Goal: Information Seeking & Learning: Learn about a topic

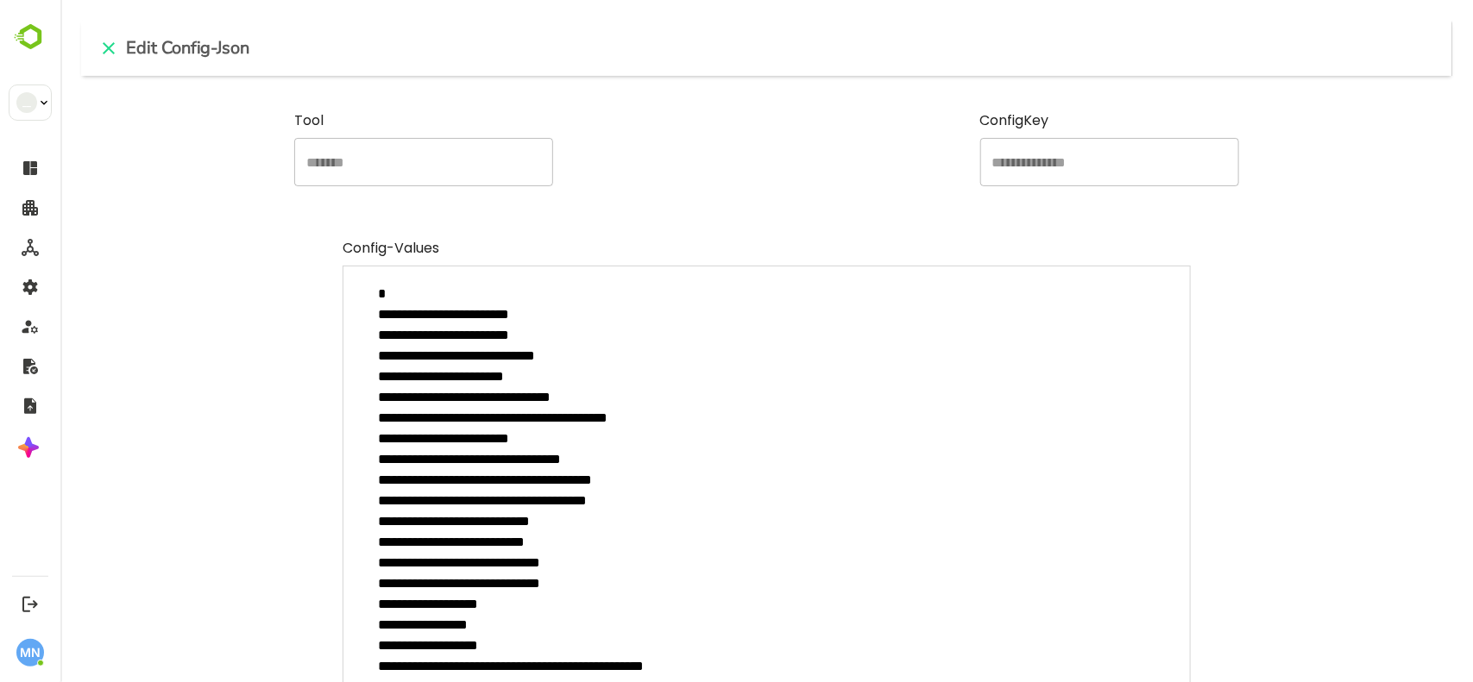
scroll to position [179, 0]
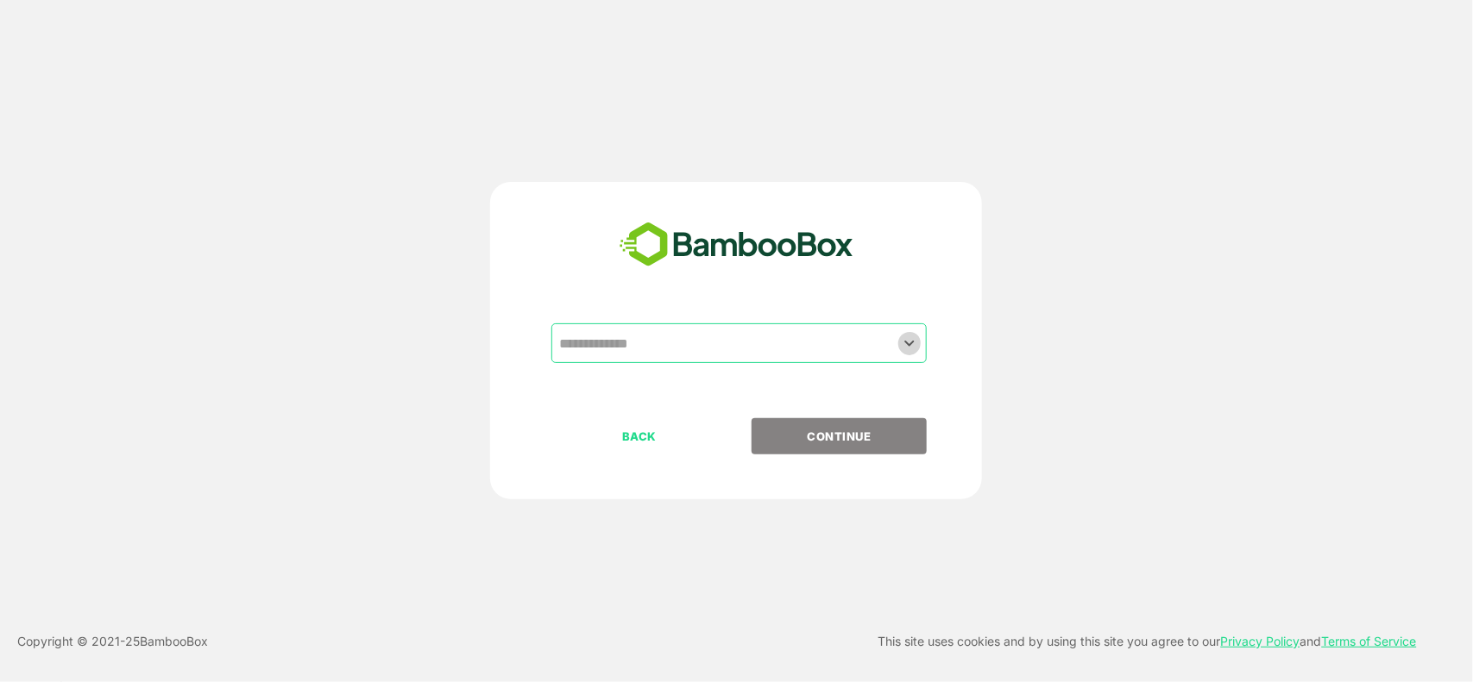
click at [913, 348] on icon "Open" at bounding box center [909, 343] width 21 height 21
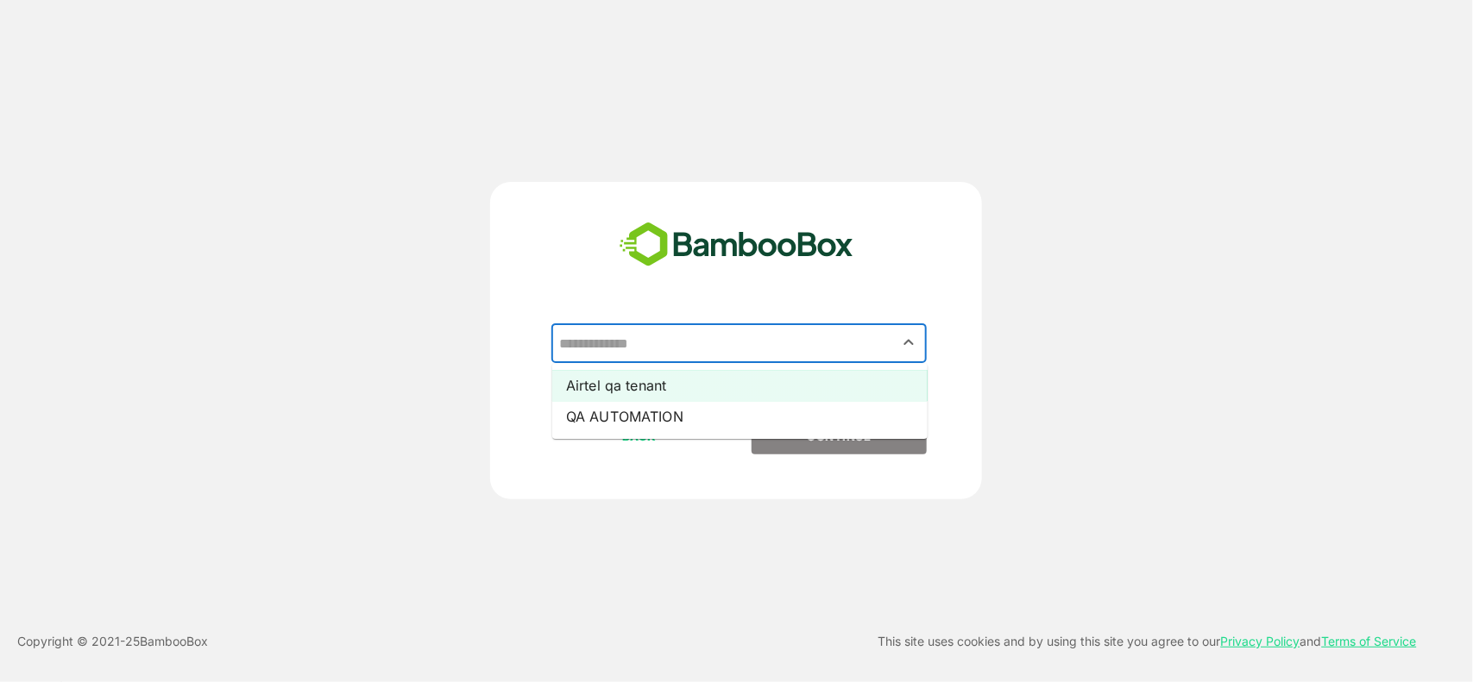
click at [719, 393] on li "Airtel qa tenant" at bounding box center [739, 385] width 375 height 31
type input "**********"
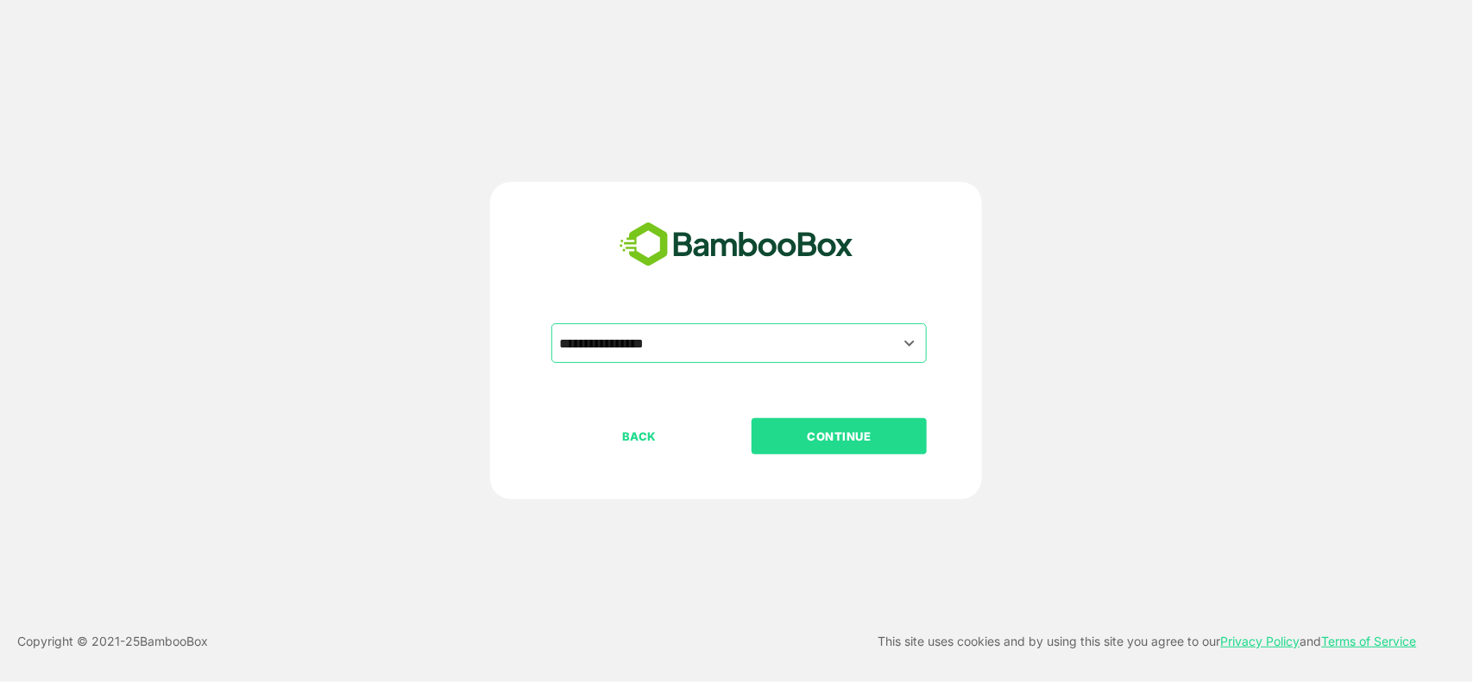
click at [839, 429] on p "CONTINUE" at bounding box center [839, 436] width 173 height 19
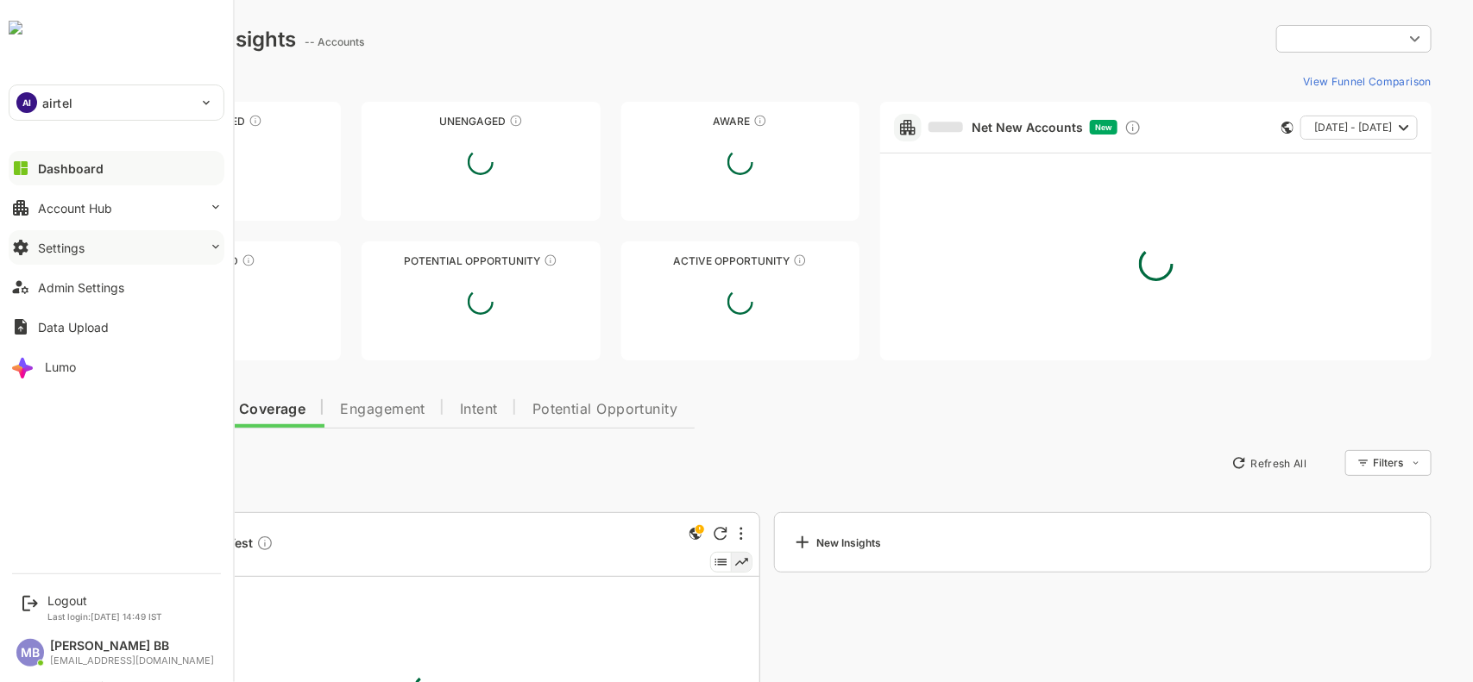
type input "**********"
click at [83, 252] on div "Settings" at bounding box center [61, 248] width 47 height 15
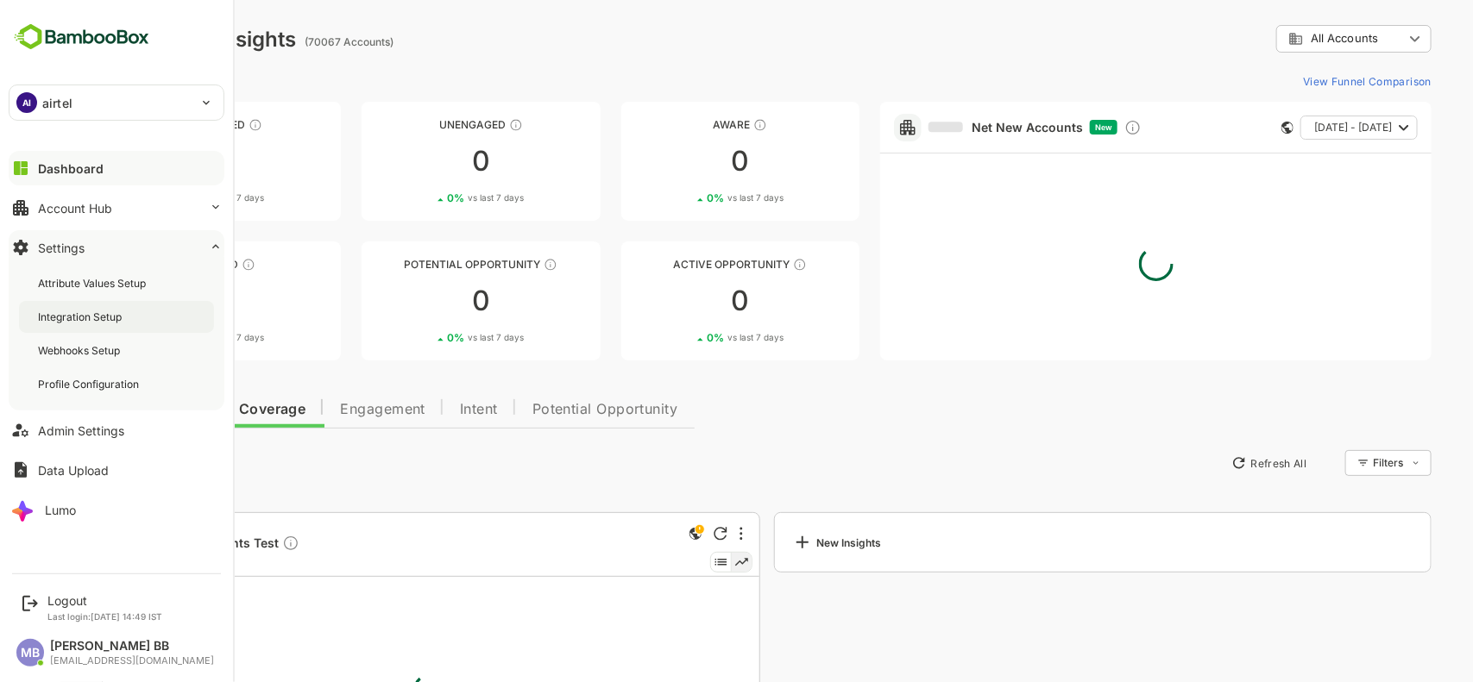
click at [91, 317] on div "Integration Setup" at bounding box center [81, 317] width 87 height 15
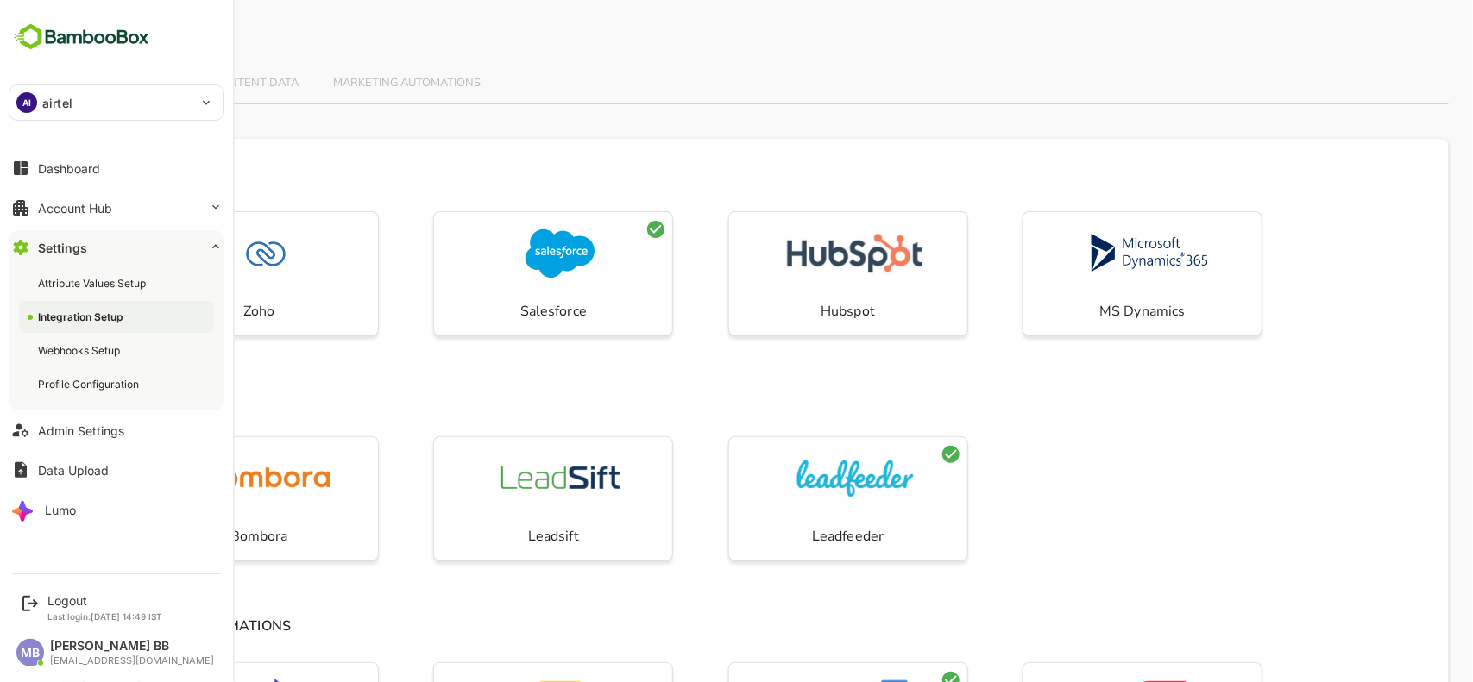
click at [178, 106] on div "AI airtel" at bounding box center [105, 102] width 193 height 35
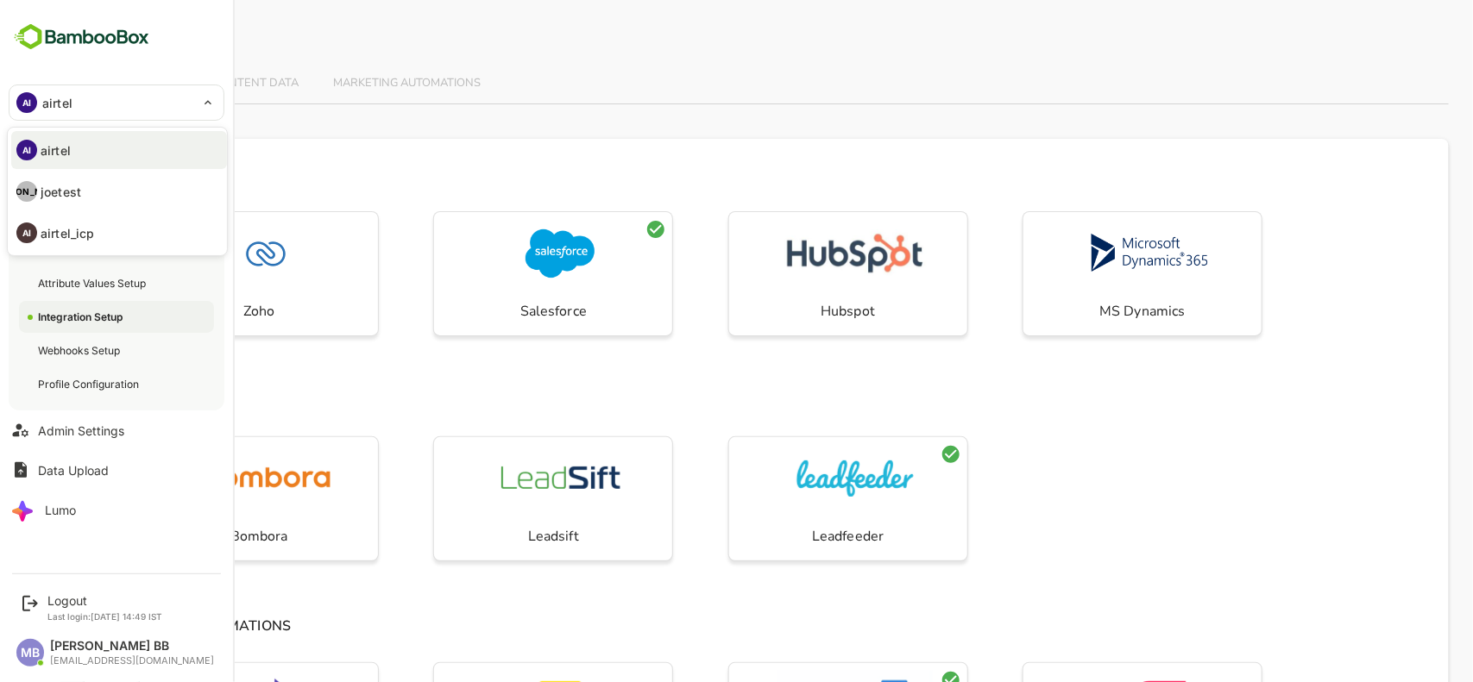
click at [57, 597] on div at bounding box center [736, 341] width 1473 height 682
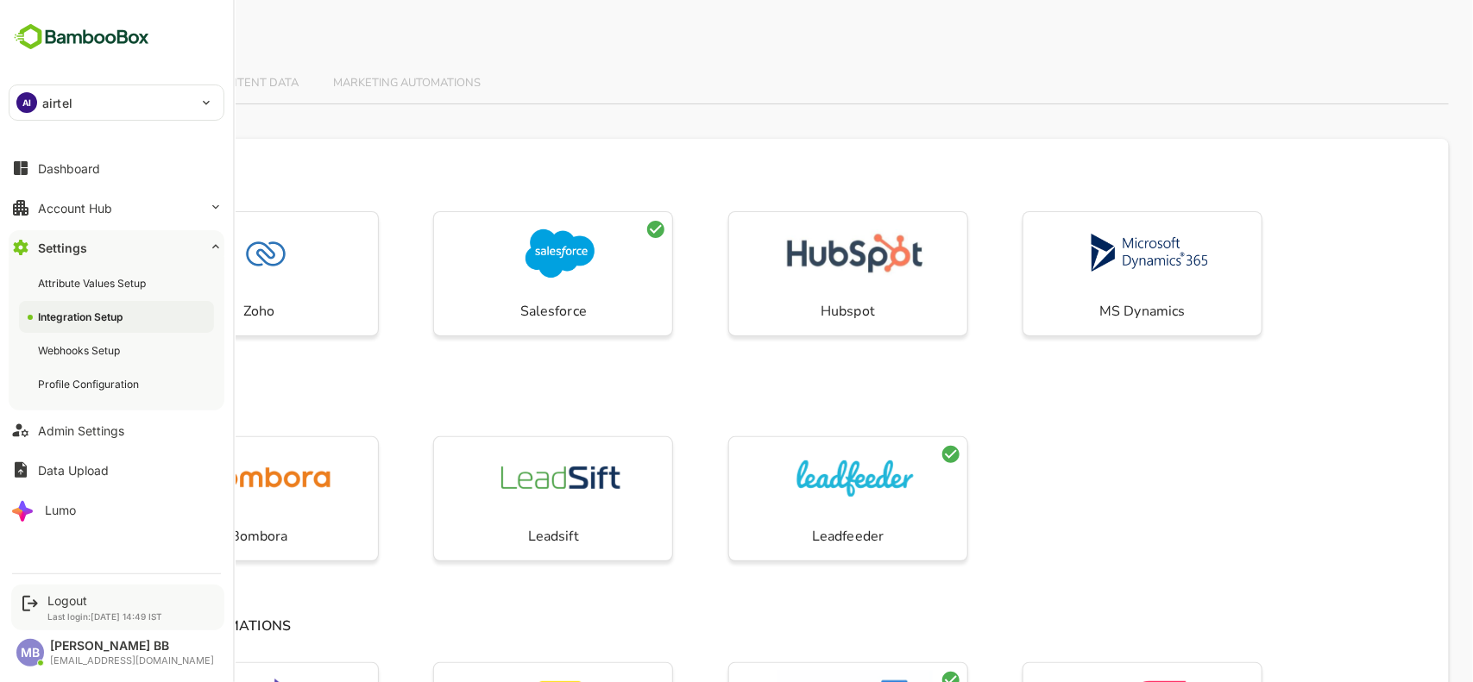
click at [45, 598] on div "Logout Last login: [DATE] 14:49 IST" at bounding box center [117, 608] width 213 height 46
click at [59, 598] on div "Logout" at bounding box center [104, 601] width 115 height 15
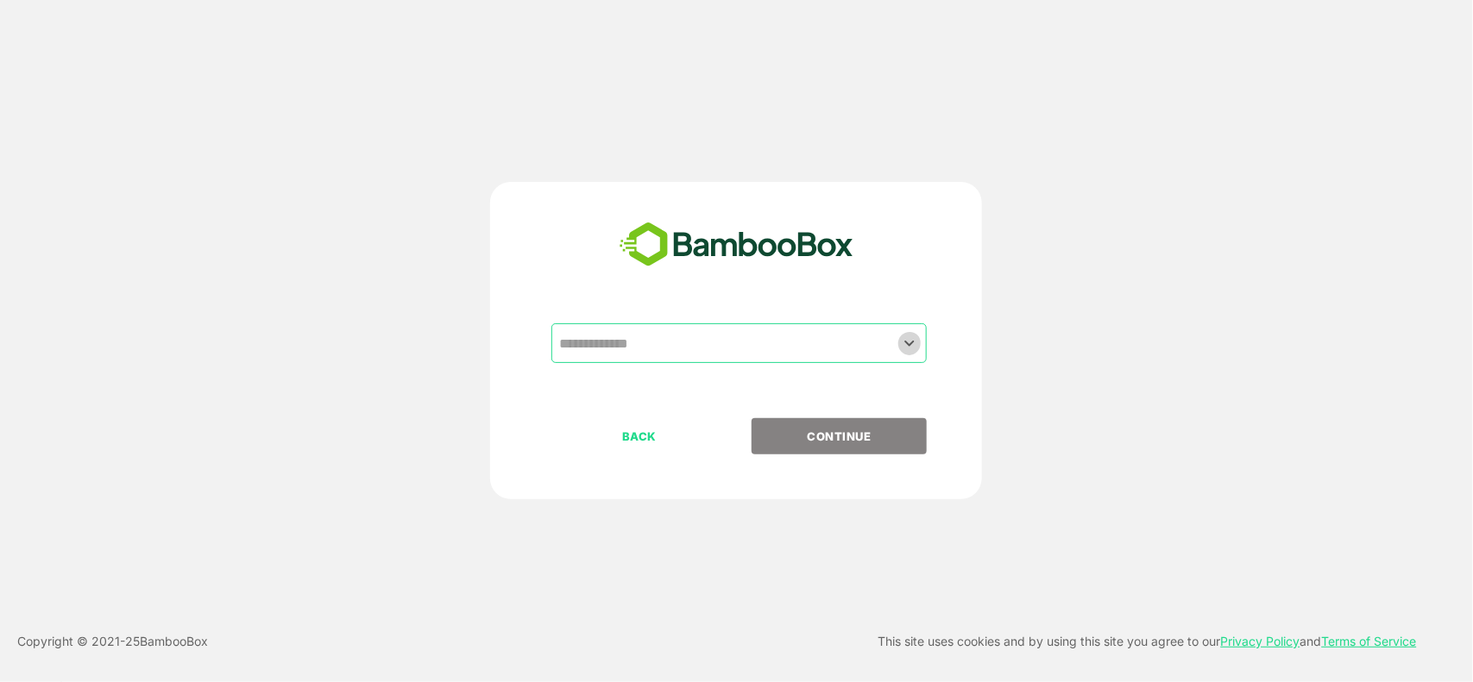
click at [908, 338] on icon "Open" at bounding box center [909, 343] width 21 height 21
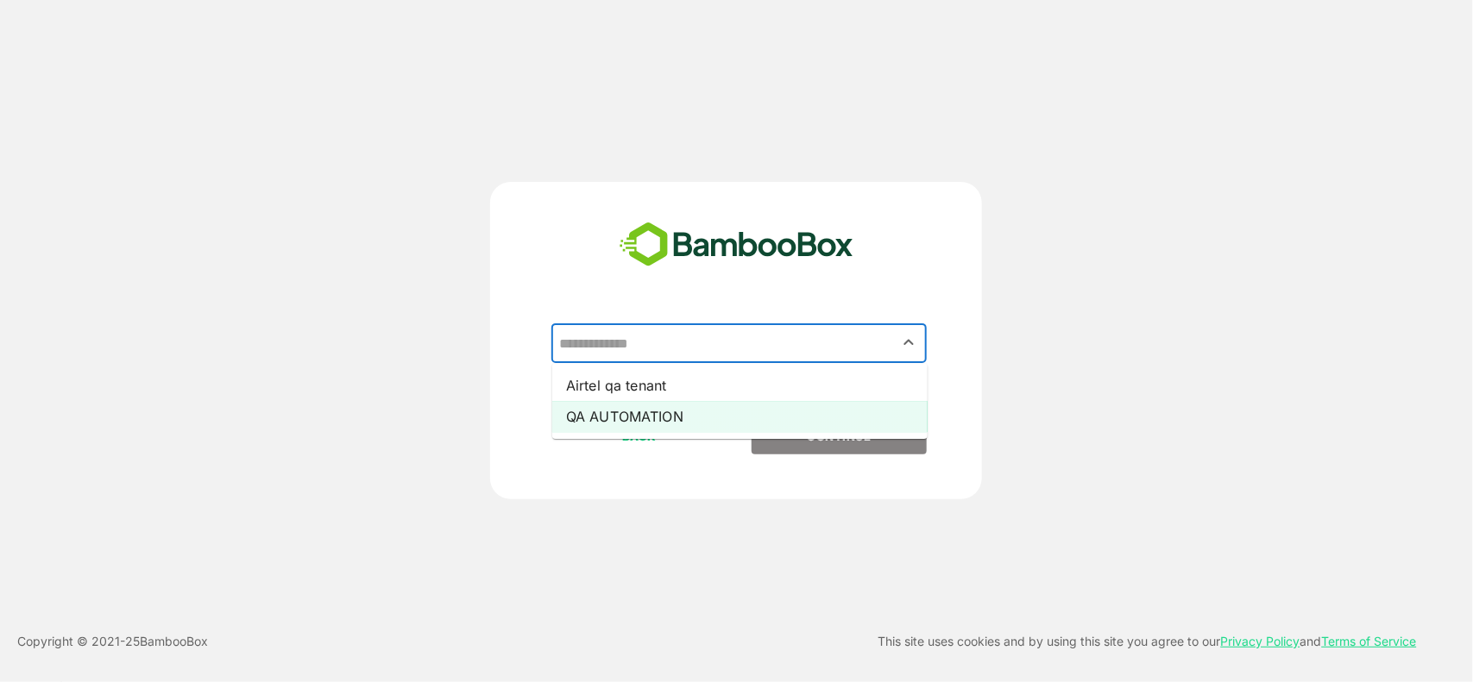
click at [730, 407] on li "QA AUTOMATION" at bounding box center [739, 416] width 375 height 31
type input "**********"
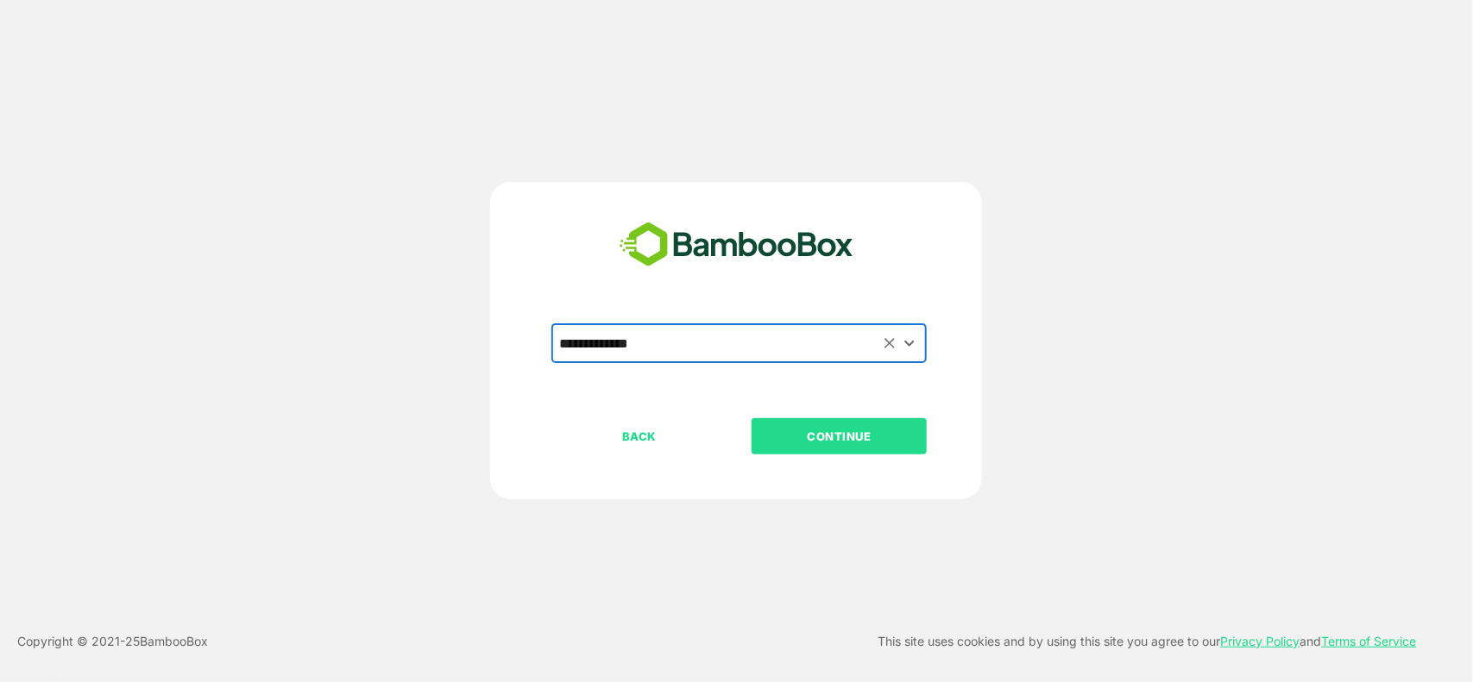
click at [805, 445] on p "CONTINUE" at bounding box center [839, 436] width 173 height 19
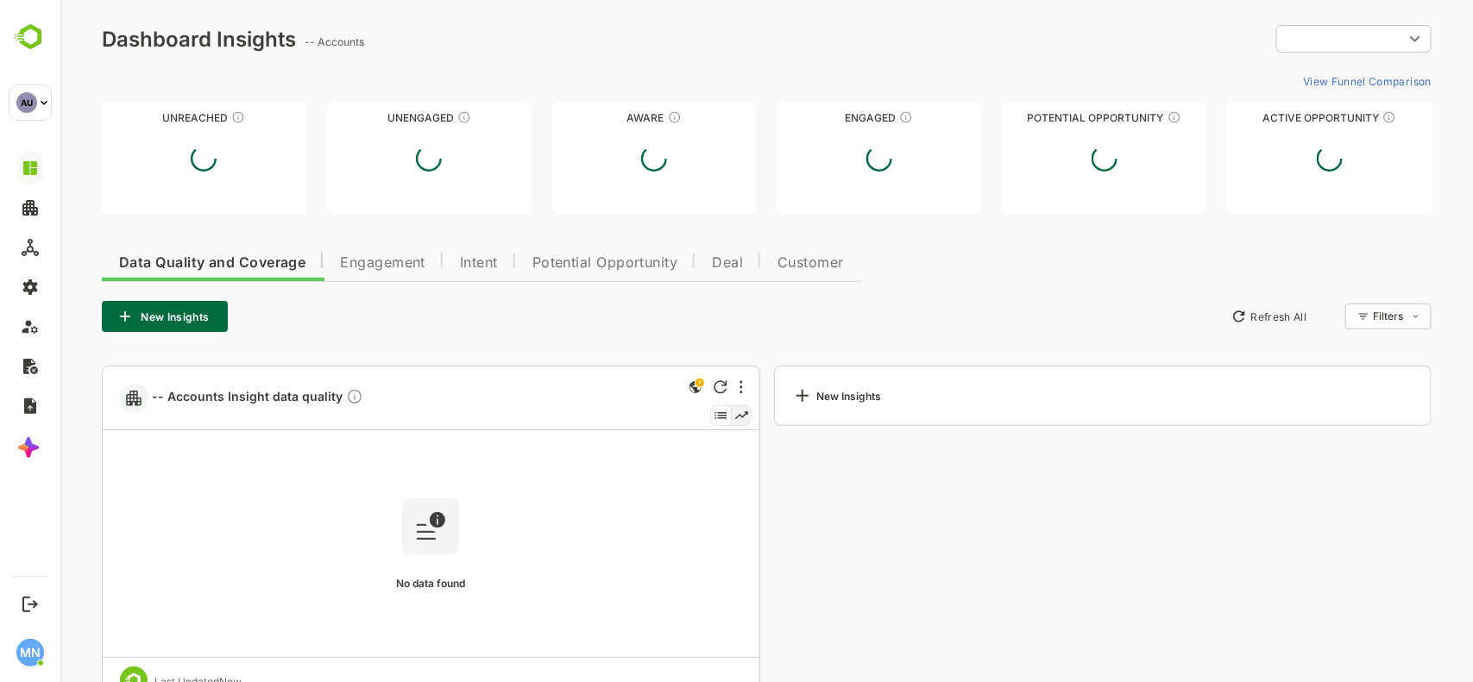
type input "**********"
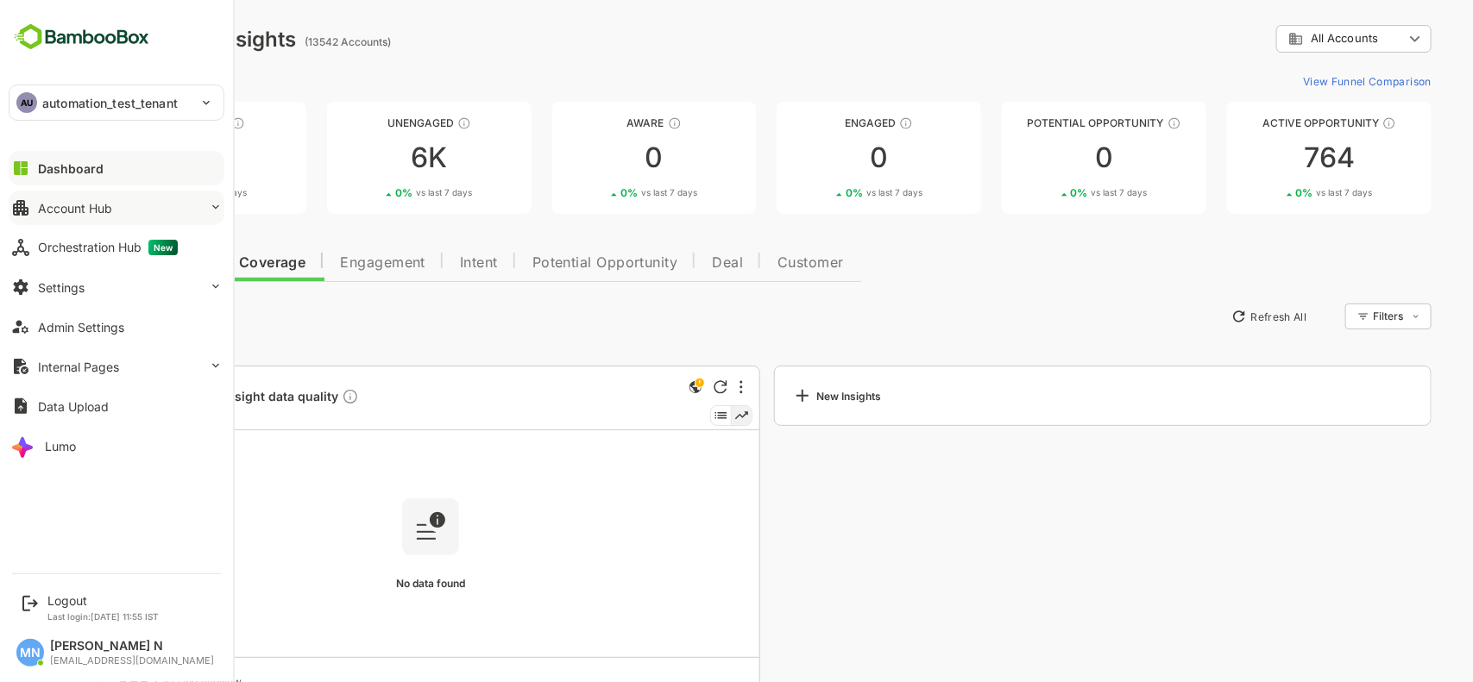
click at [106, 204] on div "Account Hub" at bounding box center [75, 208] width 74 height 15
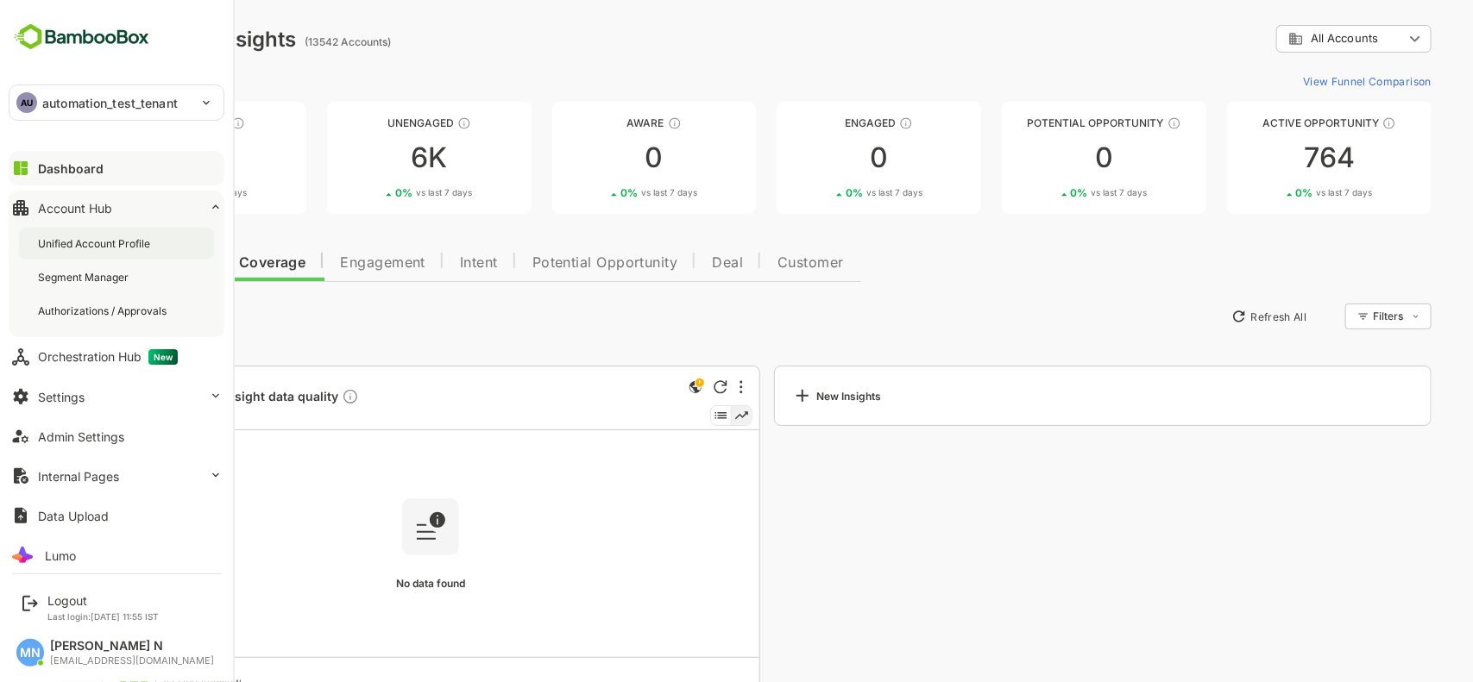
click at [110, 248] on div "Unified Account Profile" at bounding box center [96, 243] width 116 height 15
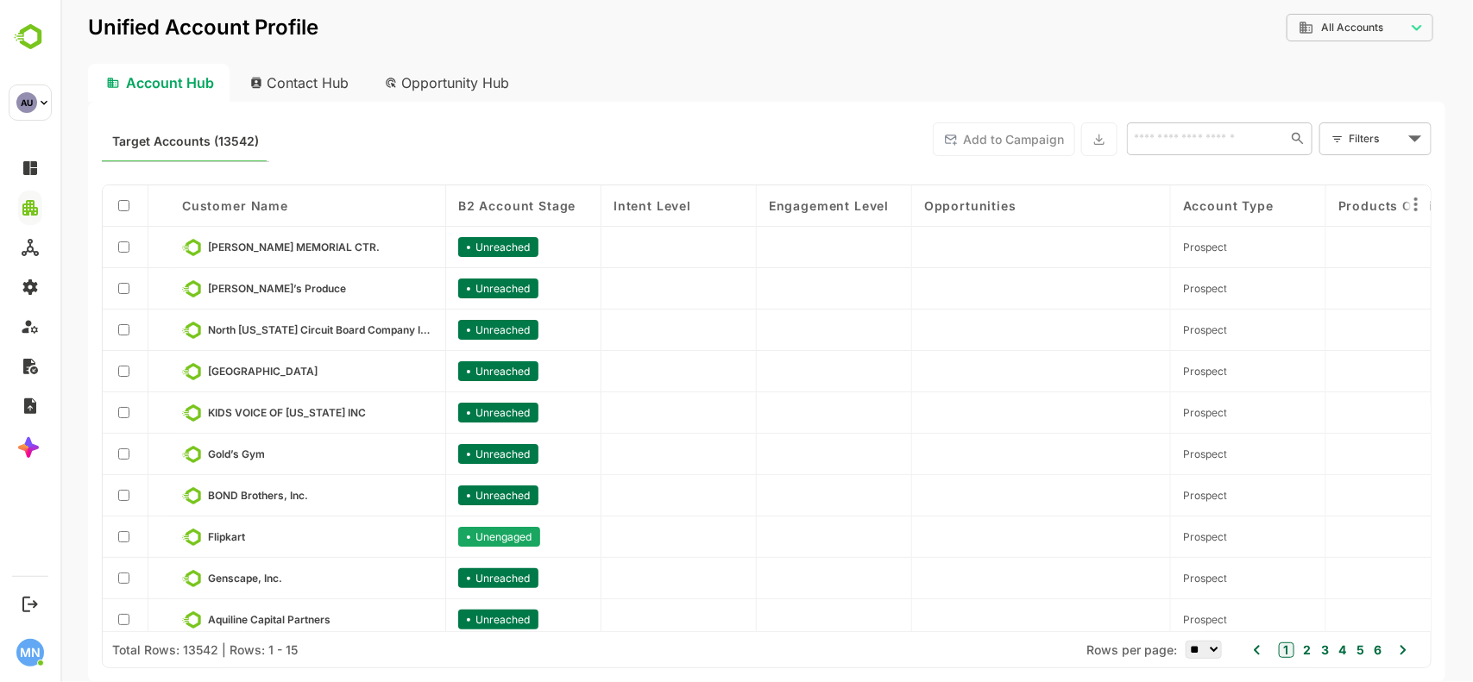
click at [323, 83] on div "Contact Hub" at bounding box center [300, 83] width 128 height 38
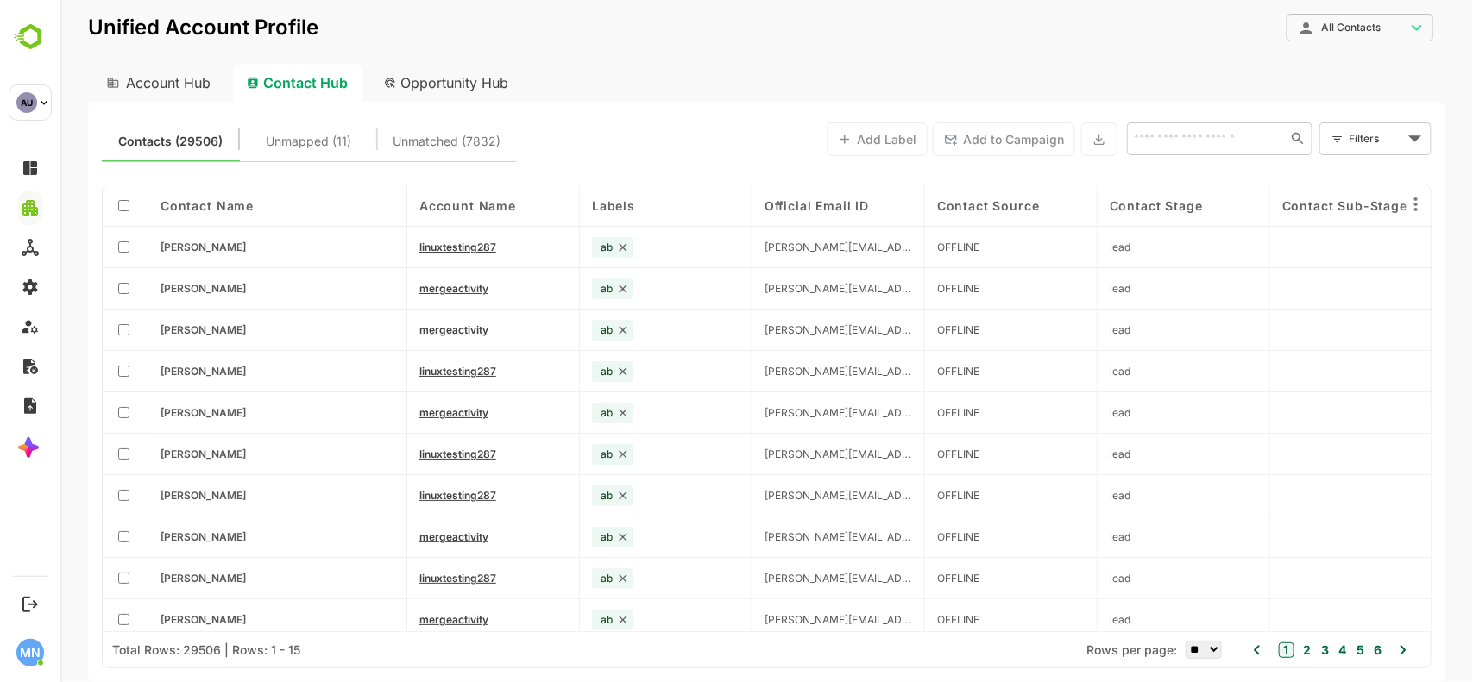
click at [183, 82] on div "Account Hub" at bounding box center [156, 83] width 138 height 38
type input "**********"
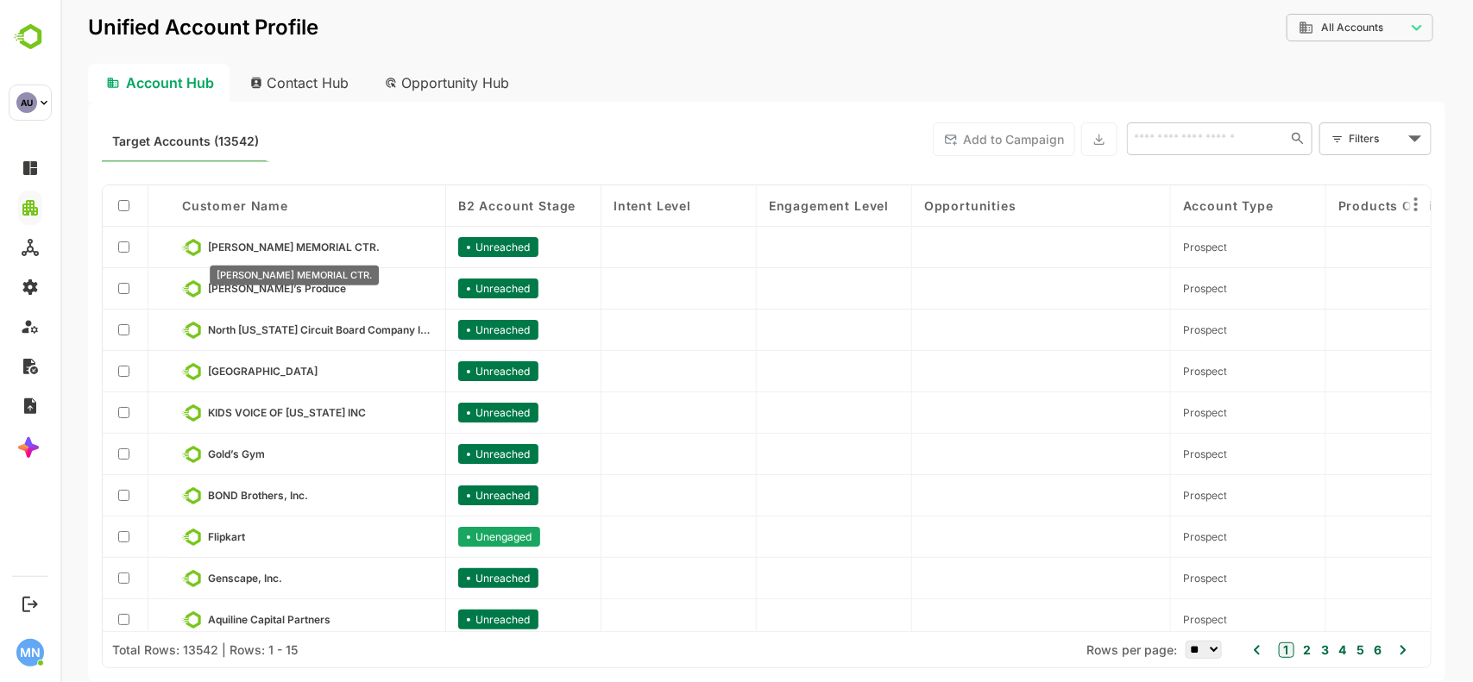
click at [249, 250] on span "[PERSON_NAME] MEMORIAL CTR." at bounding box center [293, 247] width 172 height 13
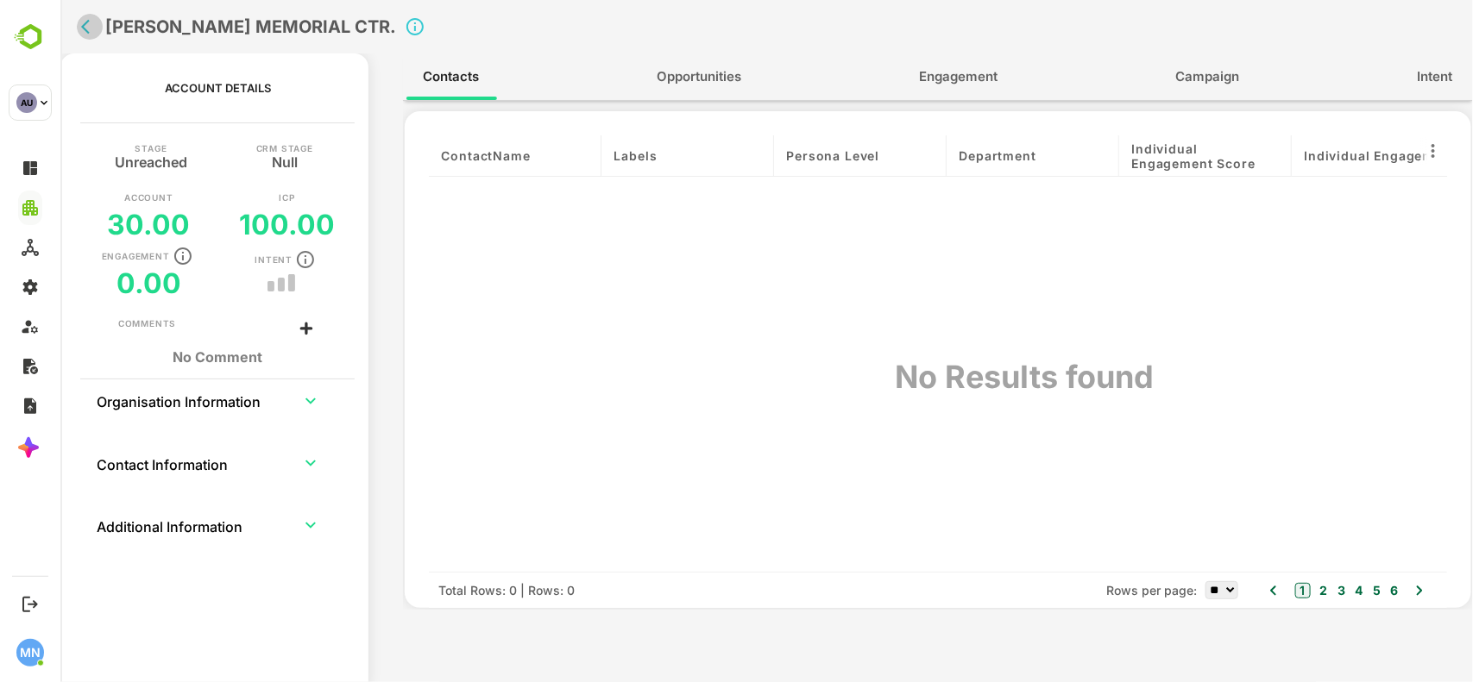
click at [80, 23] on icon "back" at bounding box center [88, 26] width 17 height 17
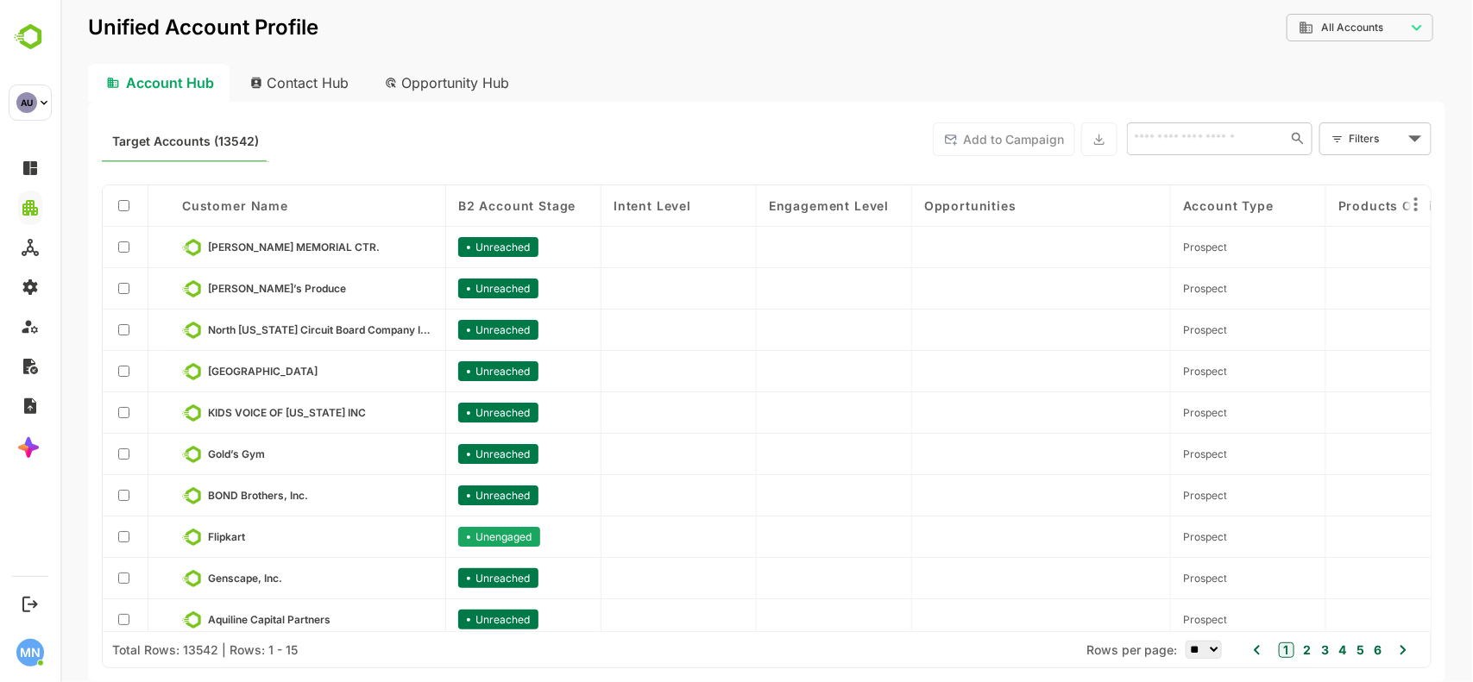
scroll to position [221, 0]
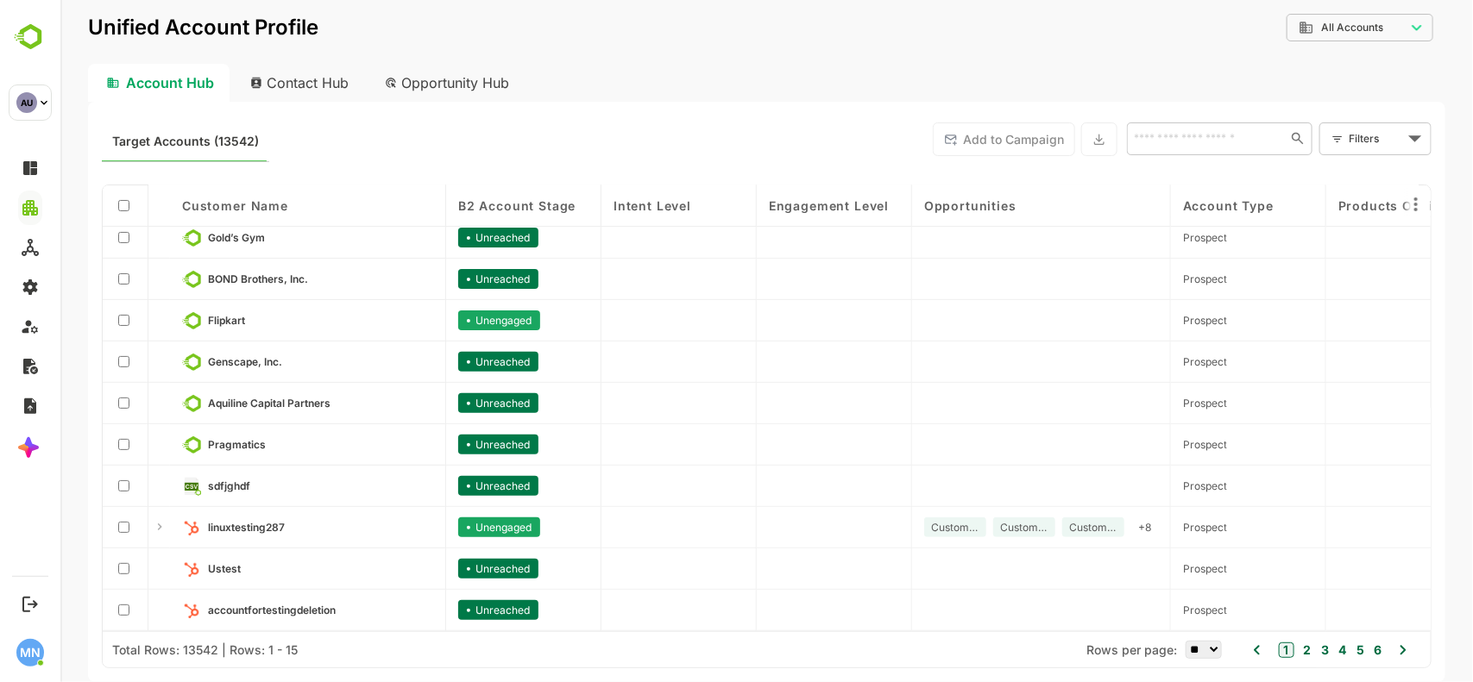
click at [310, 80] on div "Contact Hub" at bounding box center [300, 83] width 128 height 38
type input "**********"
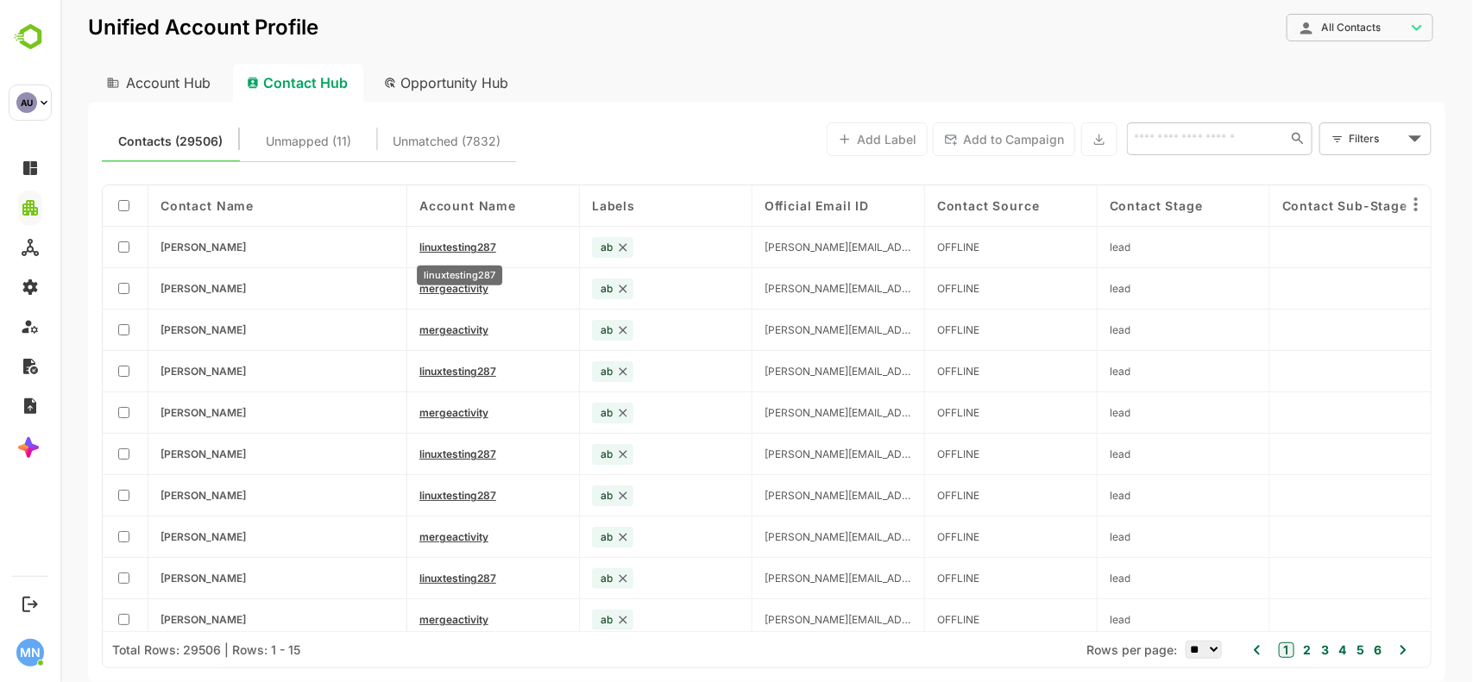
click at [465, 248] on span "linuxtesting287" at bounding box center [456, 247] width 77 height 13
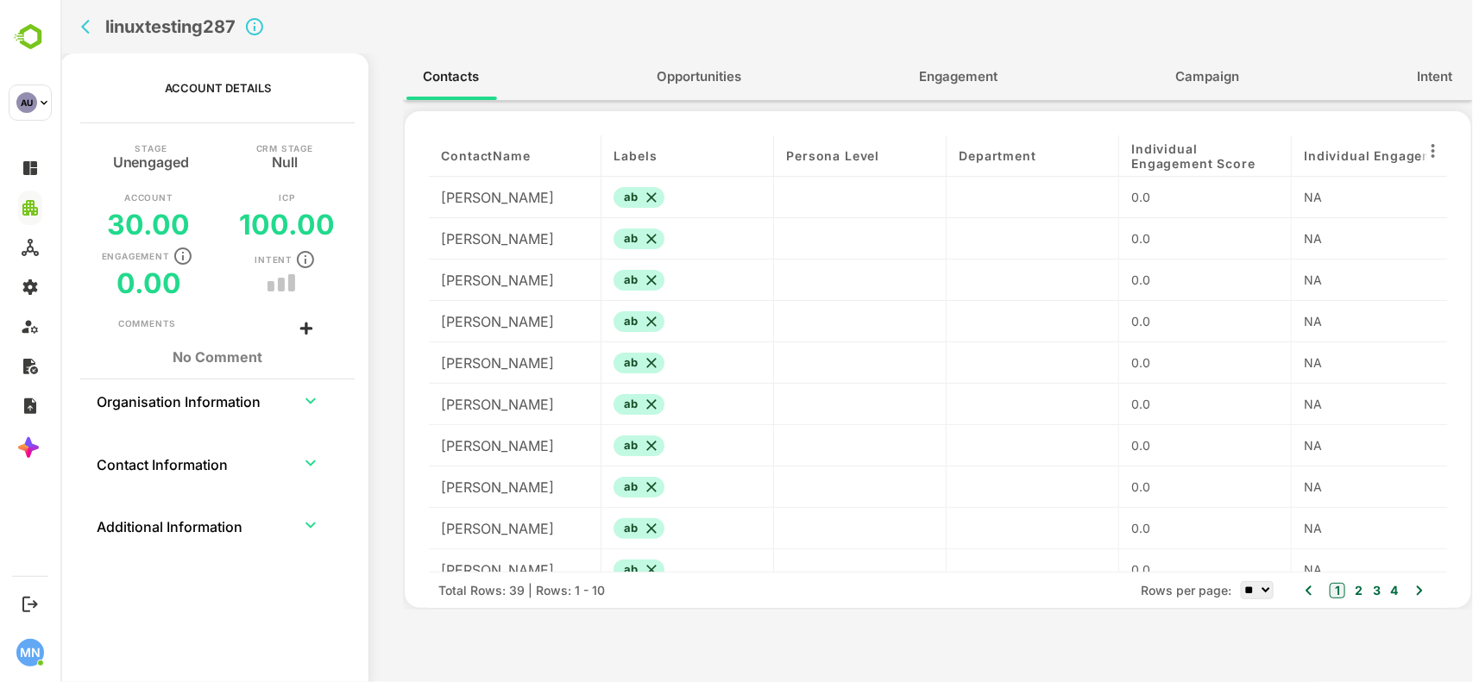
scroll to position [22, 0]
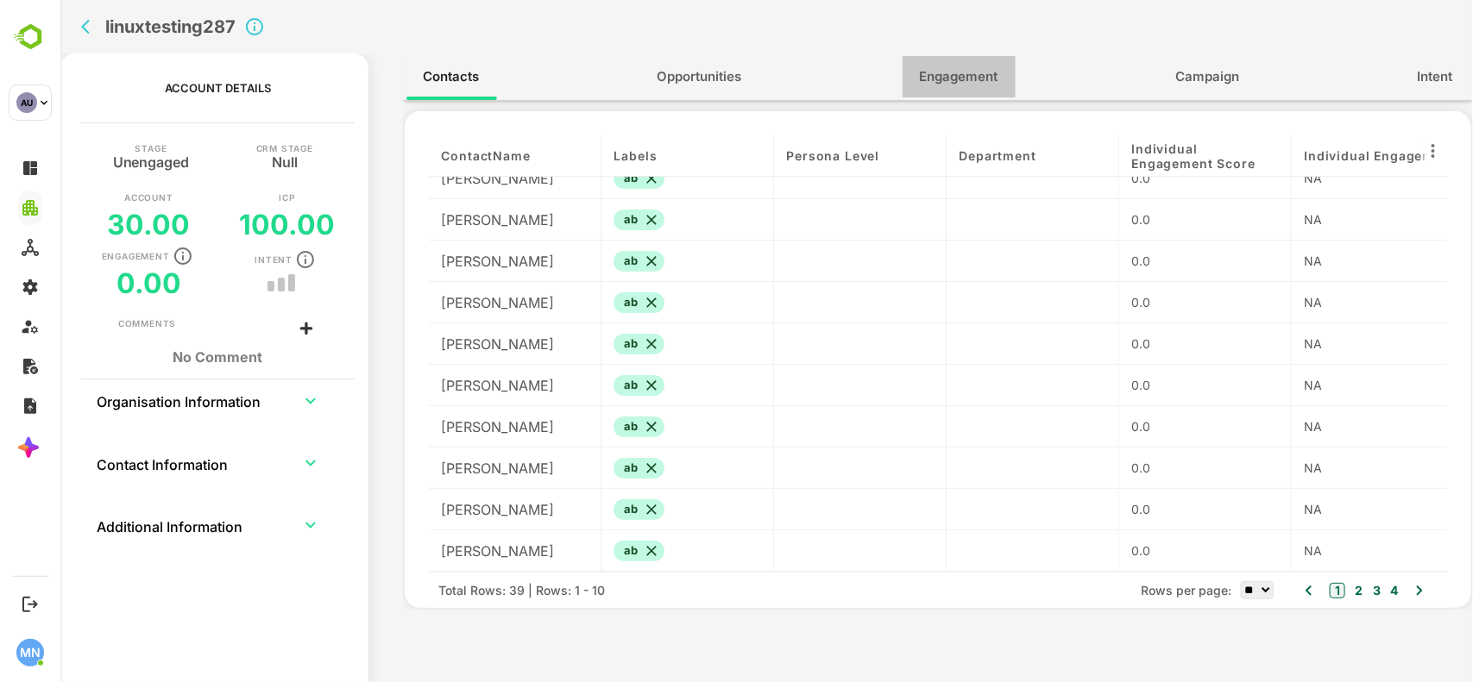
click at [954, 82] on span "Engagement" at bounding box center [958, 77] width 79 height 22
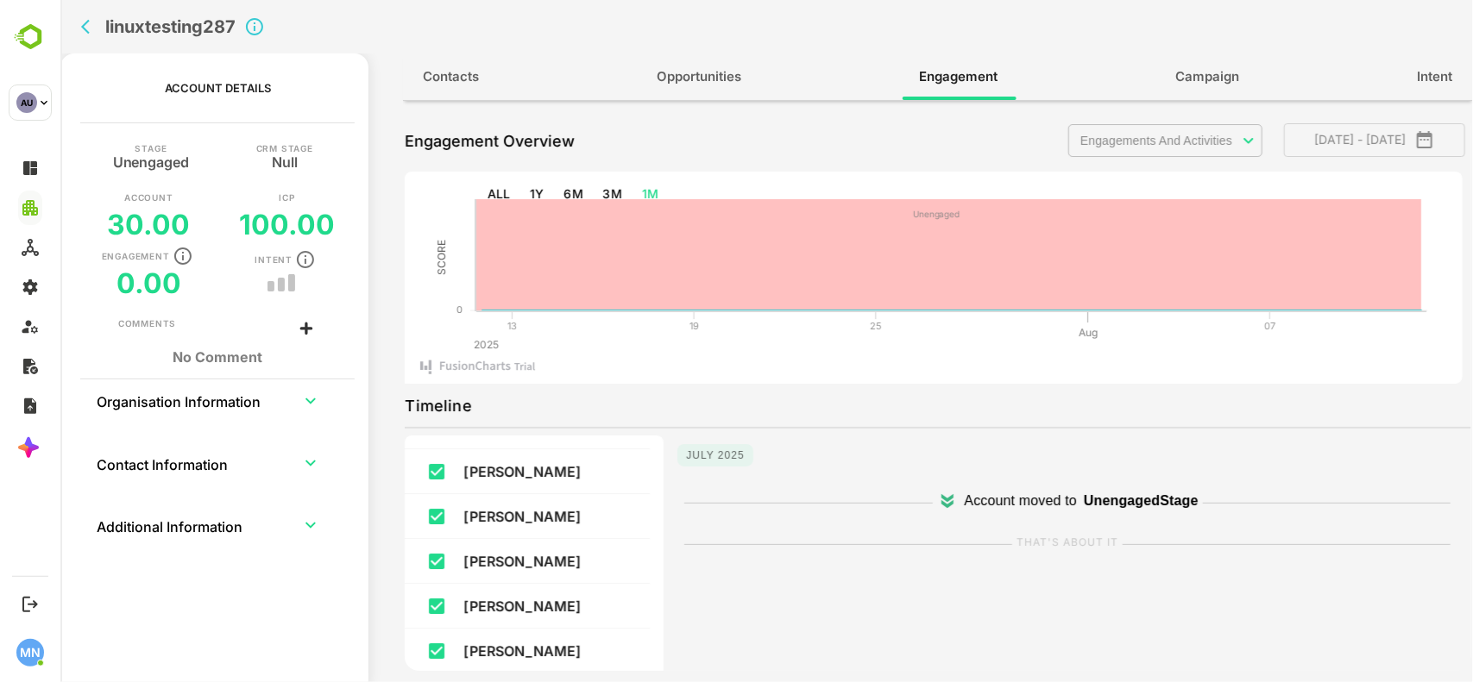
scroll to position [0, 0]
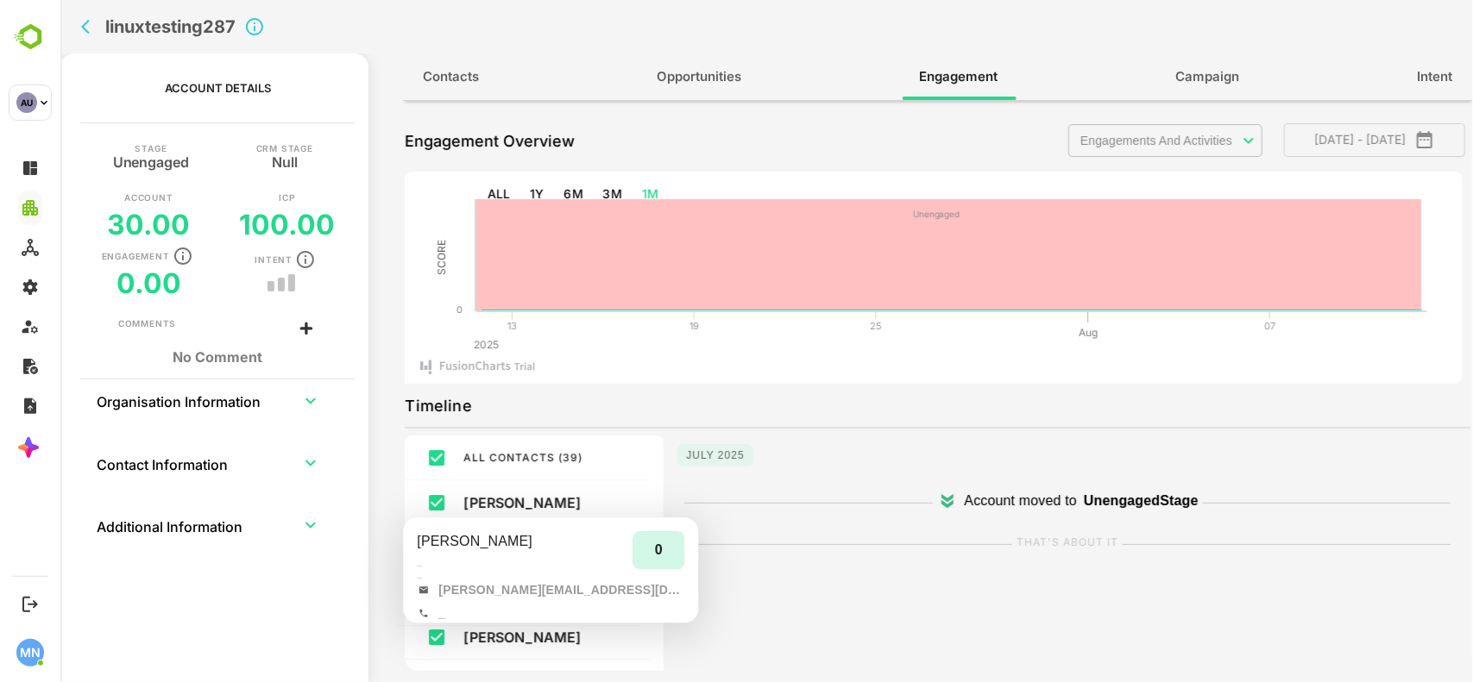
click at [518, 503] on p "[PERSON_NAME]" at bounding box center [539, 502] width 155 height 17
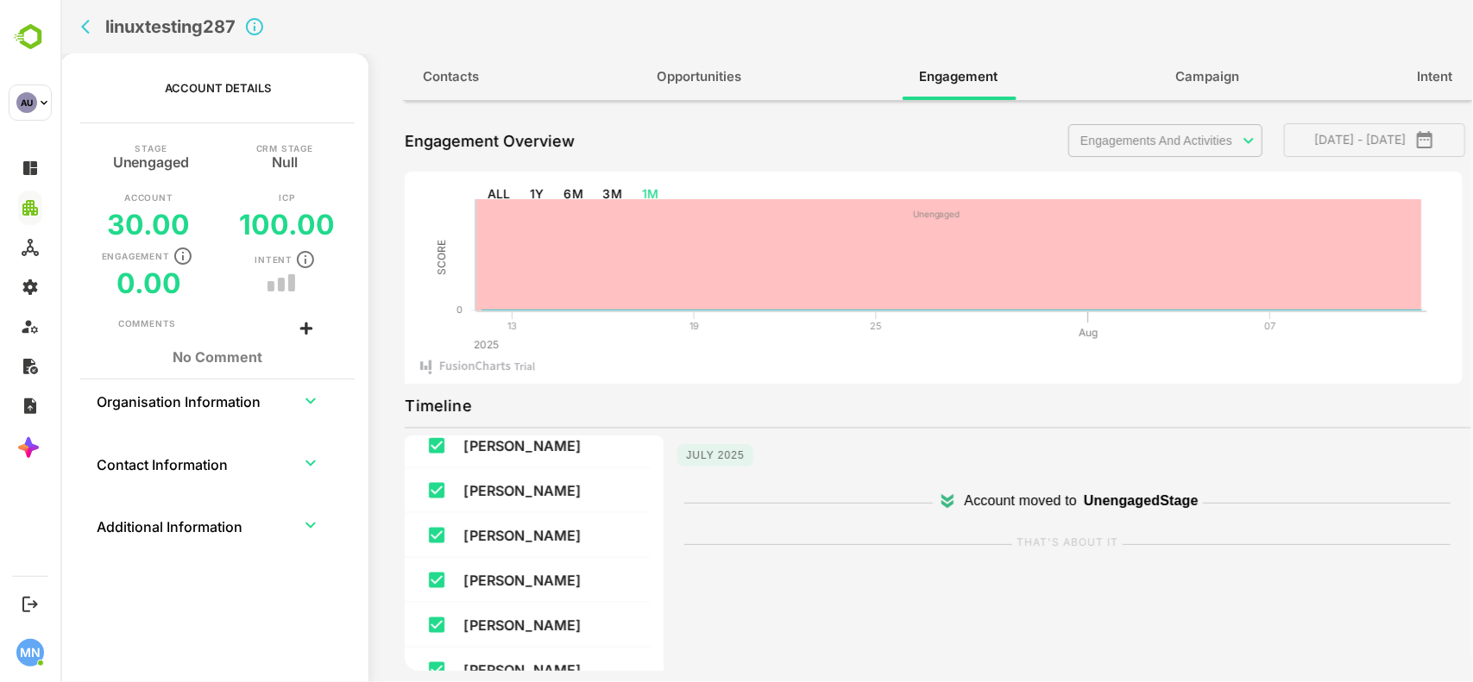
scroll to position [1114, 0]
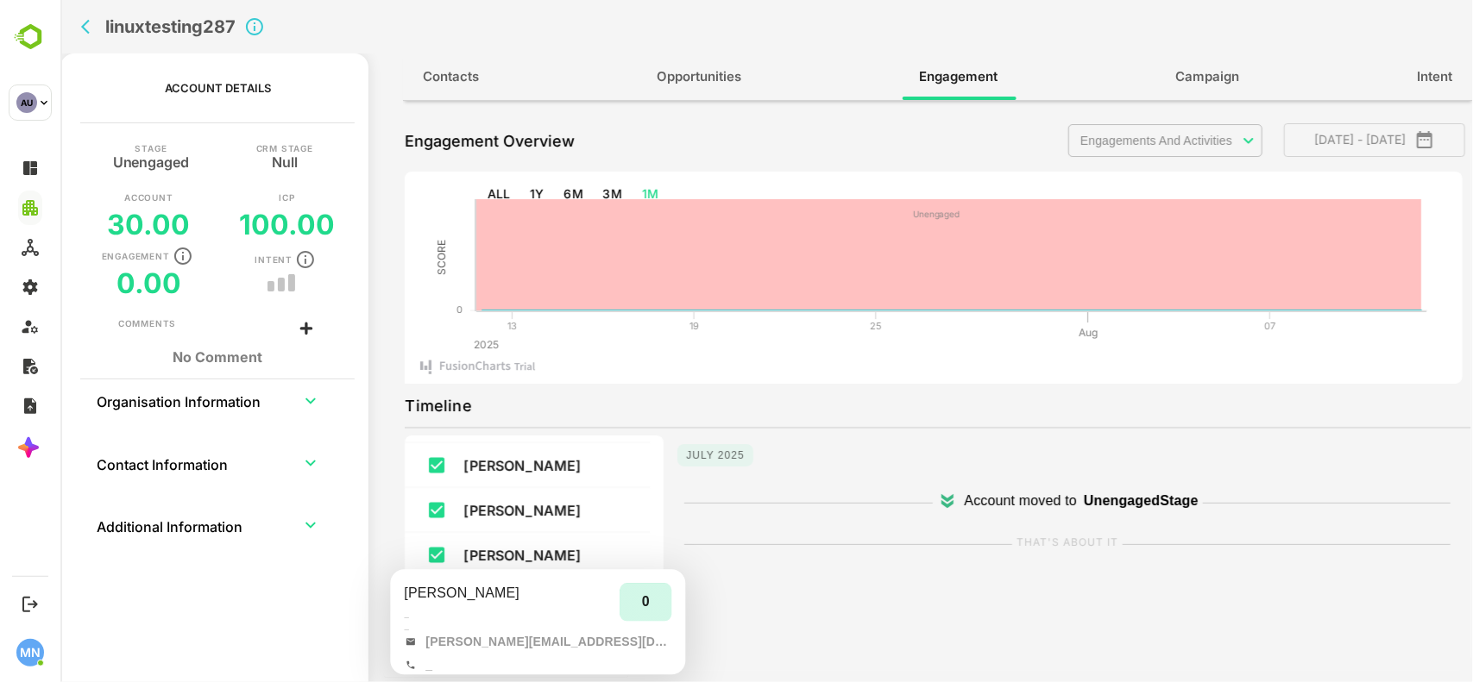
click at [505, 554] on p "[PERSON_NAME]" at bounding box center [539, 555] width 155 height 17
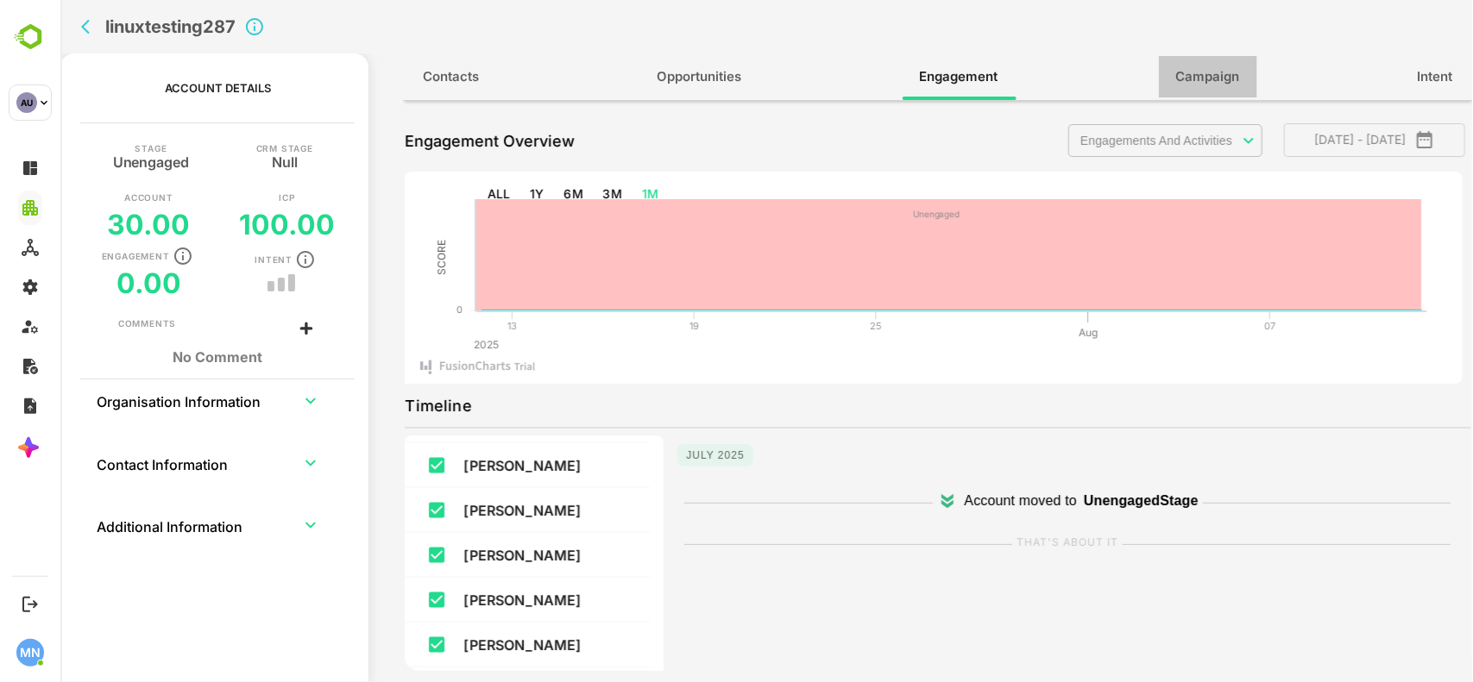
click at [1187, 74] on span "Campaign" at bounding box center [1207, 77] width 64 height 22
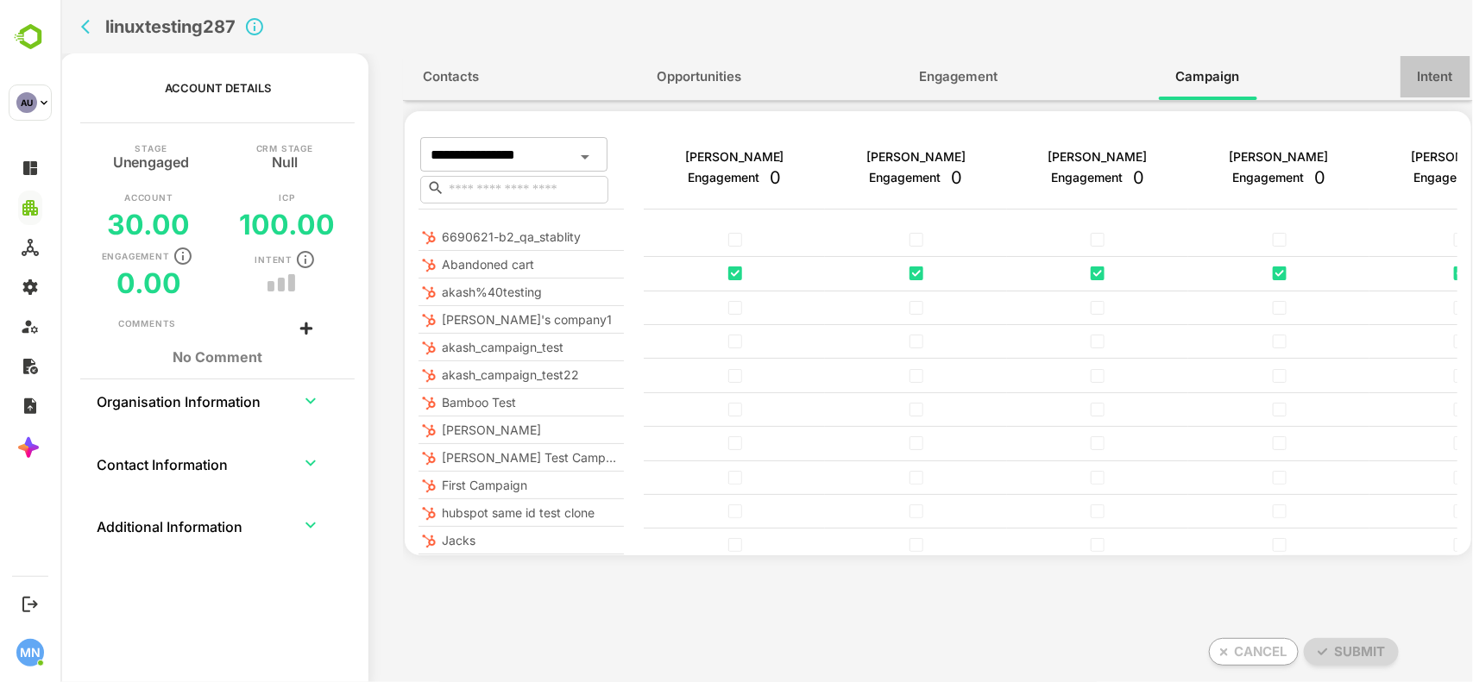
click at [1417, 79] on span "Intent" at bounding box center [1434, 77] width 35 height 22
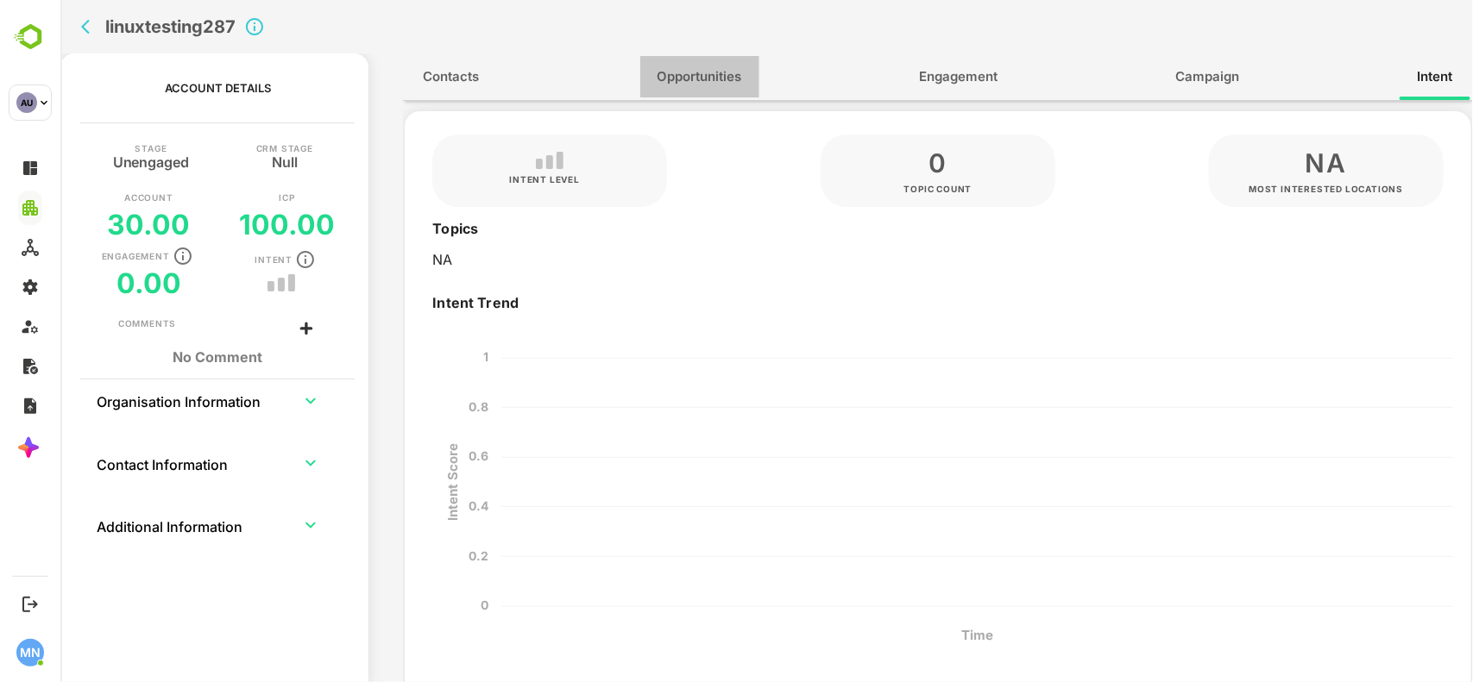
click at [708, 66] on span "Opportunities" at bounding box center [699, 77] width 85 height 22
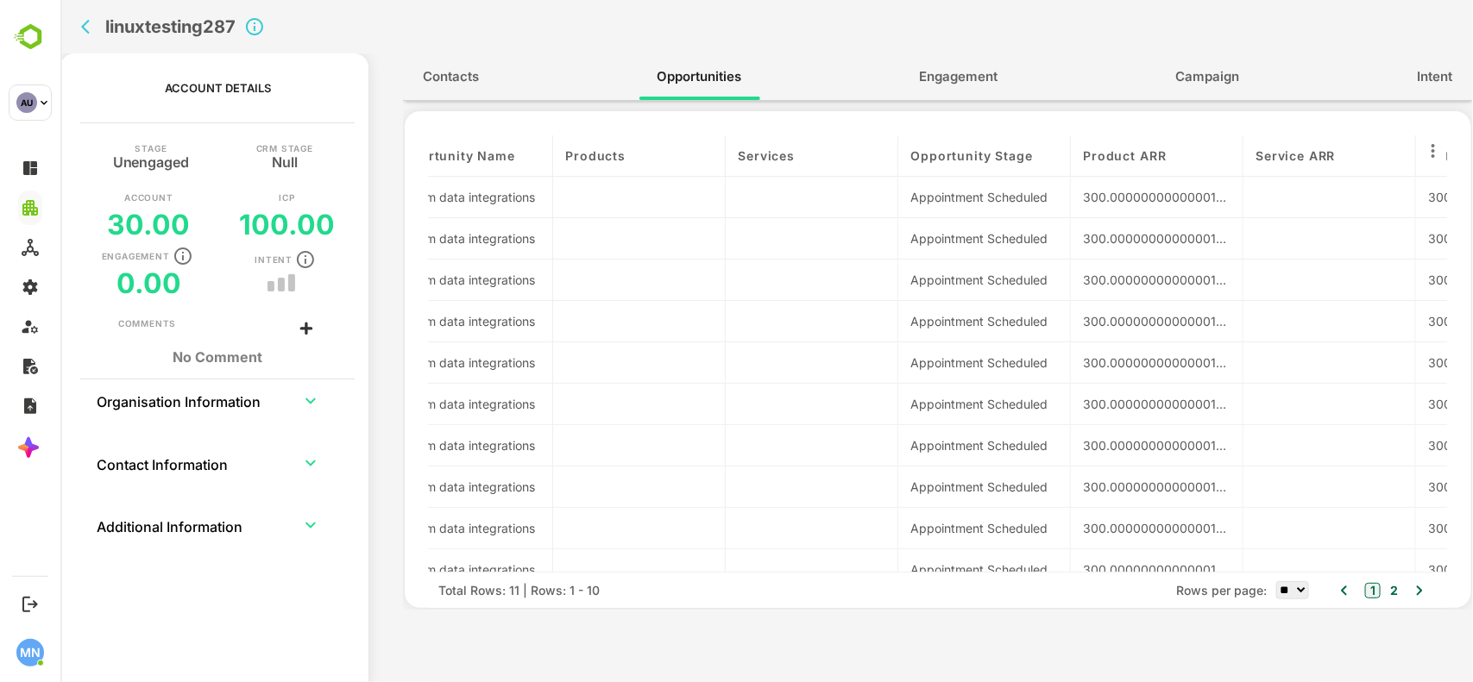
scroll to position [0, 0]
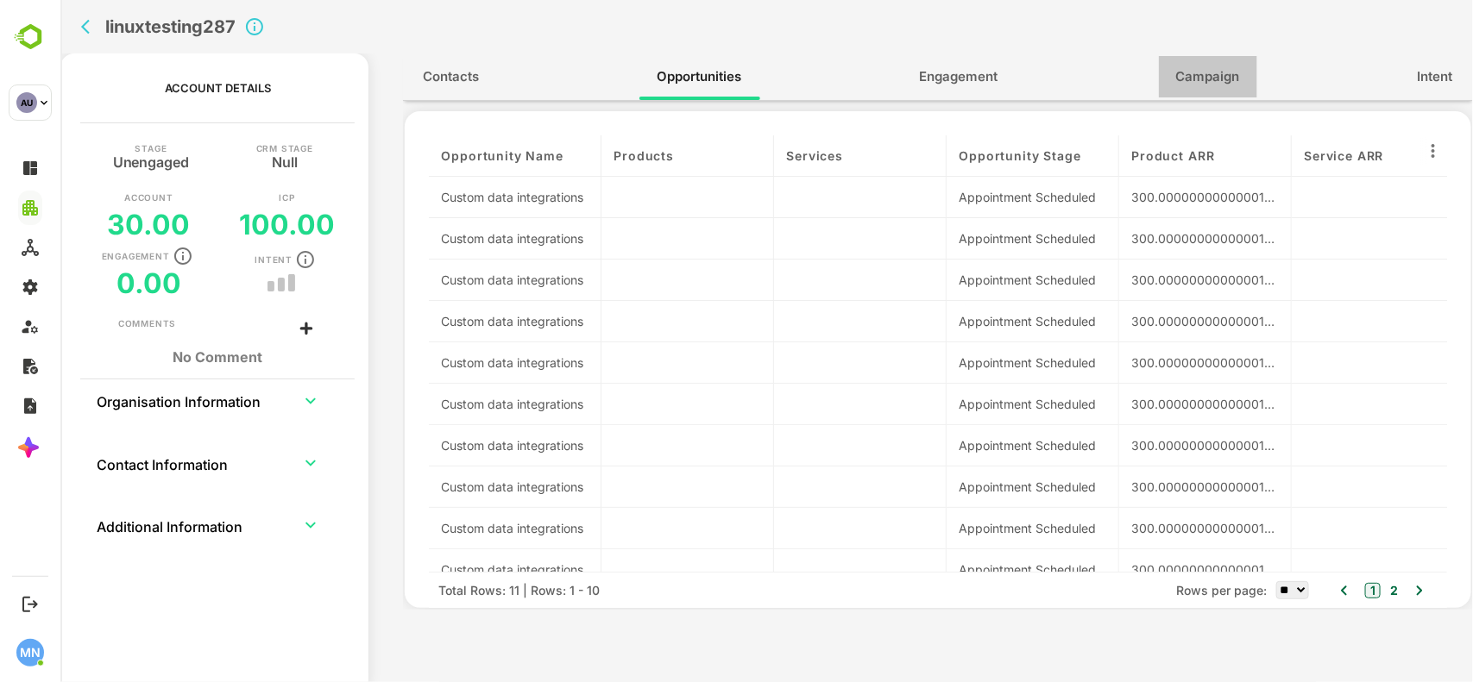
click at [1227, 79] on span "Campaign" at bounding box center [1207, 77] width 64 height 22
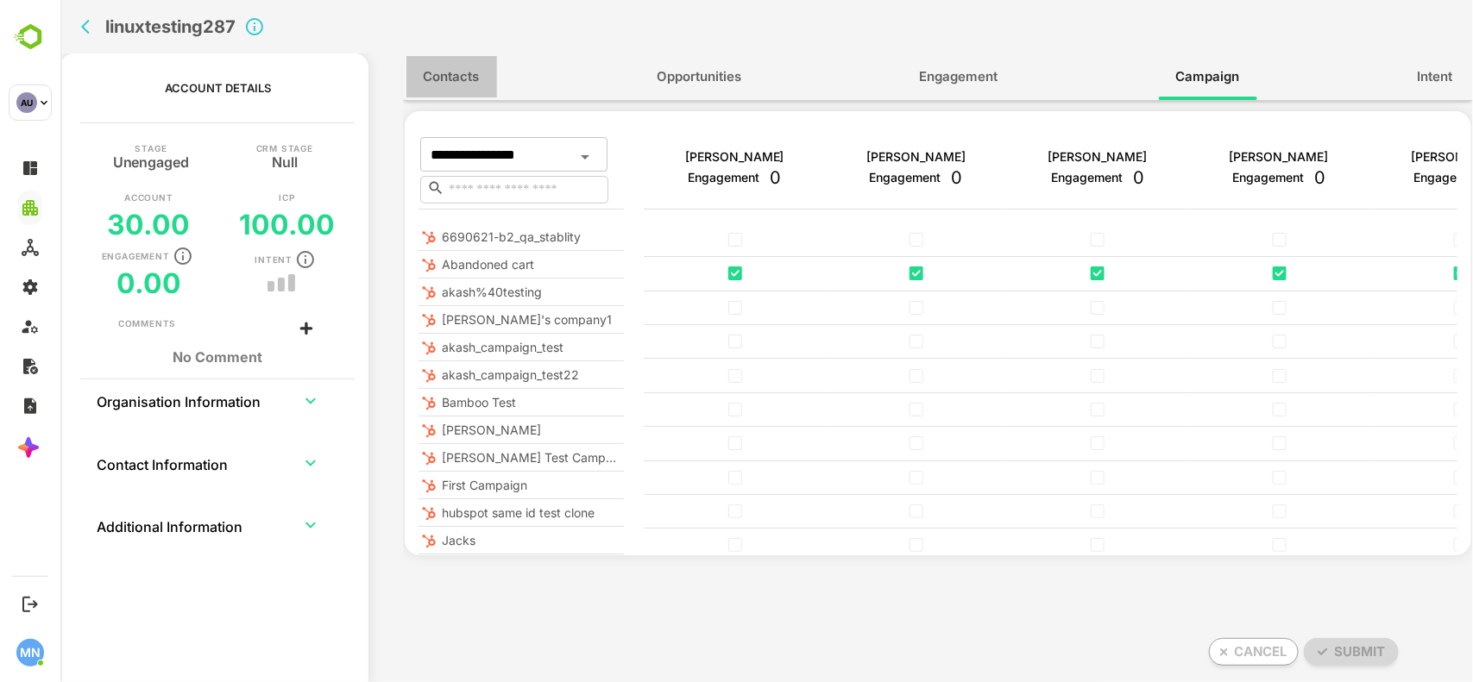
click at [448, 79] on span "Contacts" at bounding box center [451, 77] width 56 height 22
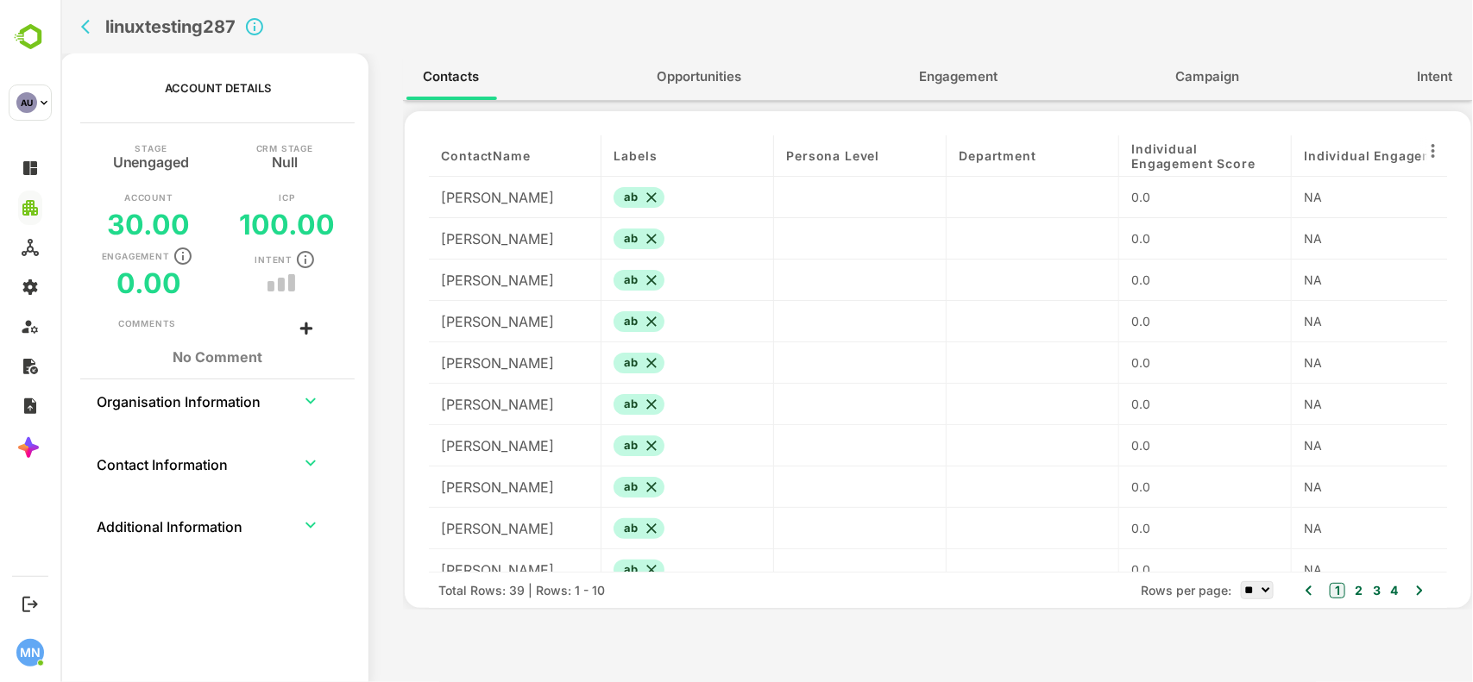
click at [485, 197] on div "[PERSON_NAME]" at bounding box center [514, 197] width 173 height 41
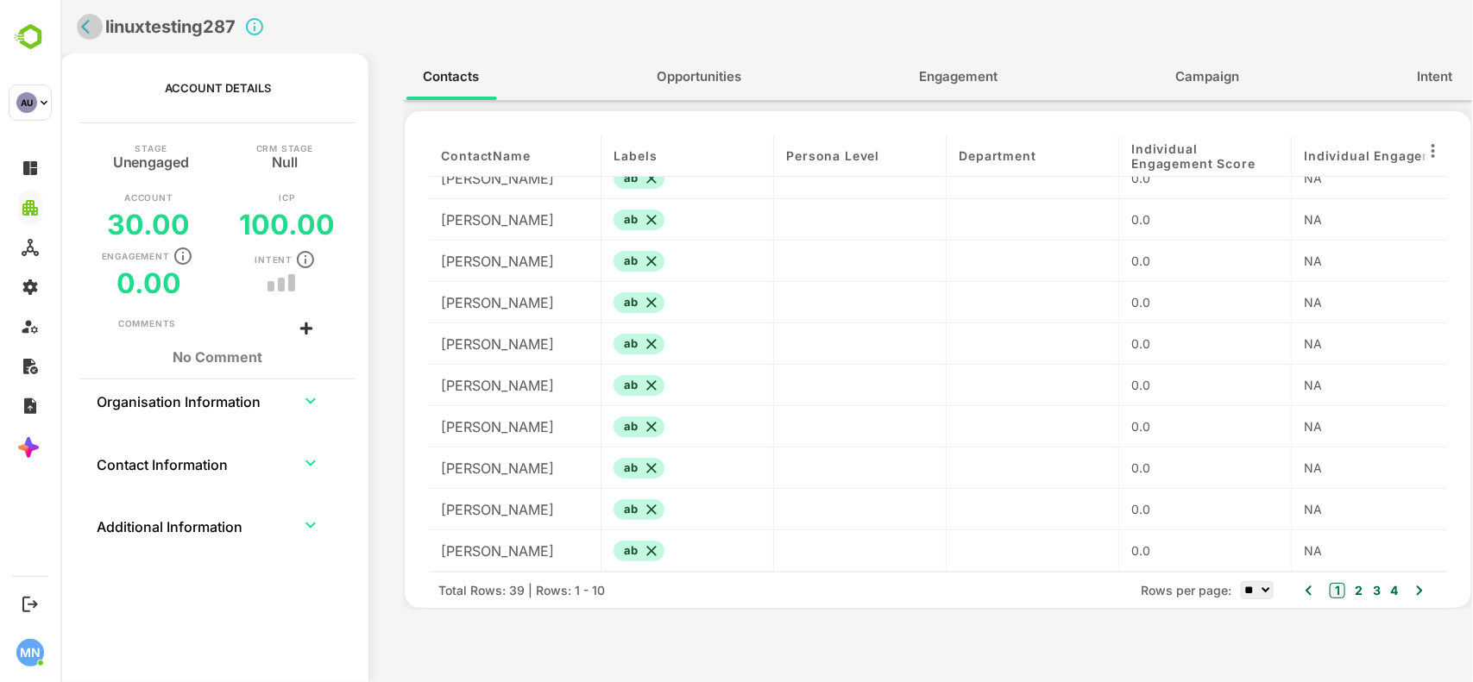
click at [87, 24] on icon "back" at bounding box center [88, 26] width 17 height 17
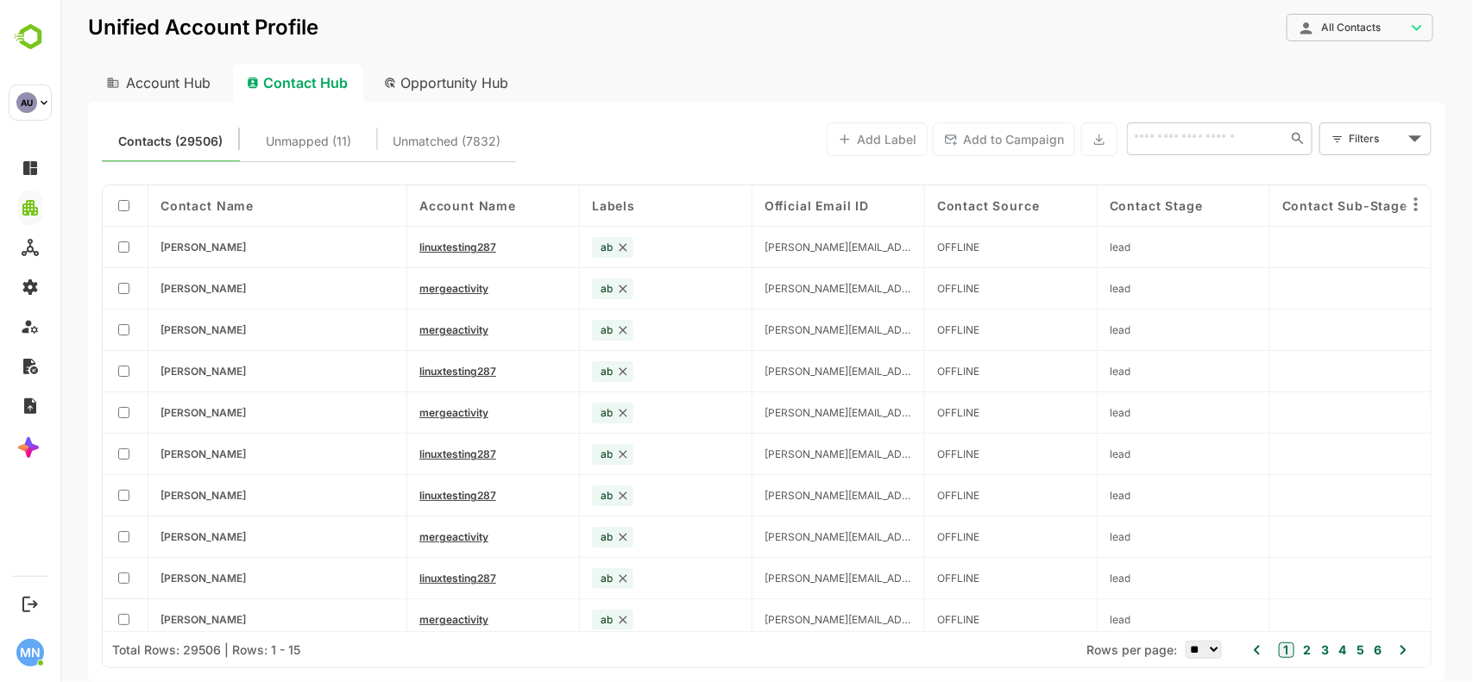
click at [154, 76] on div "Account Hub" at bounding box center [156, 83] width 138 height 38
type input "**********"
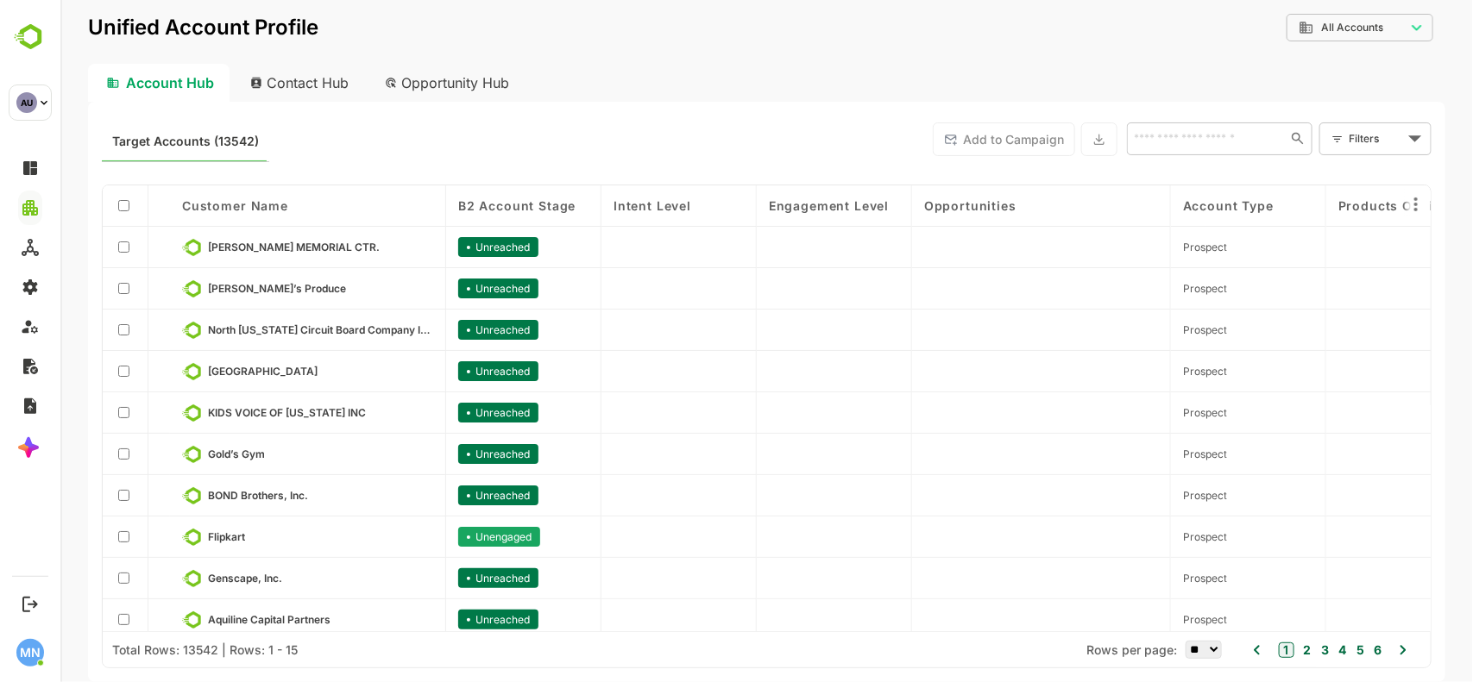
scroll to position [221, 0]
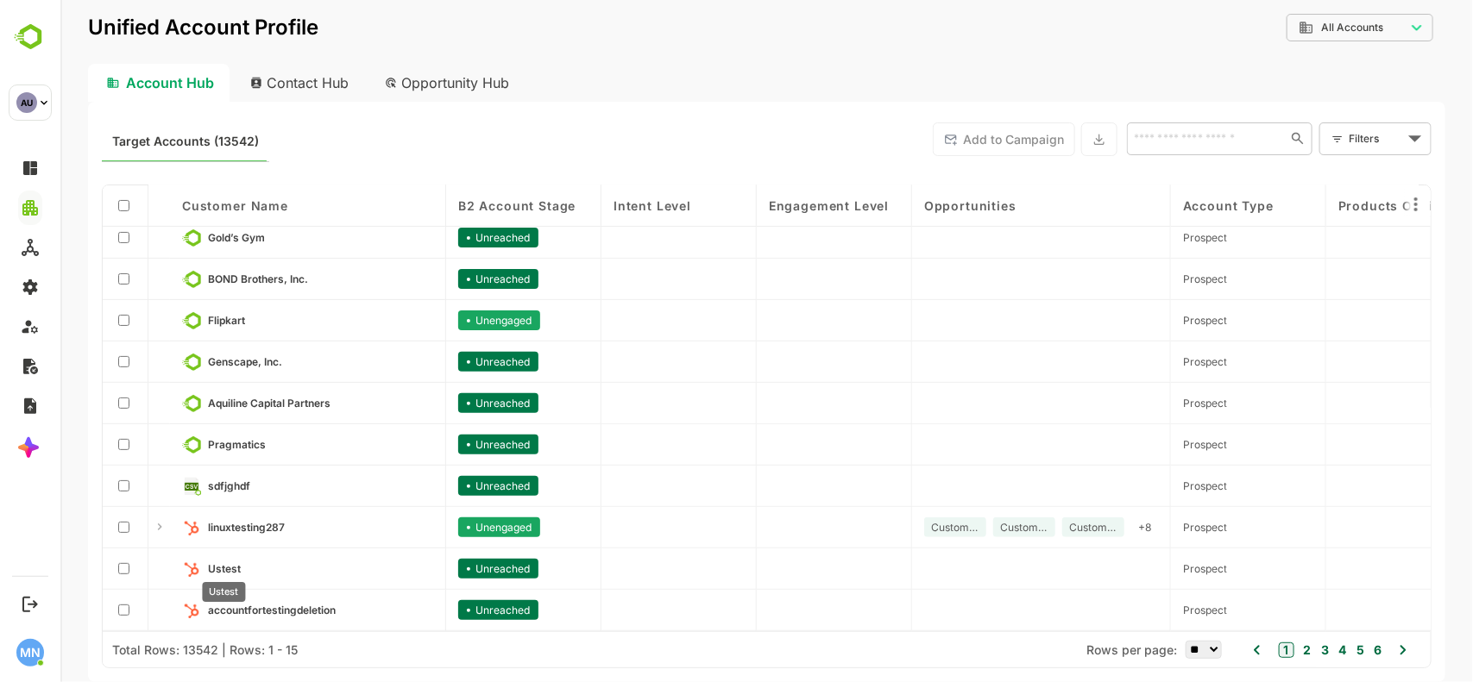
click at [226, 569] on span "Ustest" at bounding box center [223, 568] width 33 height 13
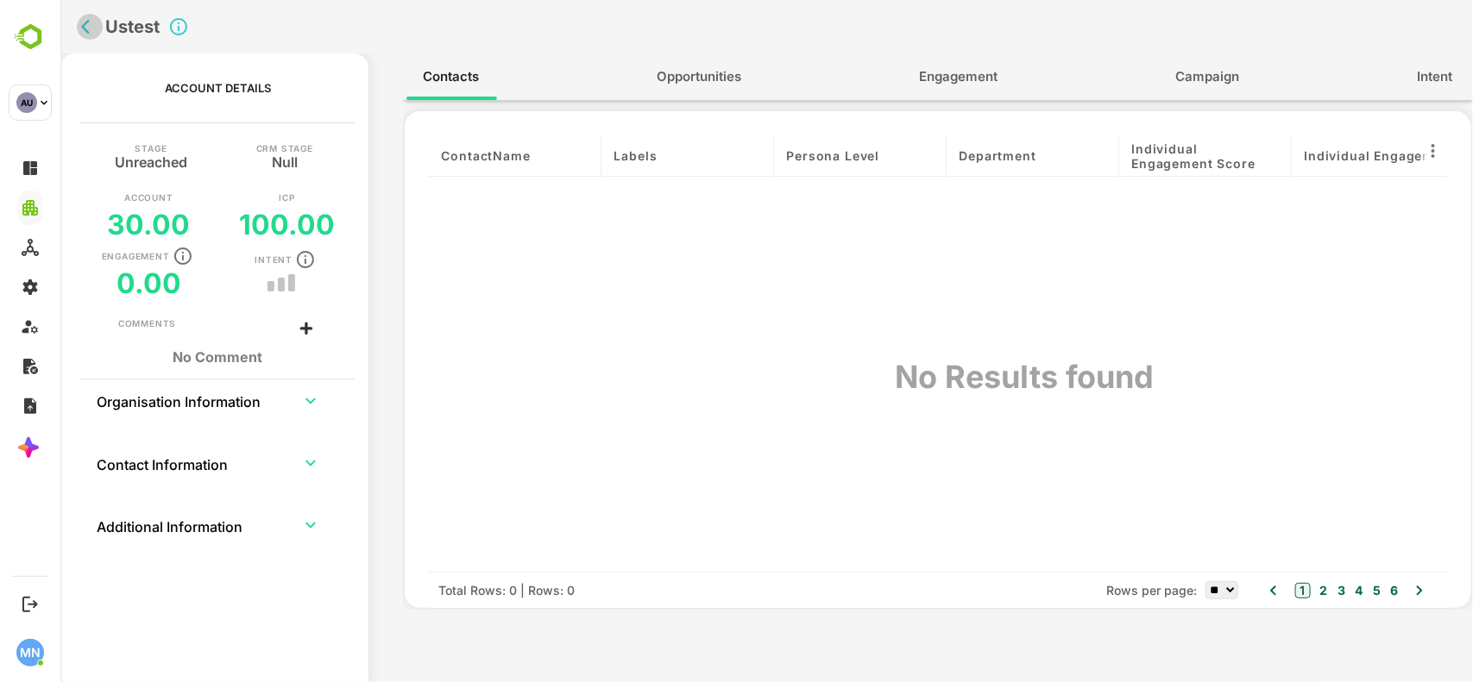
click at [78, 26] on button "back" at bounding box center [89, 27] width 26 height 26
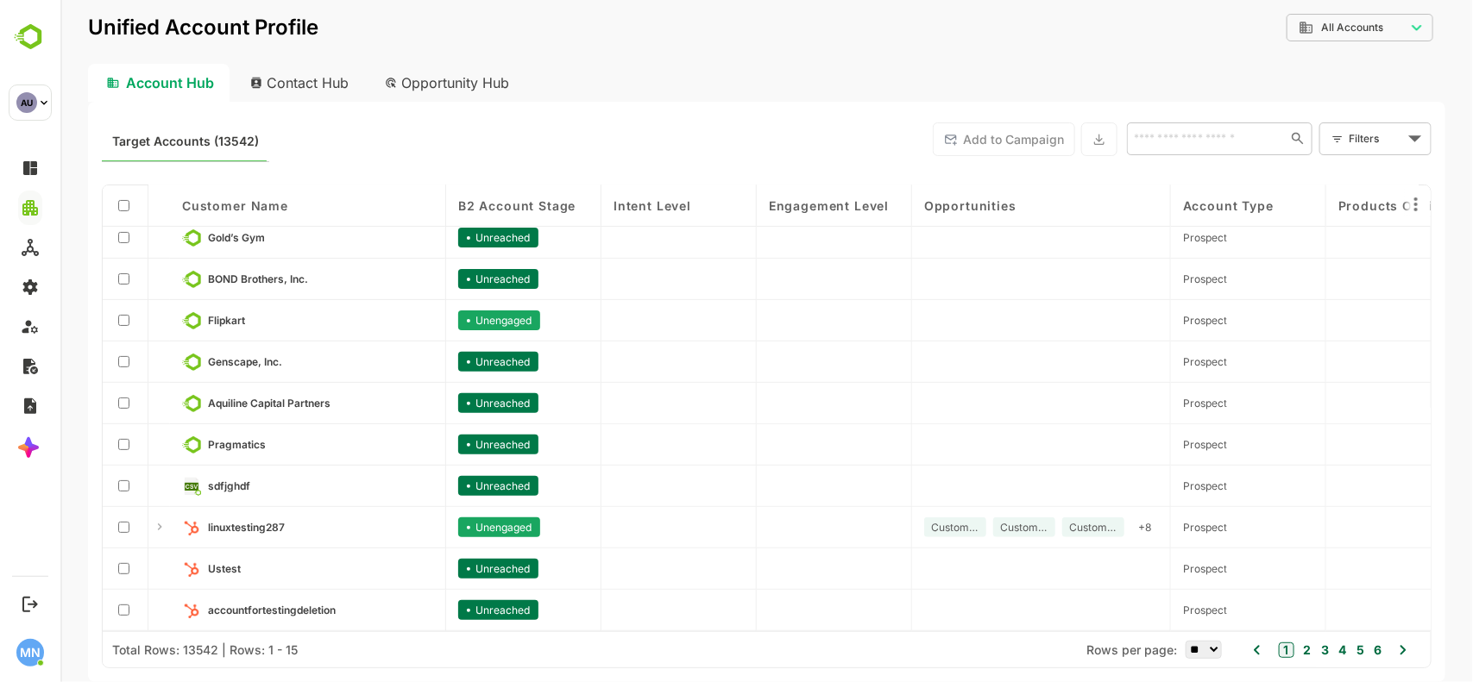
scroll to position [220, 0]
click at [1402, 651] on icon at bounding box center [1402, 649] width 6 height 9
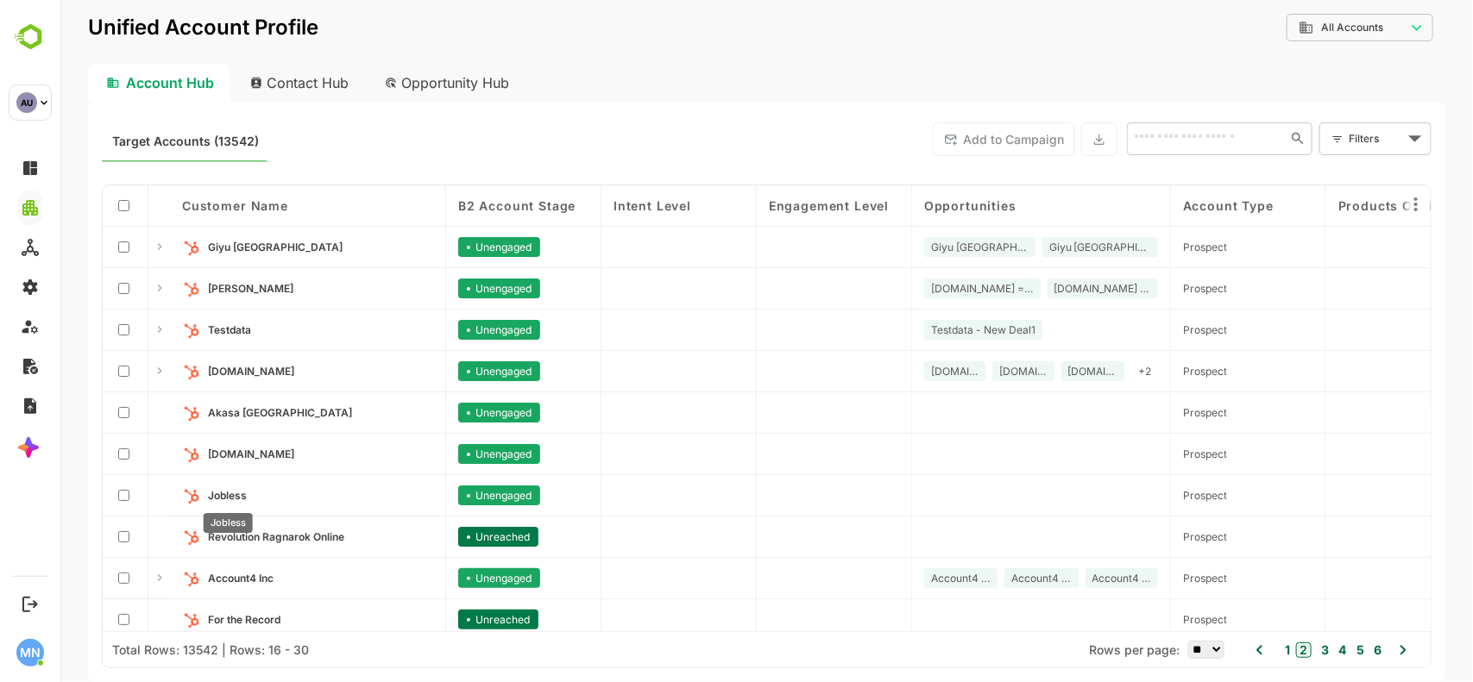
click at [230, 498] on span "Jobless" at bounding box center [226, 495] width 39 height 13
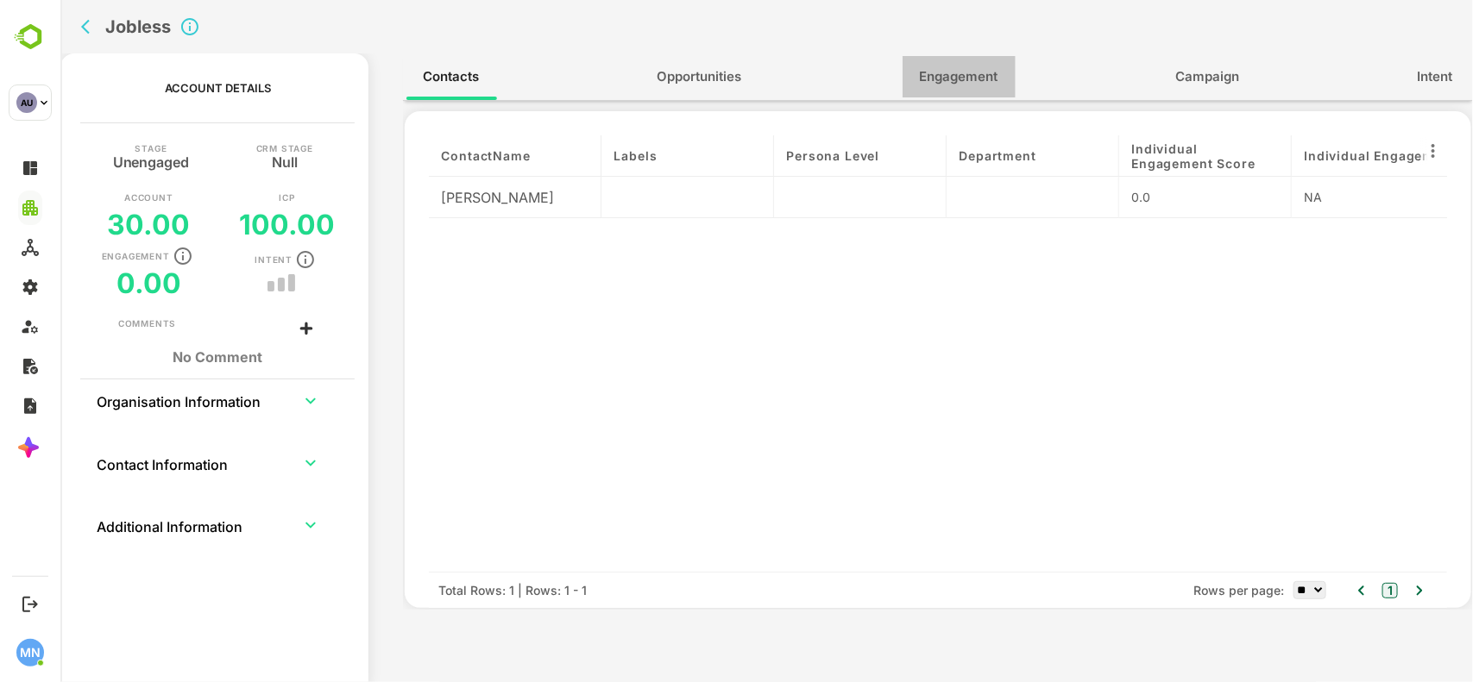
click at [976, 70] on span "Engagement" at bounding box center [958, 77] width 79 height 22
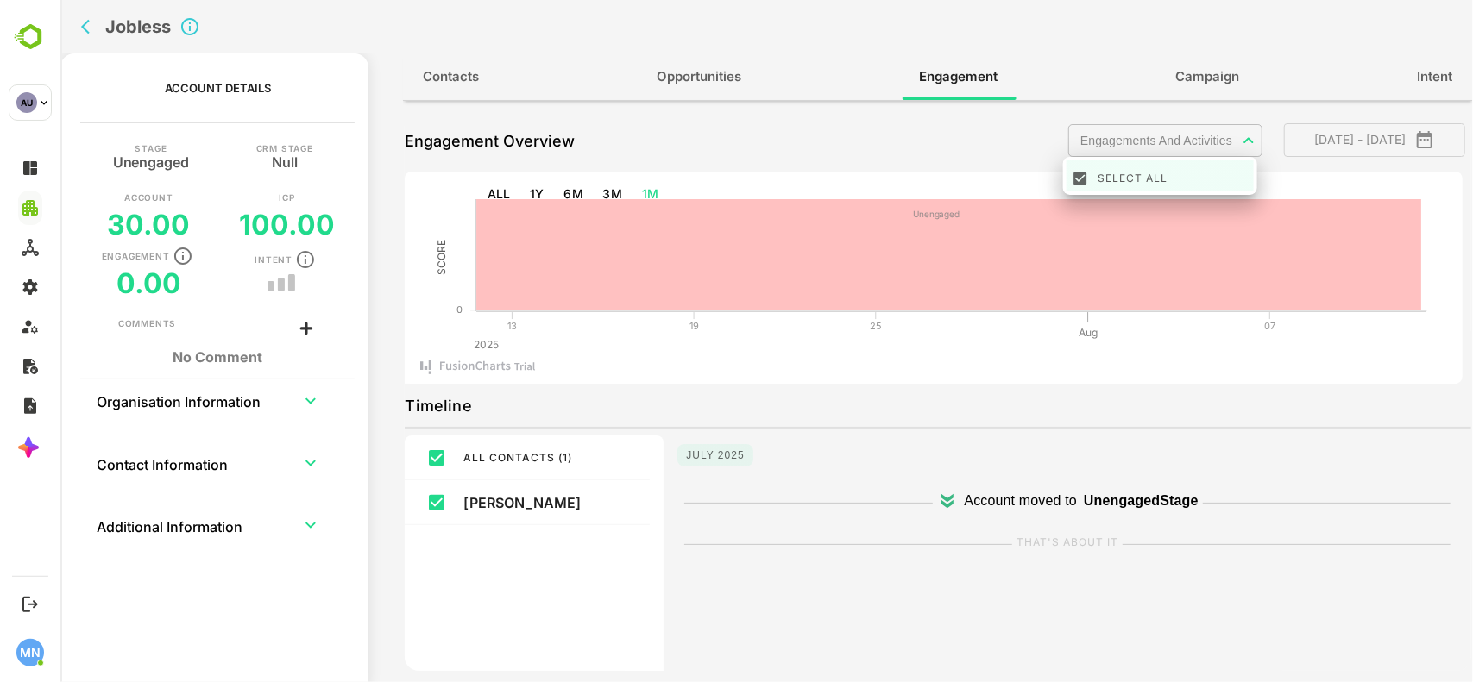
click at [1239, 136] on body "Jobless Account Details Stage Unengaged CRM Stage Null Account 30.00 ICP 100.00…" at bounding box center [766, 341] width 1412 height 682
click at [716, 139] on div at bounding box center [766, 341] width 1412 height 682
click at [88, 30] on icon "back" at bounding box center [88, 26] width 17 height 17
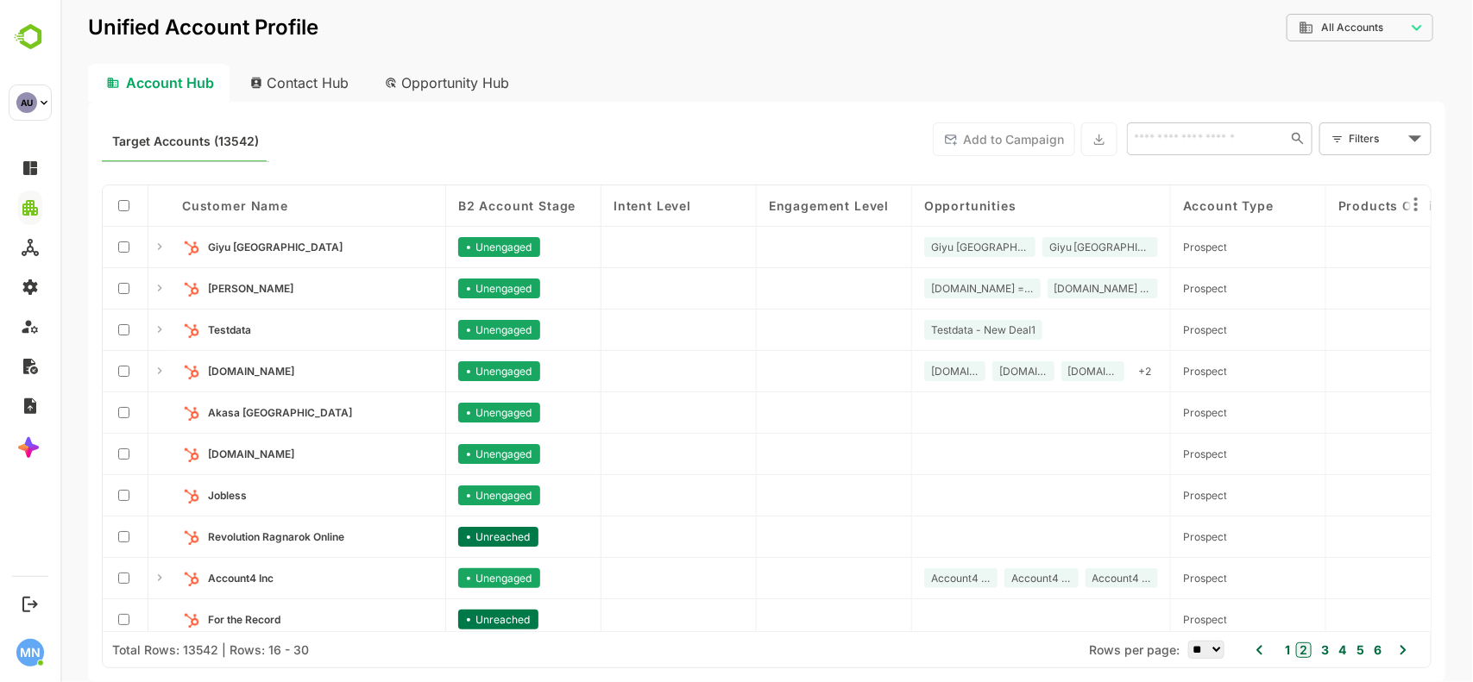
scroll to position [221, 0]
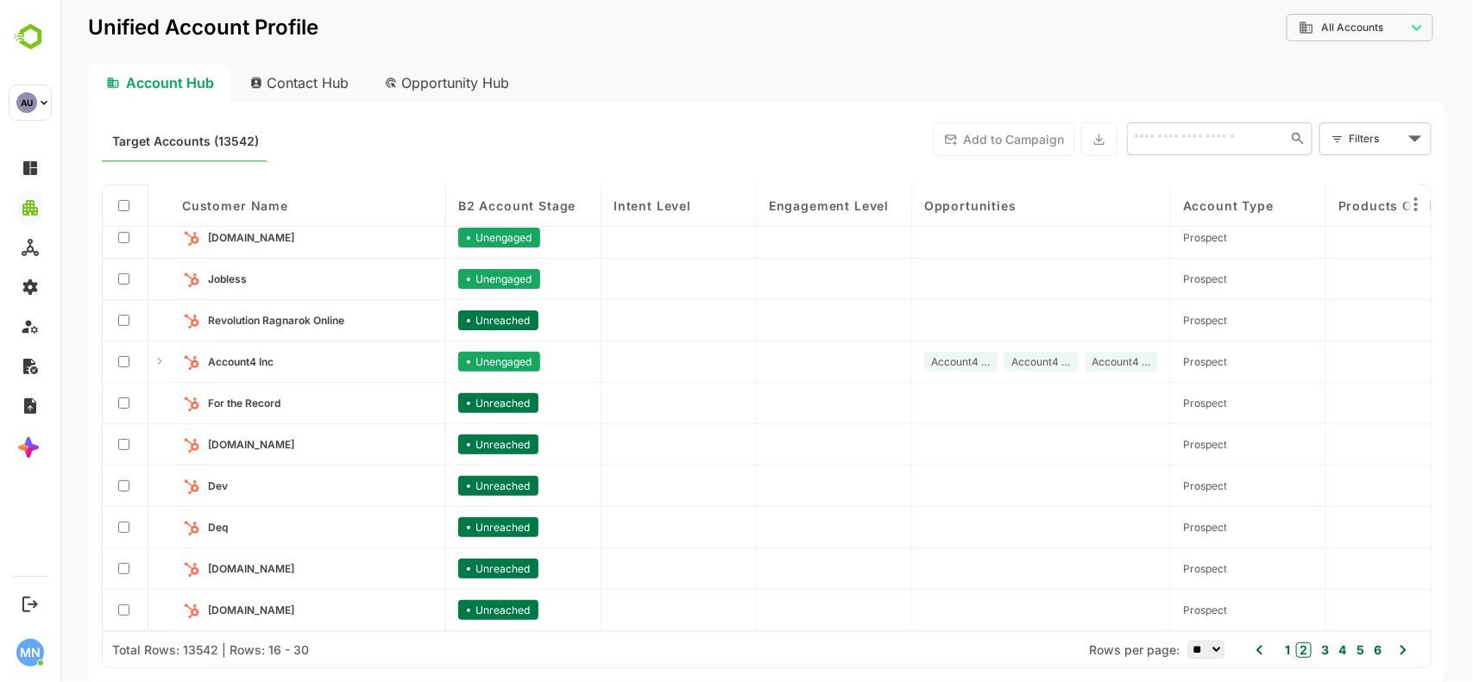
click at [211, 489] on link "Dev" at bounding box center [319, 486] width 225 height 19
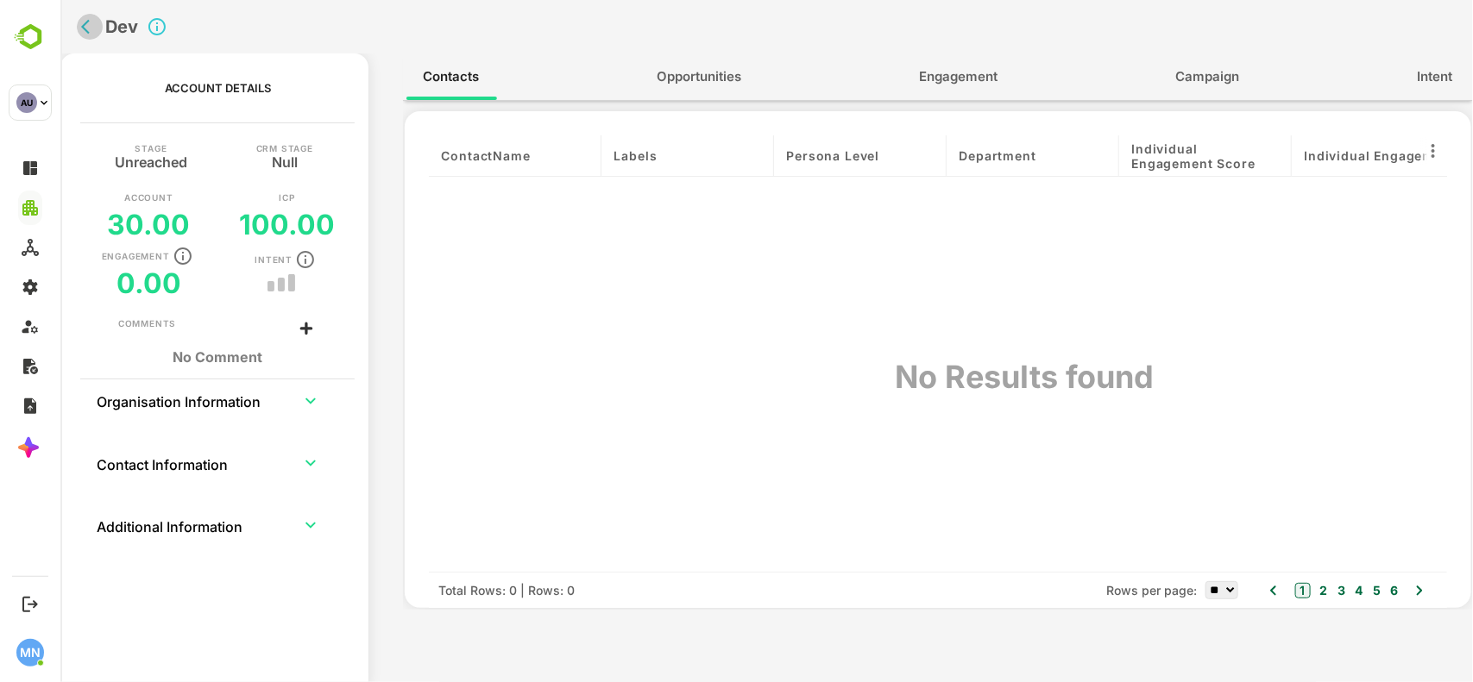
click at [90, 24] on icon "back" at bounding box center [88, 26] width 17 height 17
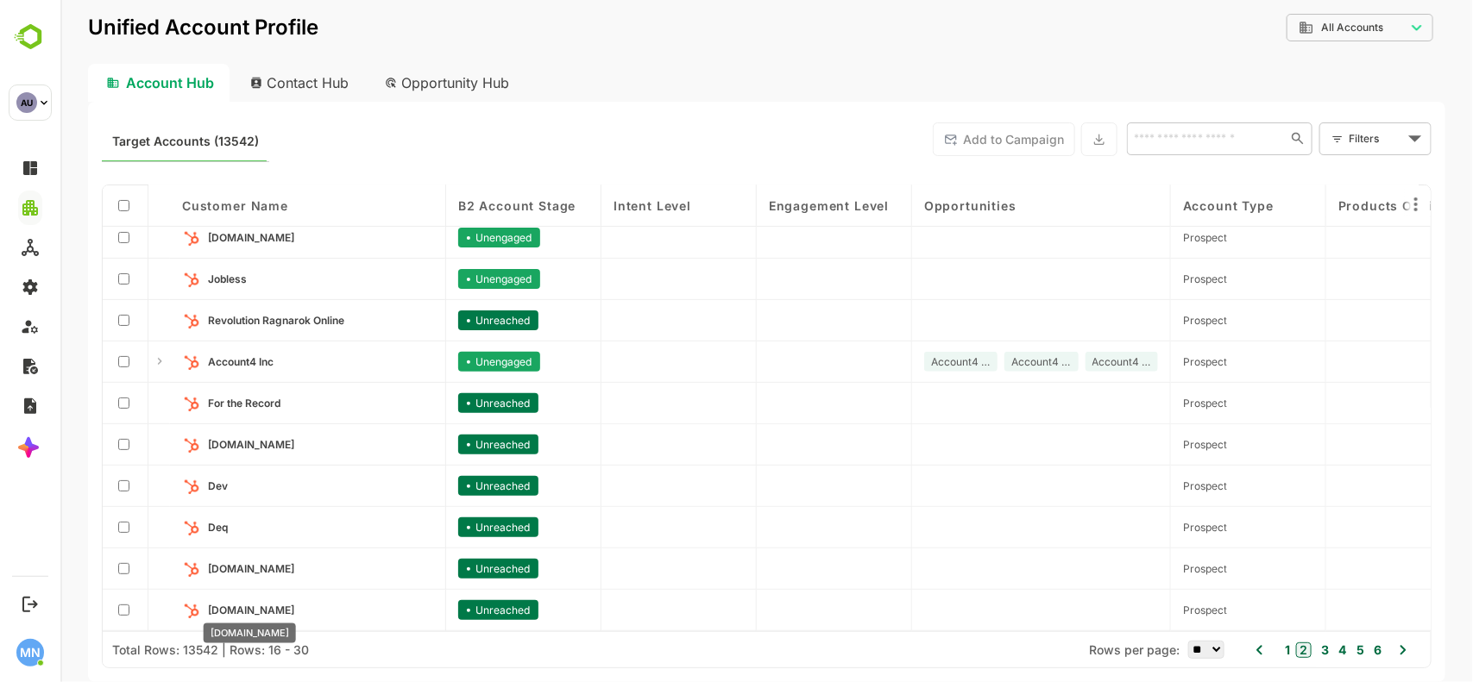
click at [225, 604] on span "[DOMAIN_NAME]" at bounding box center [250, 610] width 86 height 13
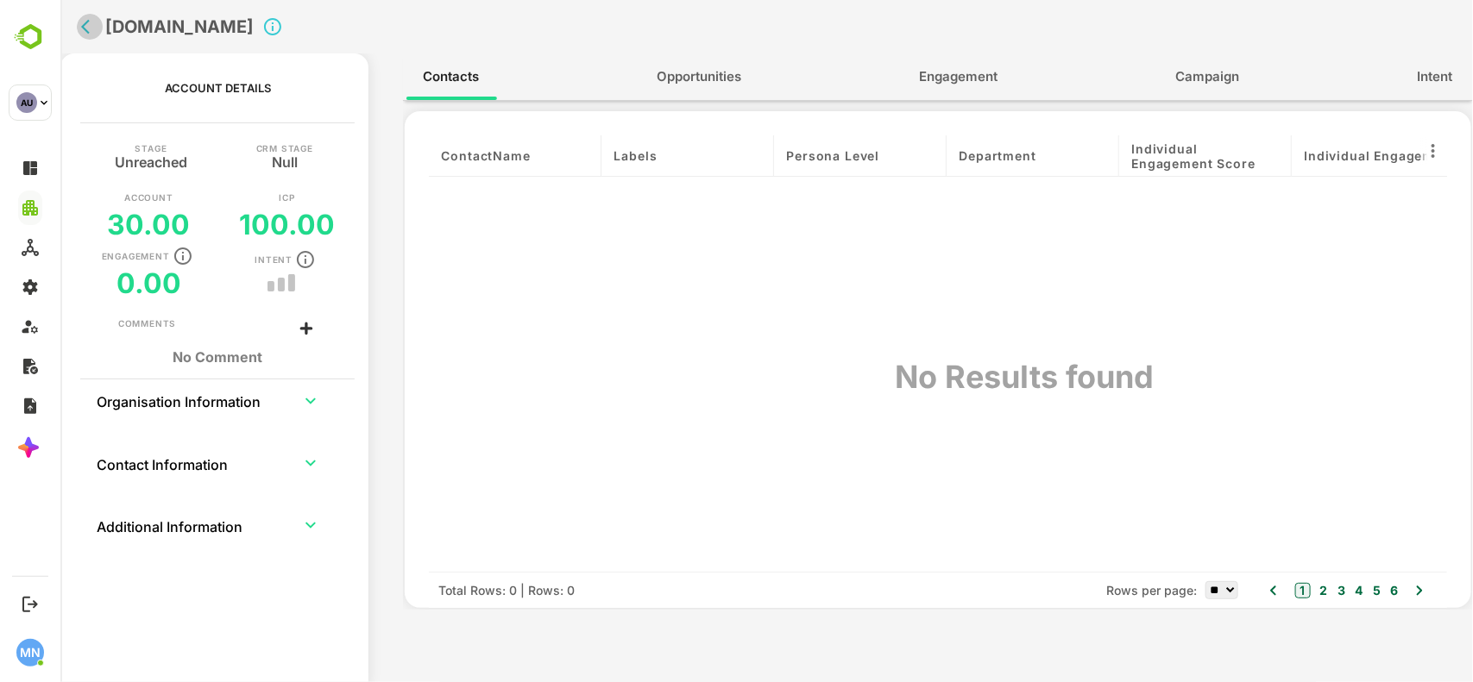
click at [88, 28] on icon "back" at bounding box center [88, 26] width 17 height 17
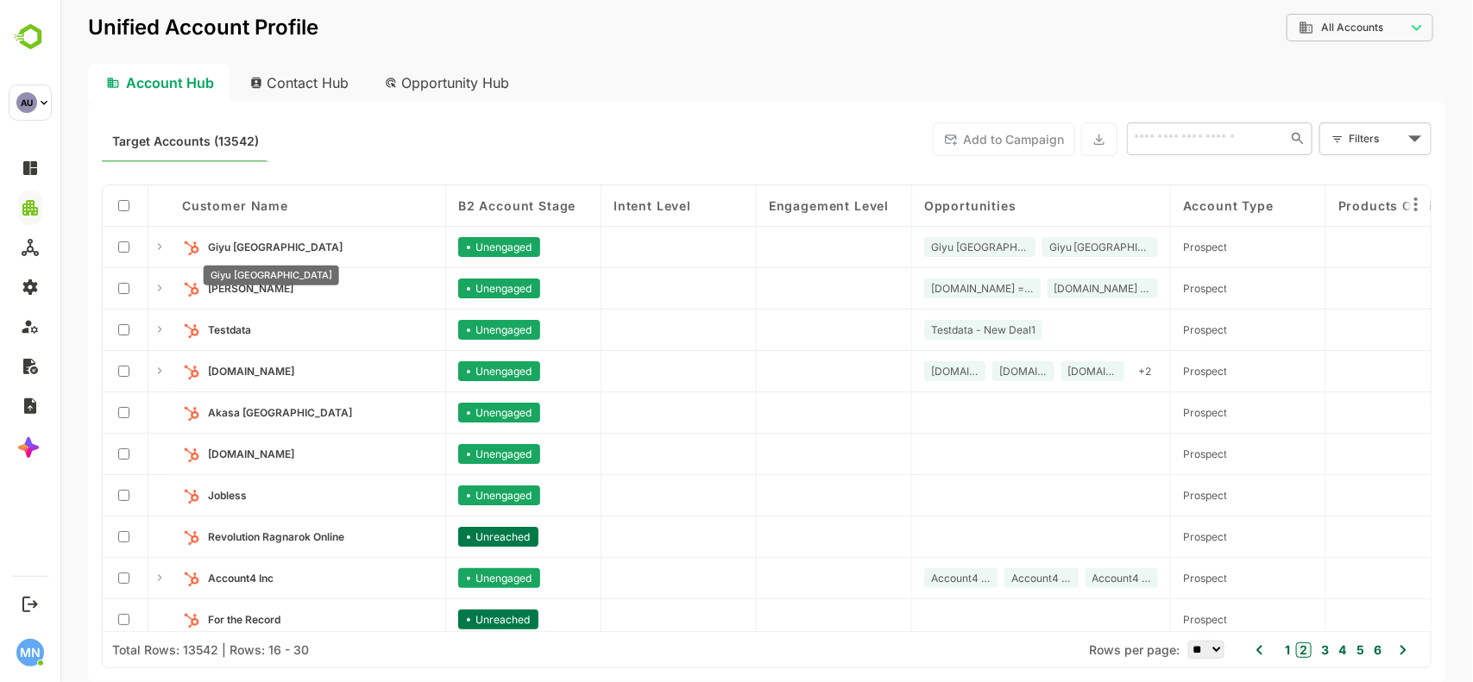
click at [222, 252] on span "Giyu [GEOGRAPHIC_DATA]" at bounding box center [274, 247] width 135 height 13
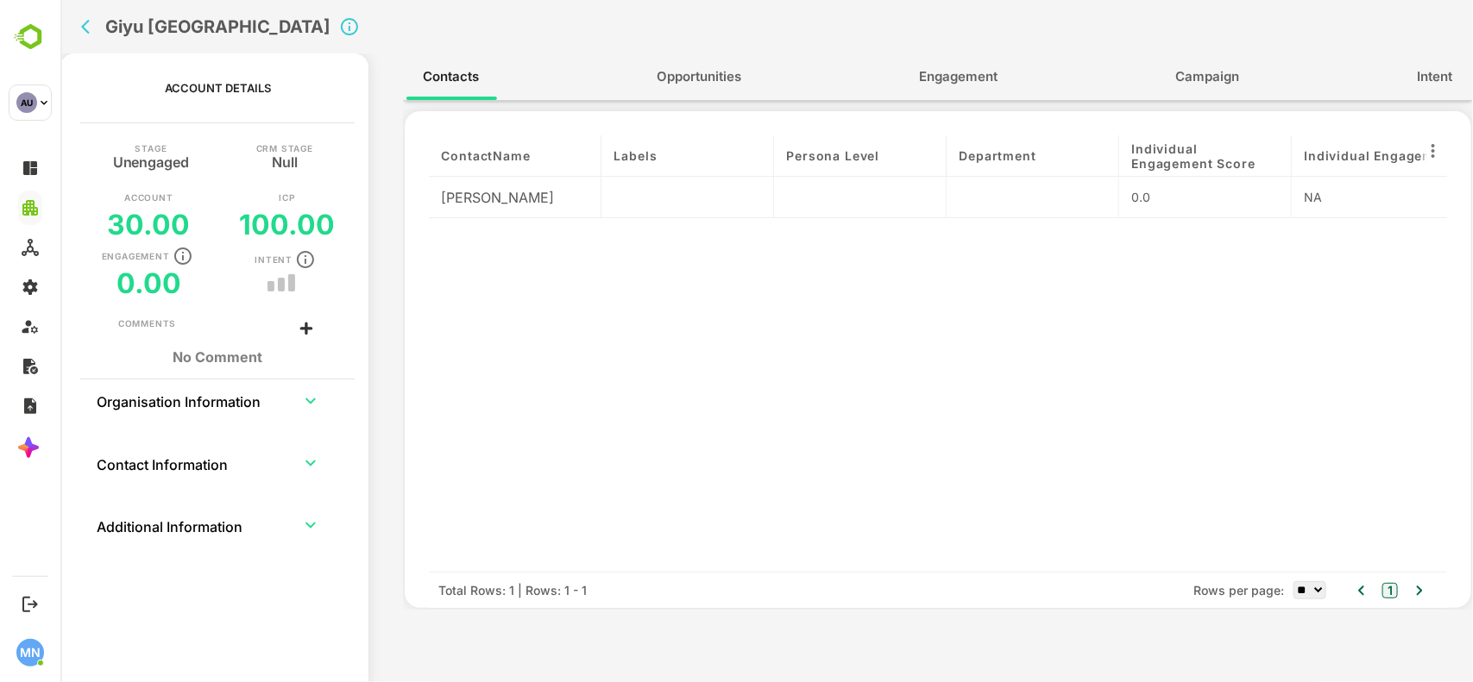
click at [499, 197] on div "[PERSON_NAME]" at bounding box center [514, 197] width 173 height 41
click at [953, 74] on span "Engagement" at bounding box center [958, 77] width 79 height 22
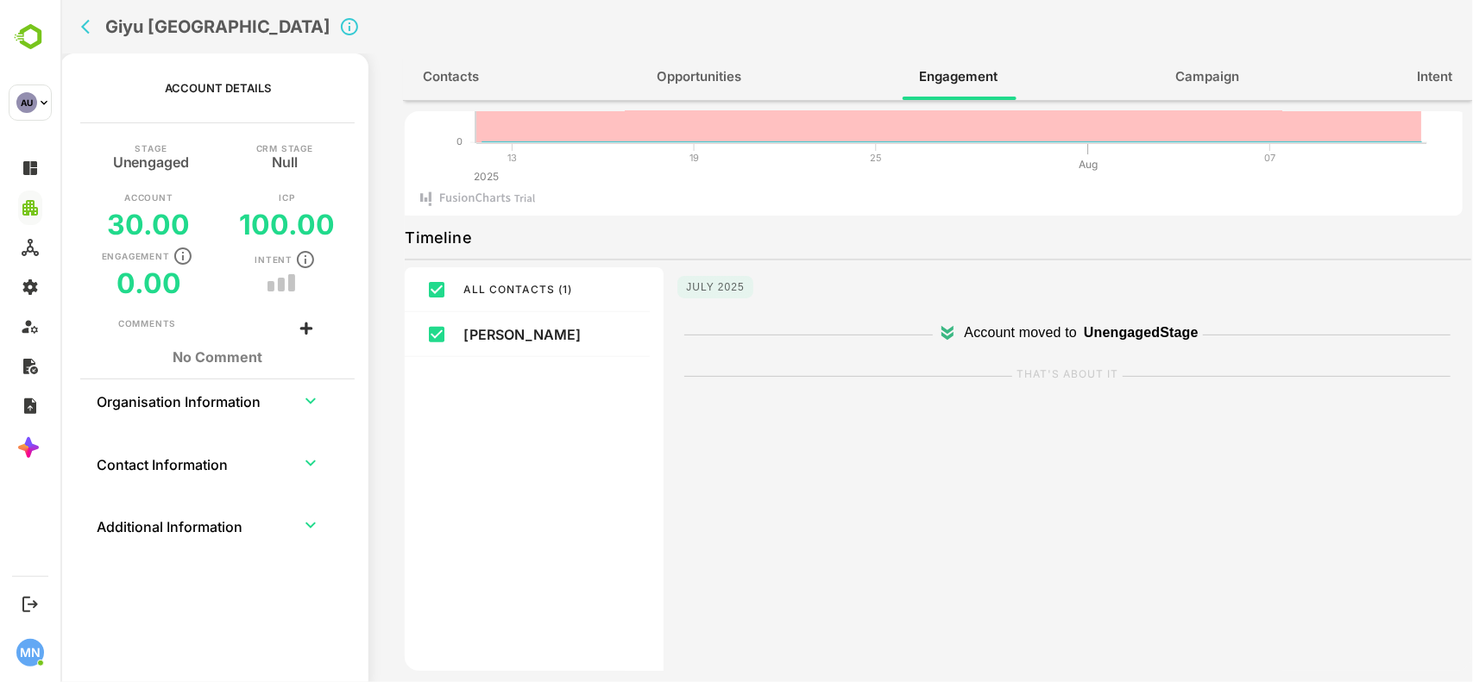
scroll to position [166, 0]
click at [443, 242] on p "Timeline" at bounding box center [437, 241] width 66 height 28
click at [91, 23] on icon "back" at bounding box center [88, 26] width 17 height 17
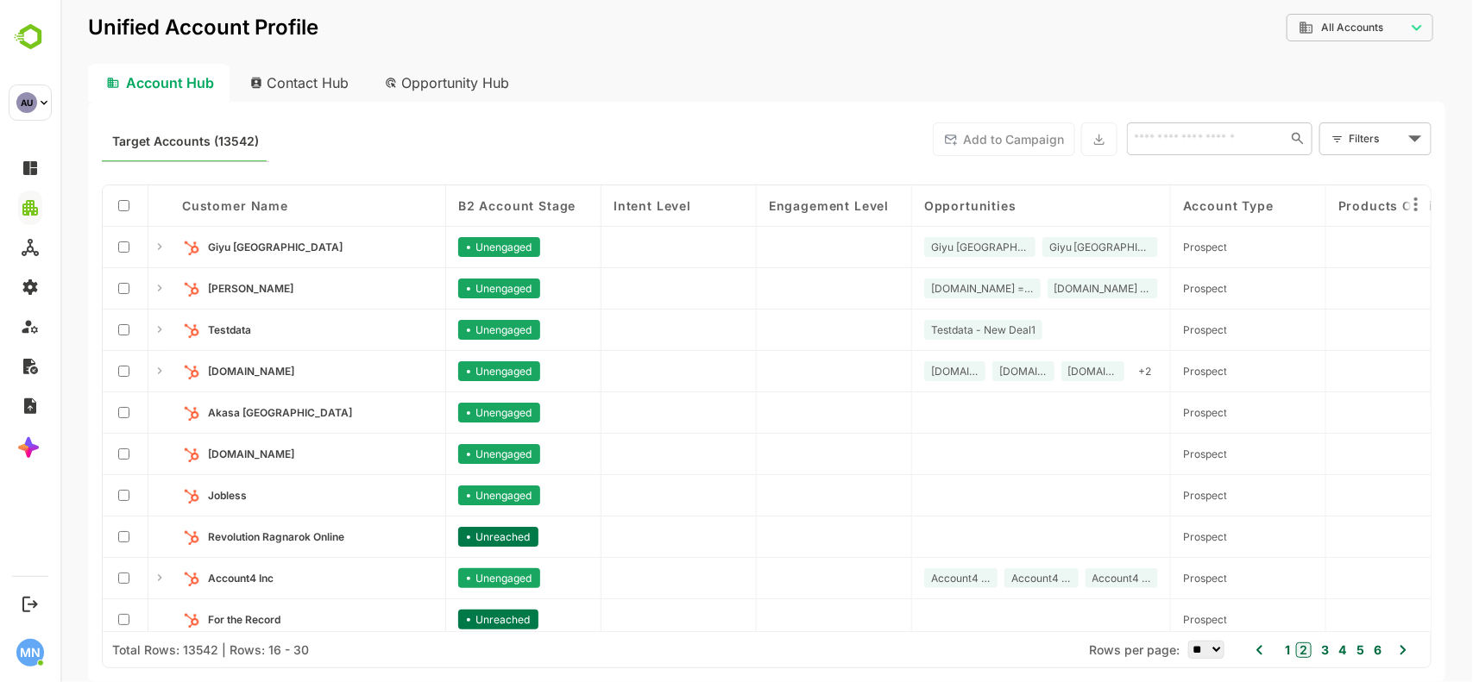
scroll to position [221, 0]
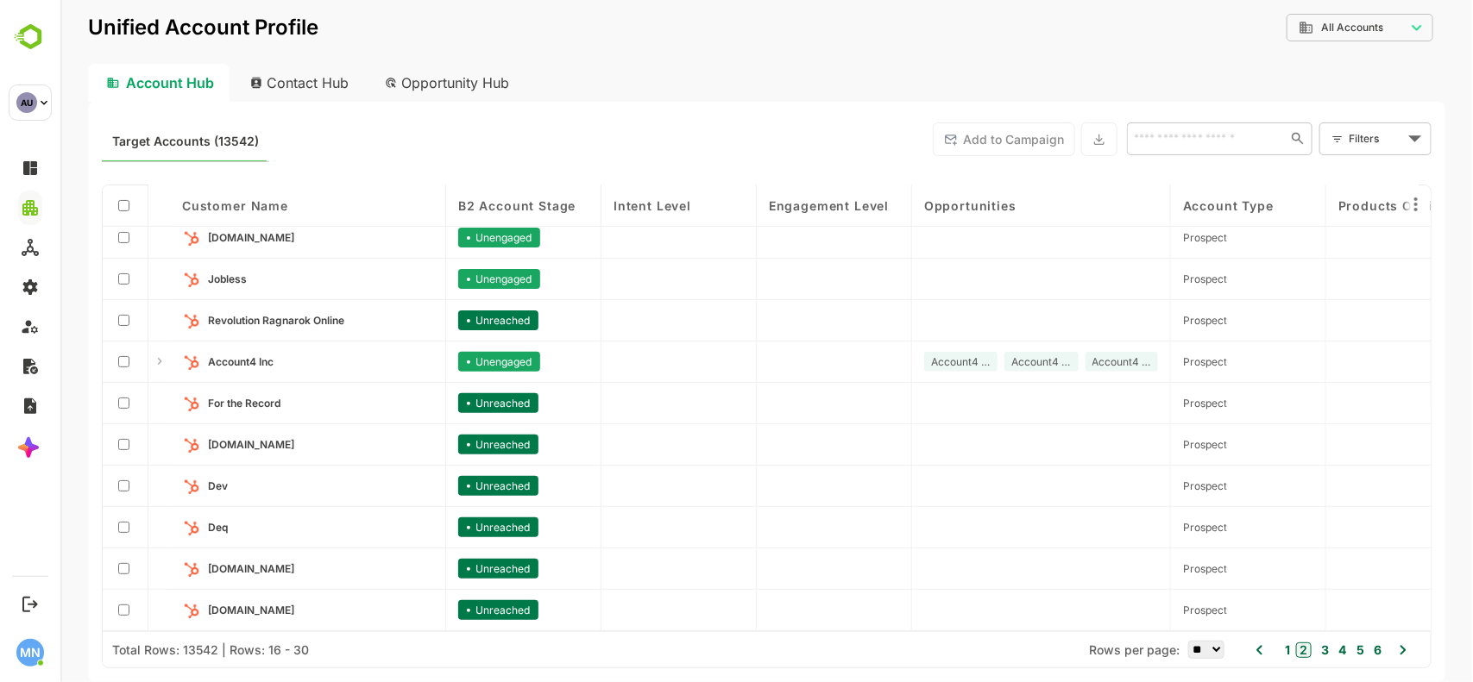
click at [1405, 652] on icon at bounding box center [1402, 650] width 21 height 21
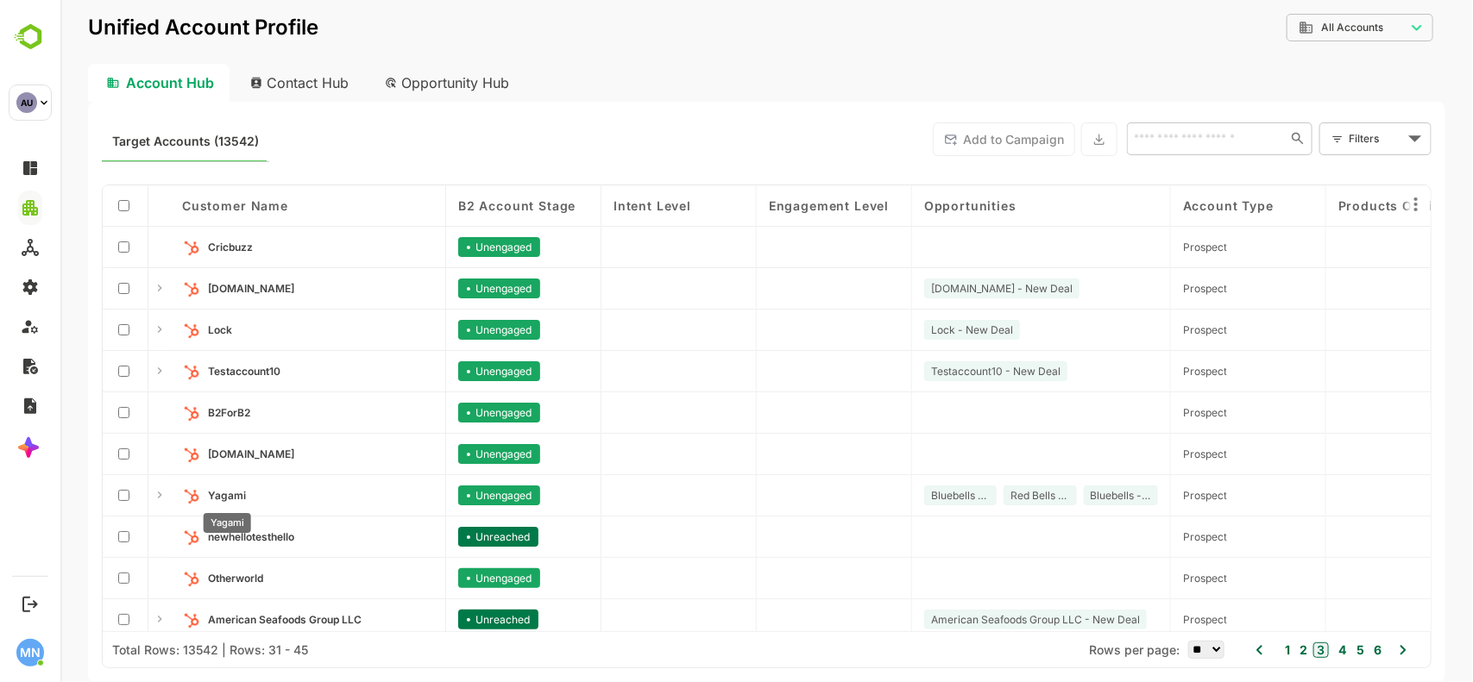
click at [235, 496] on span "Yagami" at bounding box center [226, 495] width 38 height 13
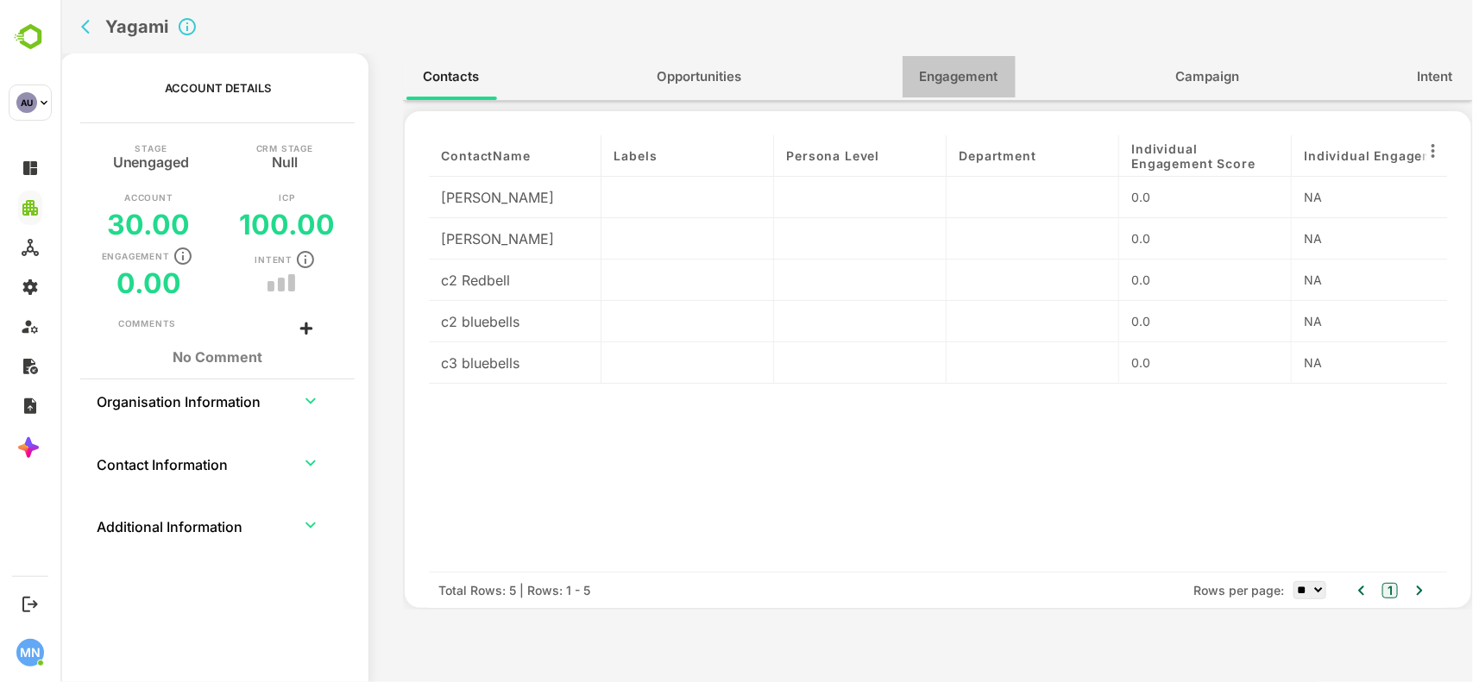
click at [944, 78] on span "Engagement" at bounding box center [958, 77] width 79 height 22
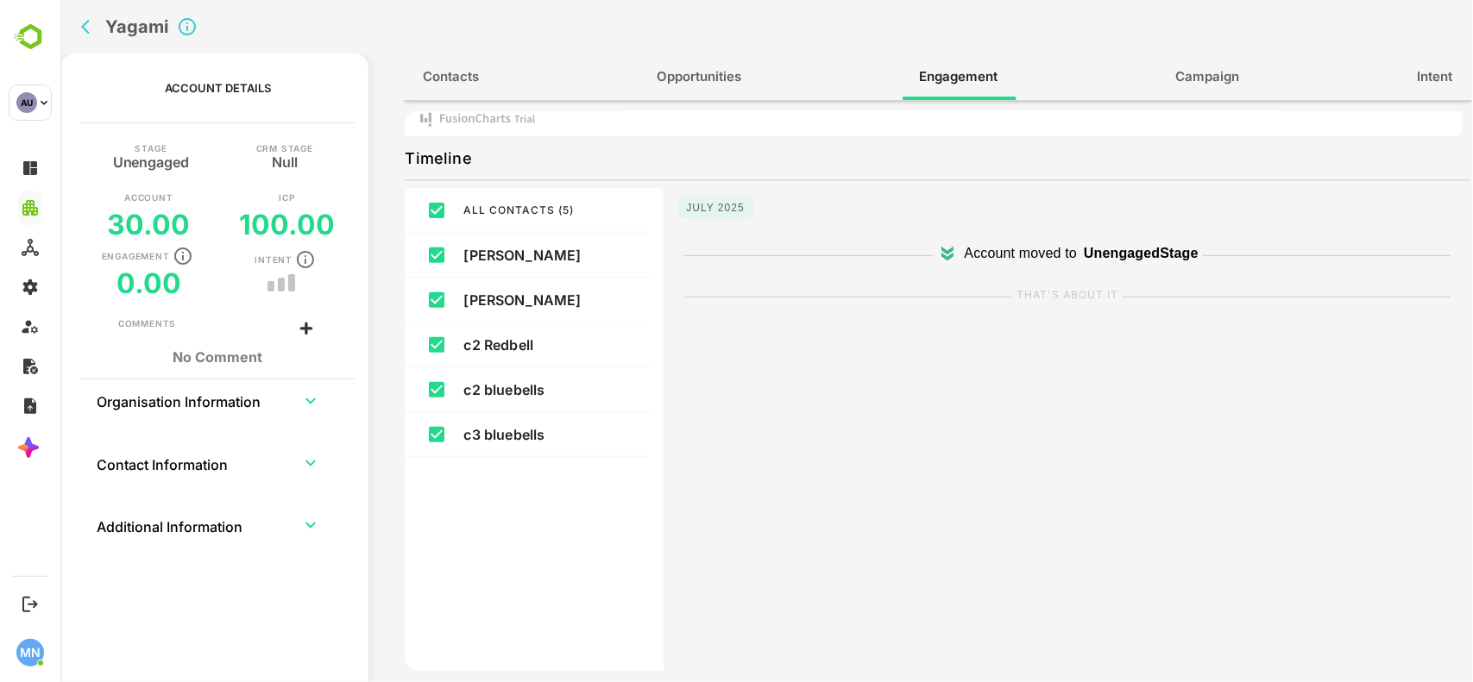
scroll to position [253, 0]
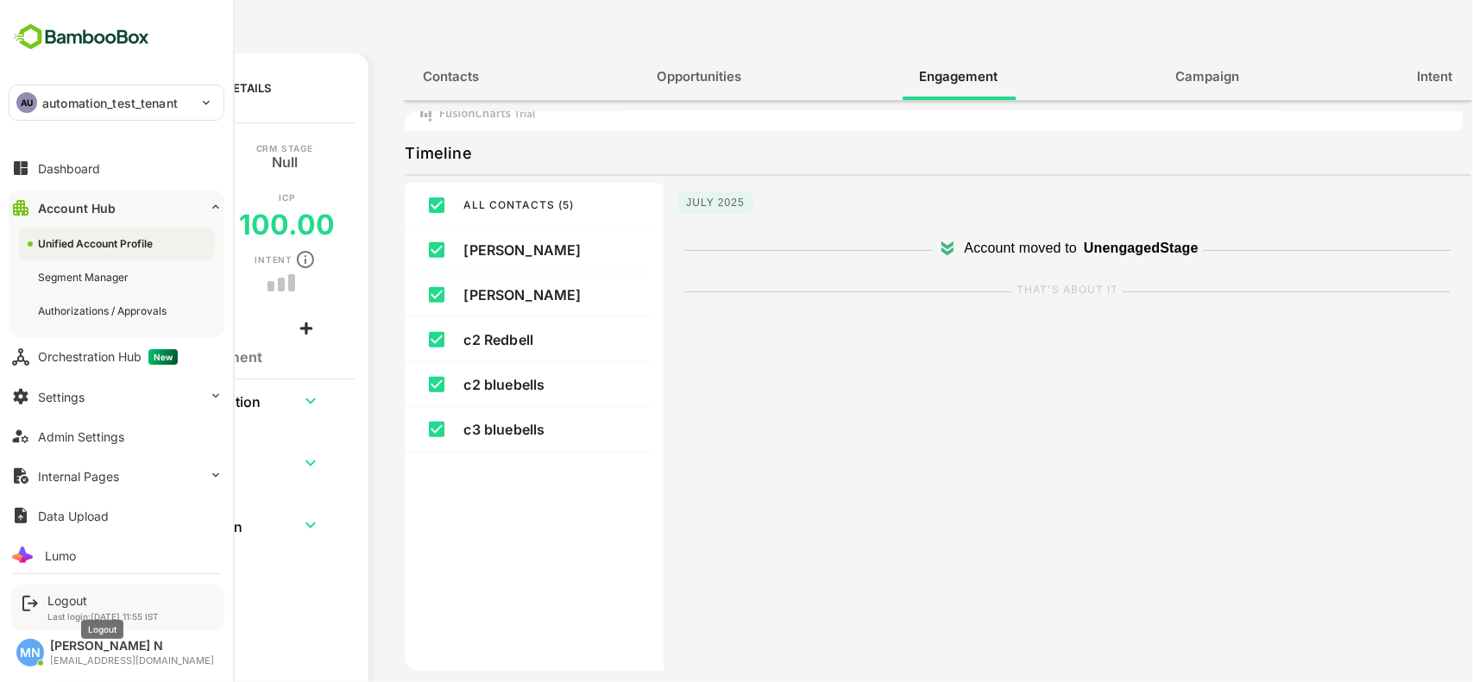
click at [62, 598] on div "Logout" at bounding box center [102, 601] width 111 height 15
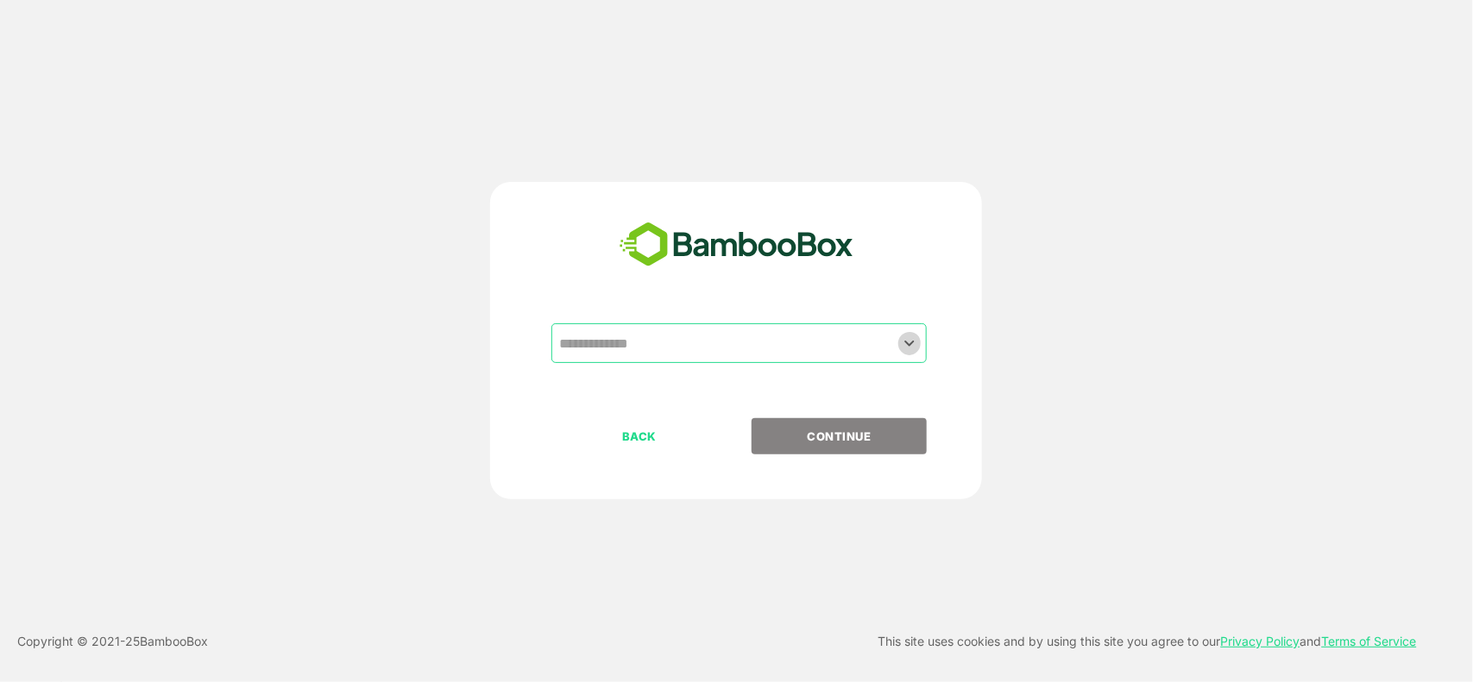
click at [906, 352] on icon "Open" at bounding box center [909, 343] width 21 height 21
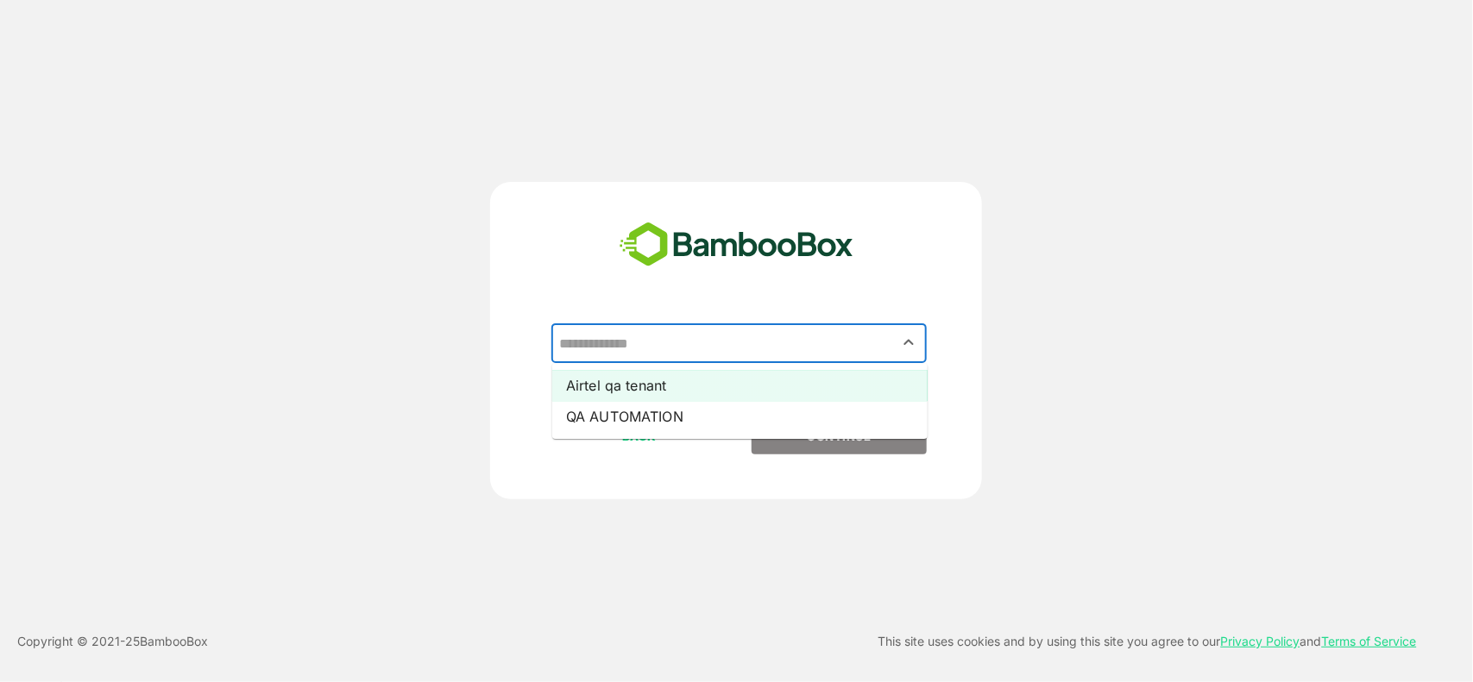
click at [680, 389] on li "Airtel qa tenant" at bounding box center [739, 385] width 375 height 31
type input "**********"
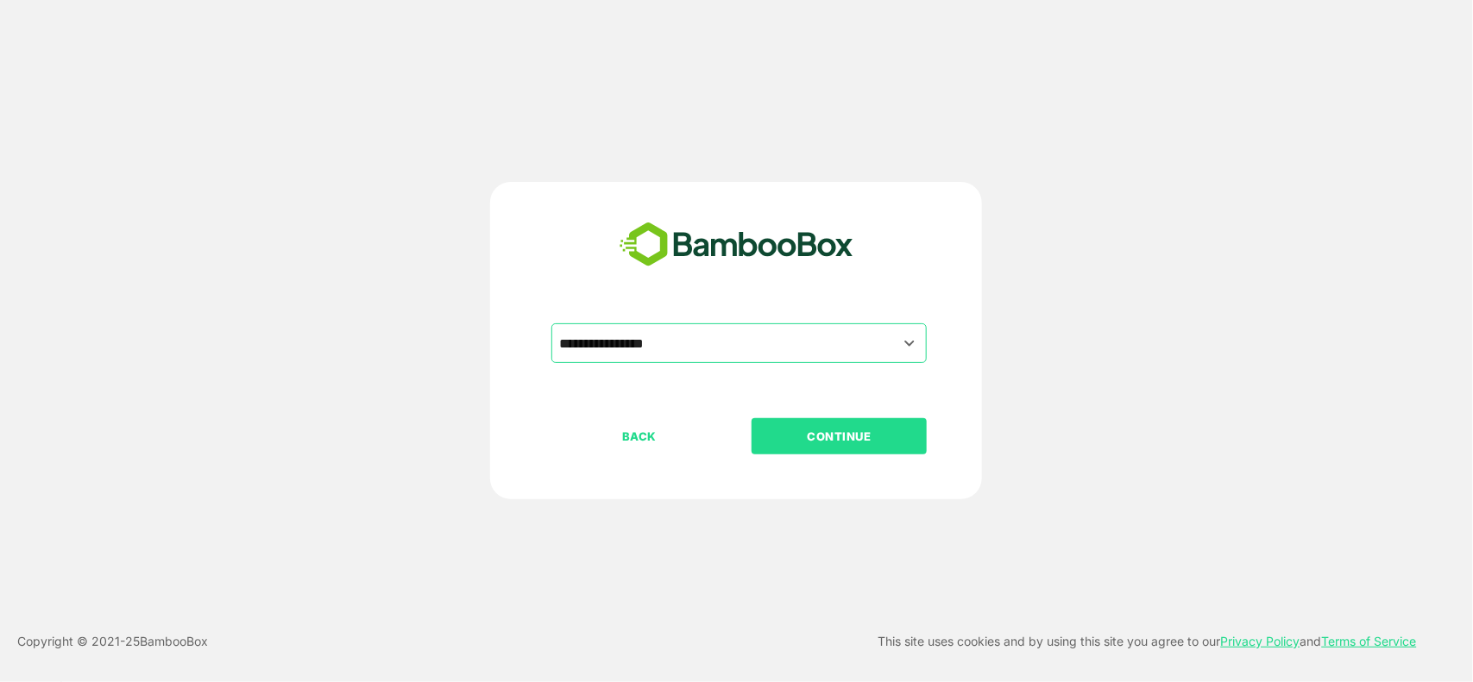
click at [833, 437] on p "CONTINUE" at bounding box center [839, 436] width 173 height 19
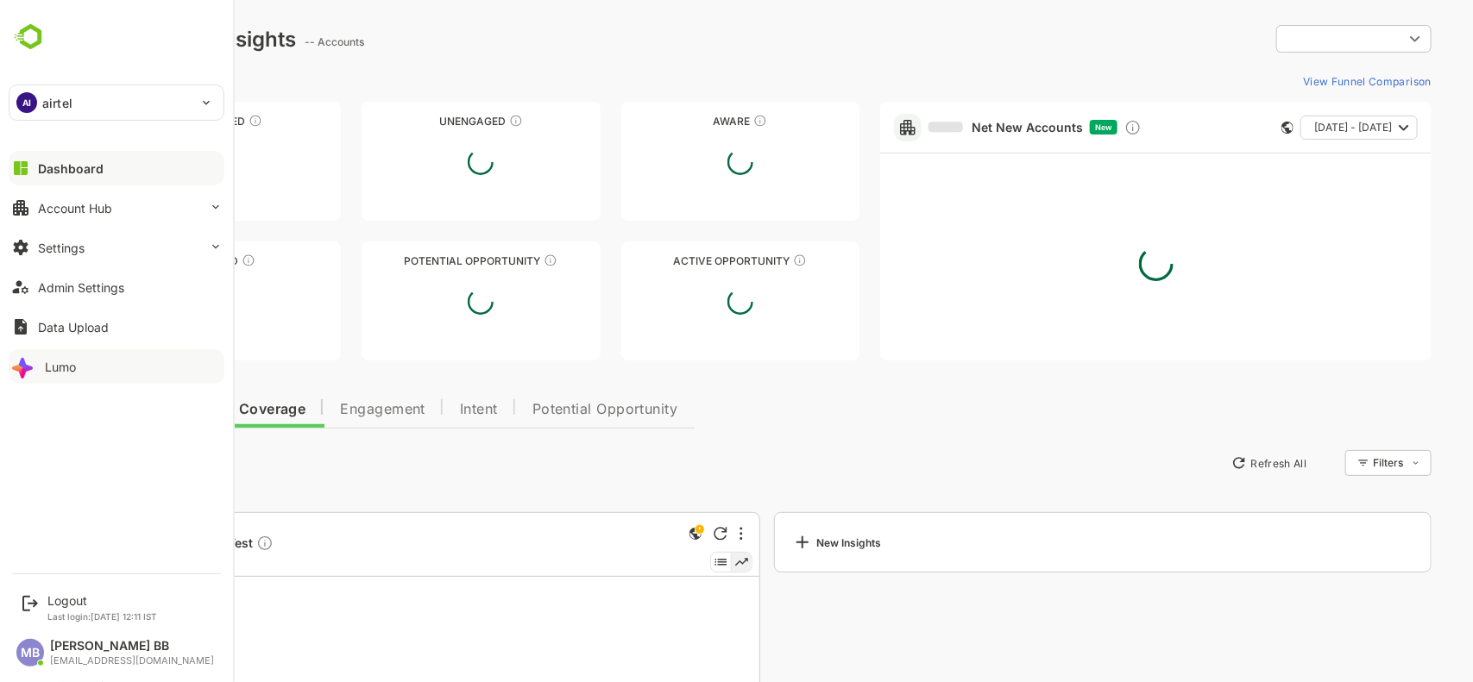
type input "**********"
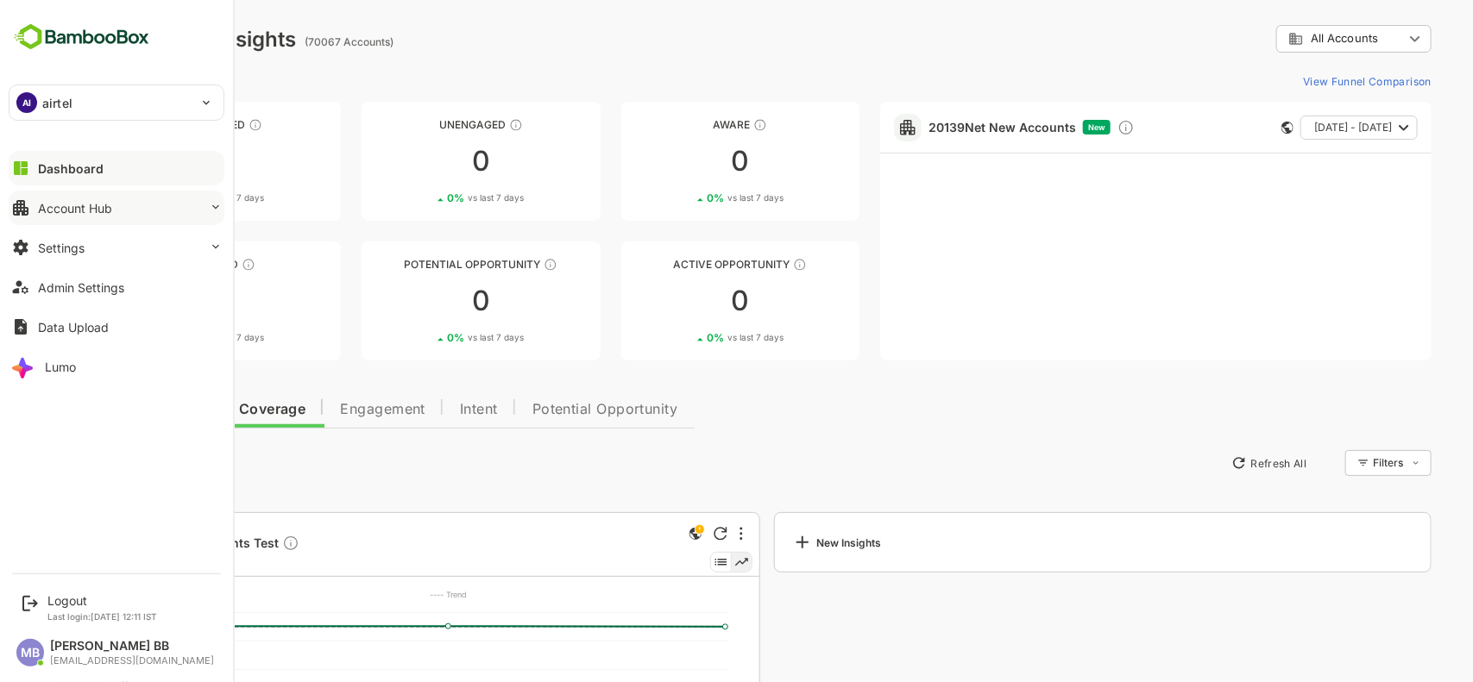
click at [177, 204] on button "Account Hub" at bounding box center [117, 208] width 216 height 35
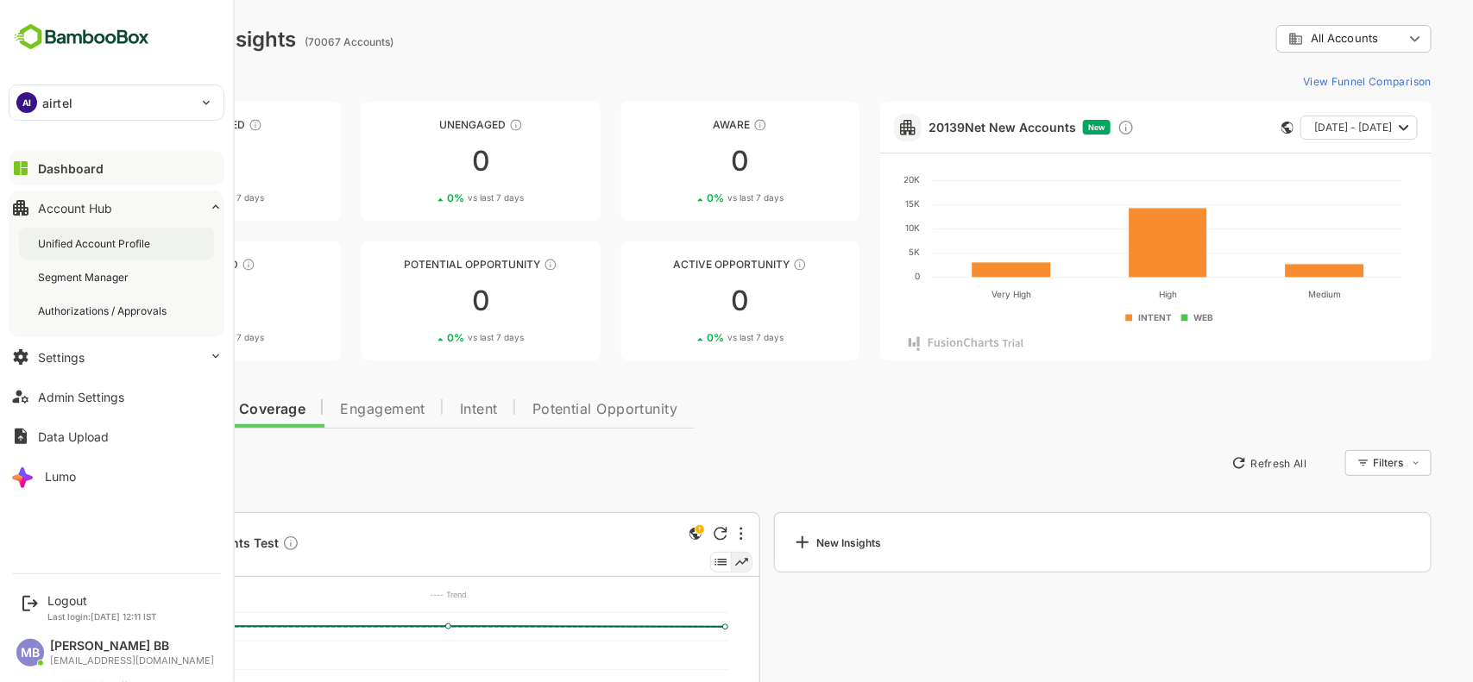
click at [117, 243] on div "Unified Account Profile" at bounding box center [96, 243] width 116 height 15
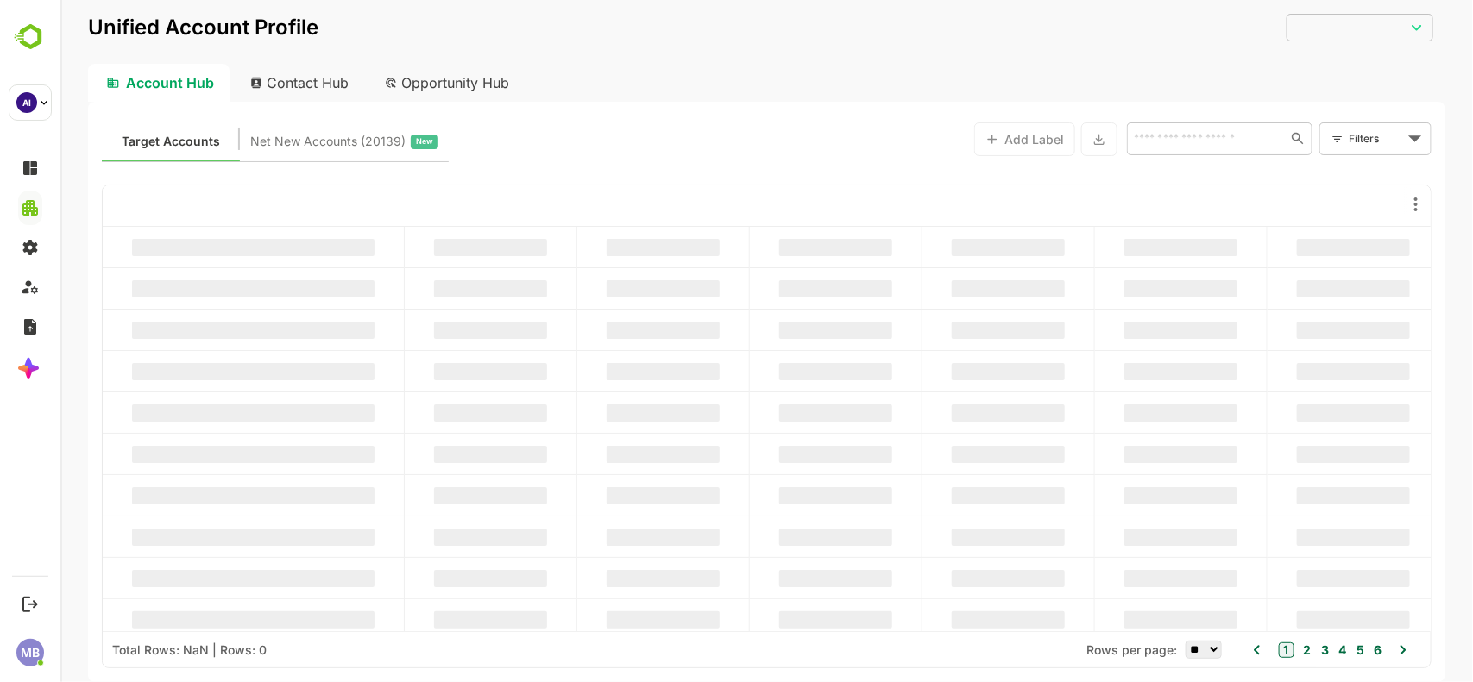
type input "**********"
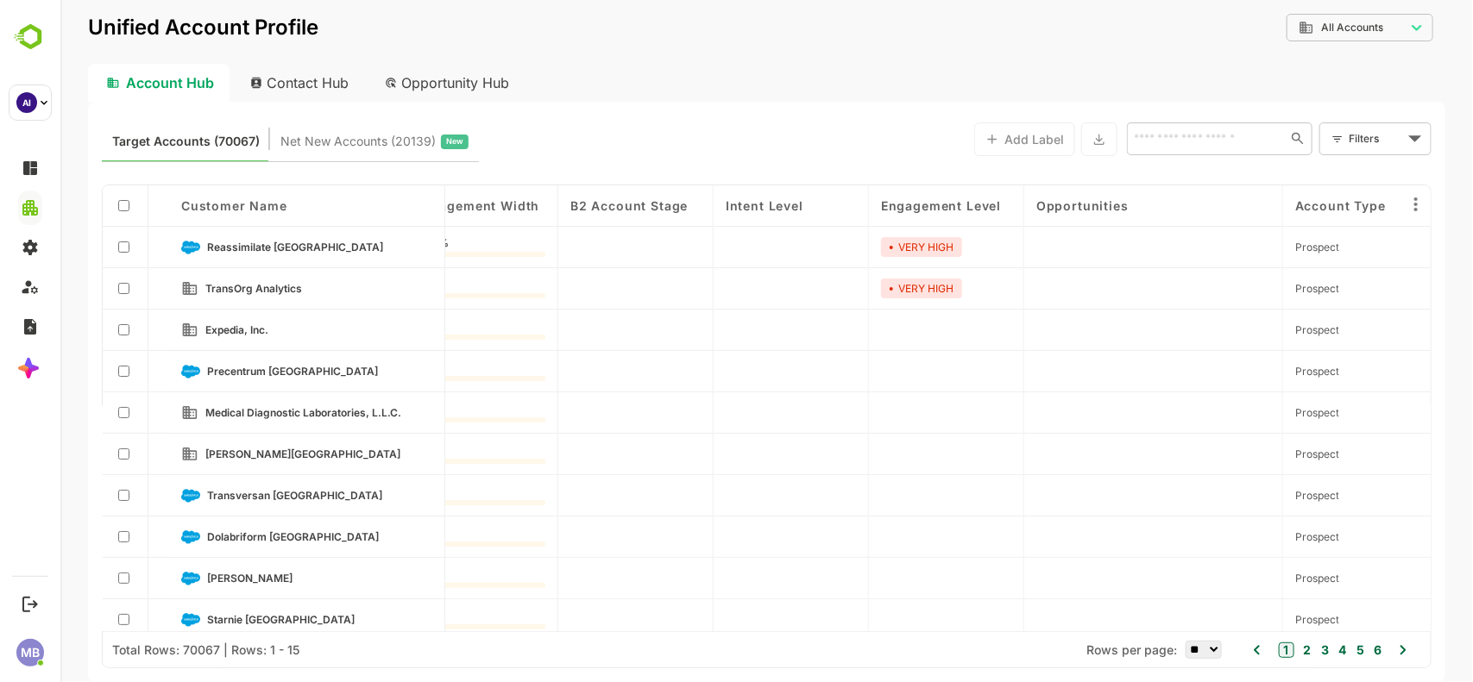
scroll to position [0, 71]
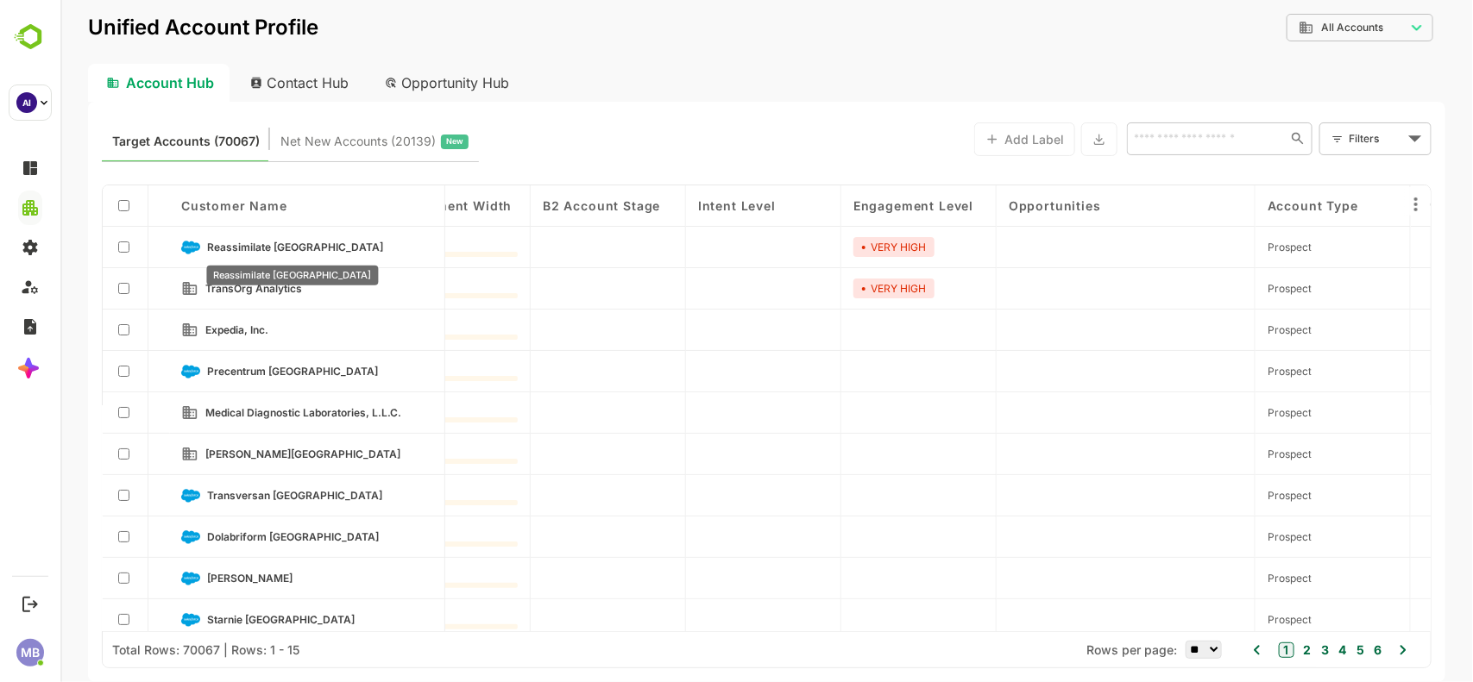
click at [248, 244] on span "Reassimilate [GEOGRAPHIC_DATA]" at bounding box center [295, 247] width 176 height 13
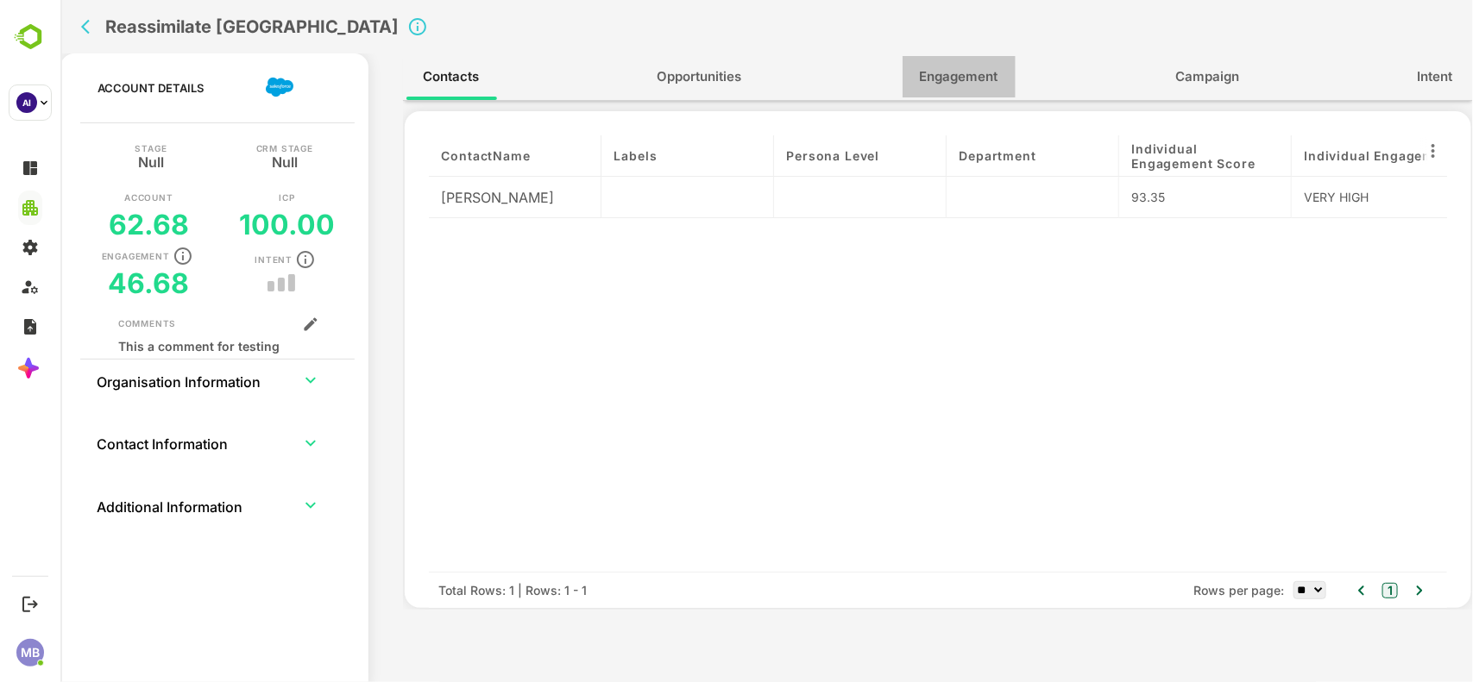
click at [971, 80] on span "Engagement" at bounding box center [958, 77] width 79 height 22
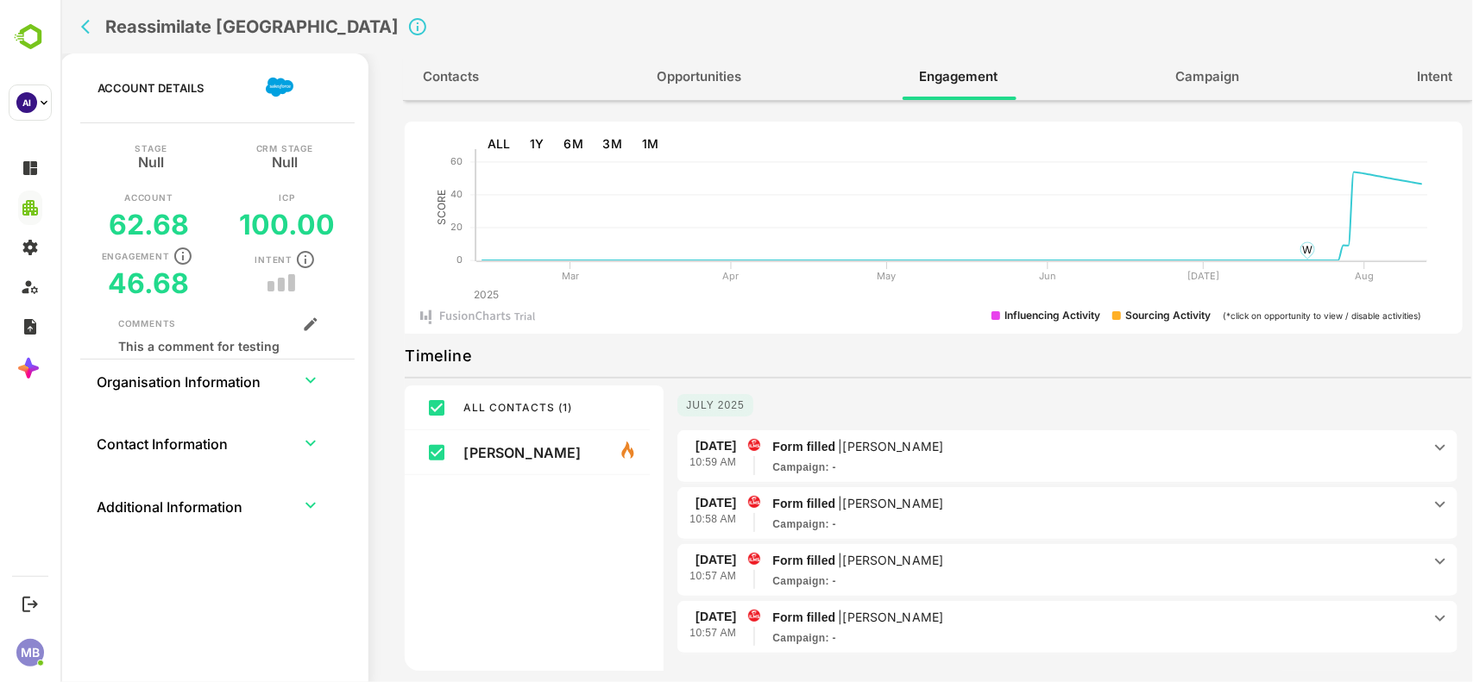
scroll to position [0, 0]
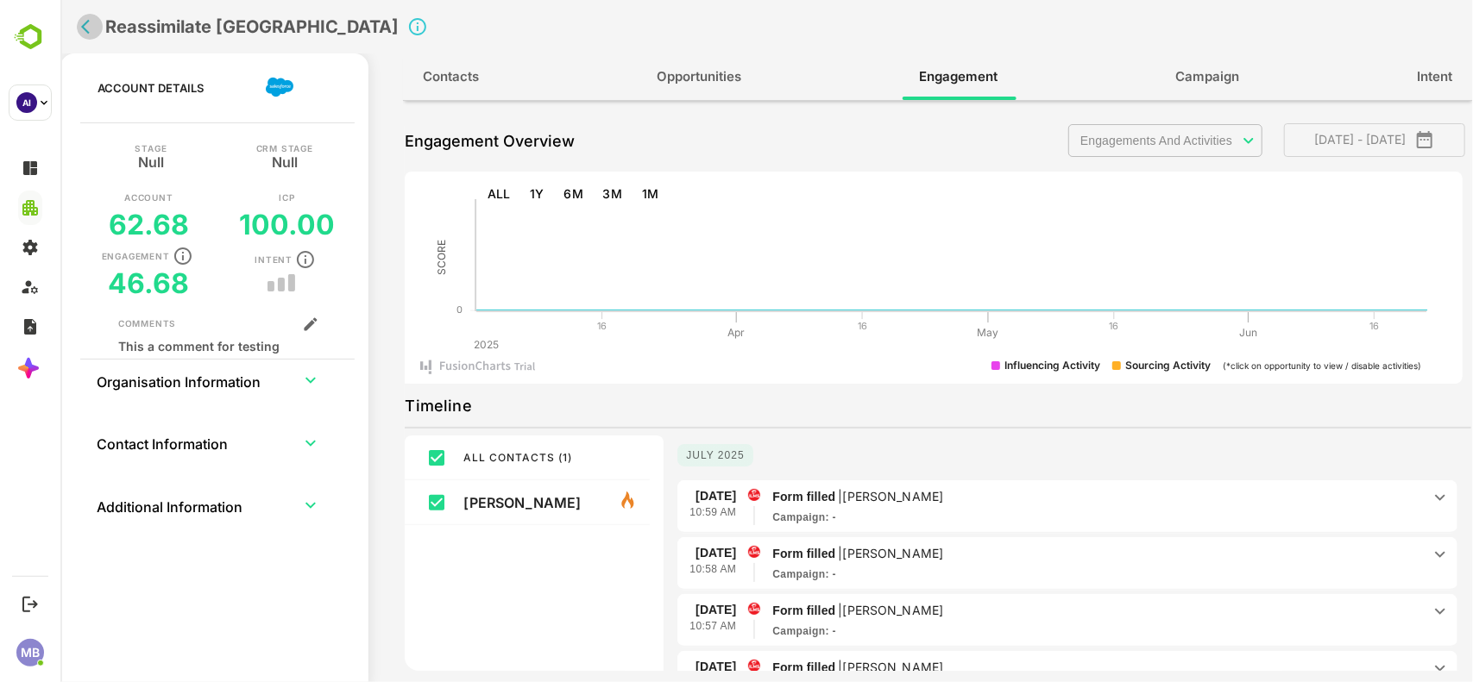
click at [84, 24] on icon "back" at bounding box center [84, 27] width 9 height 15
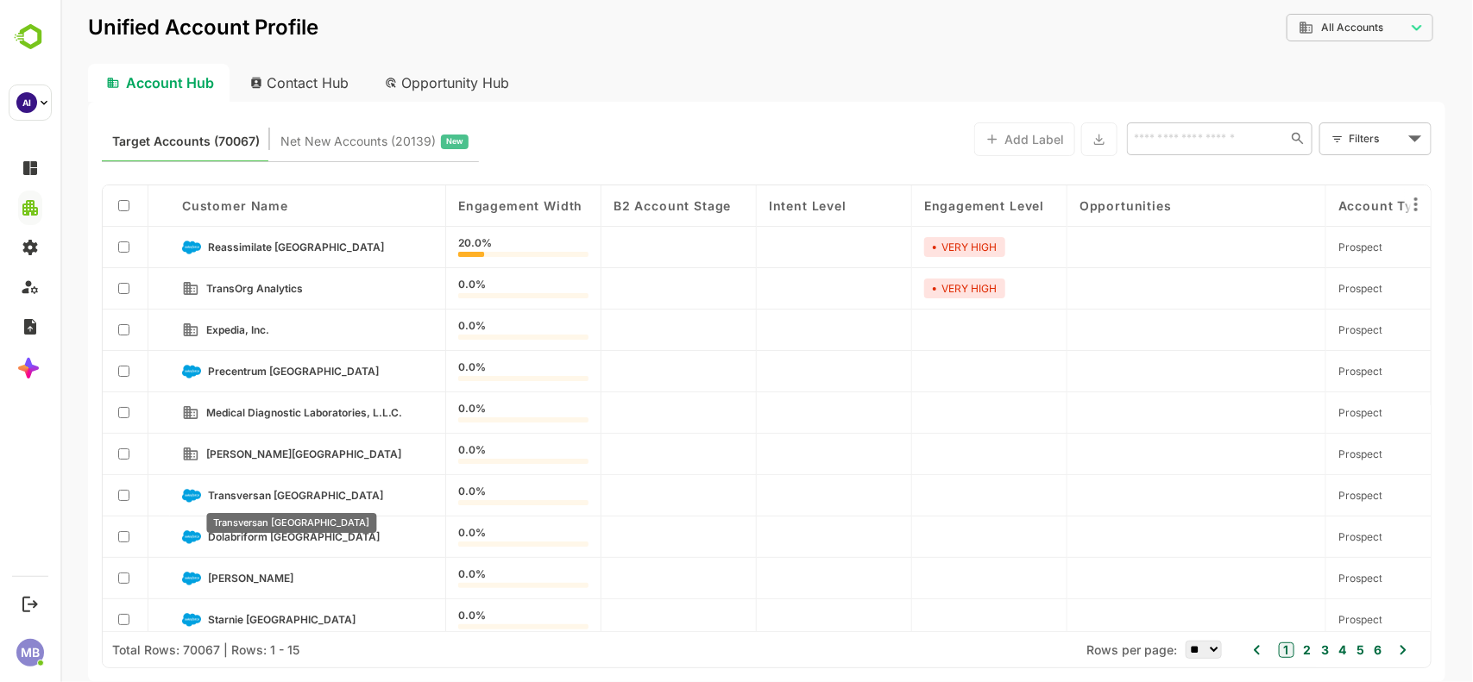
click at [236, 498] on span "Transversan [GEOGRAPHIC_DATA]" at bounding box center [294, 495] width 175 height 13
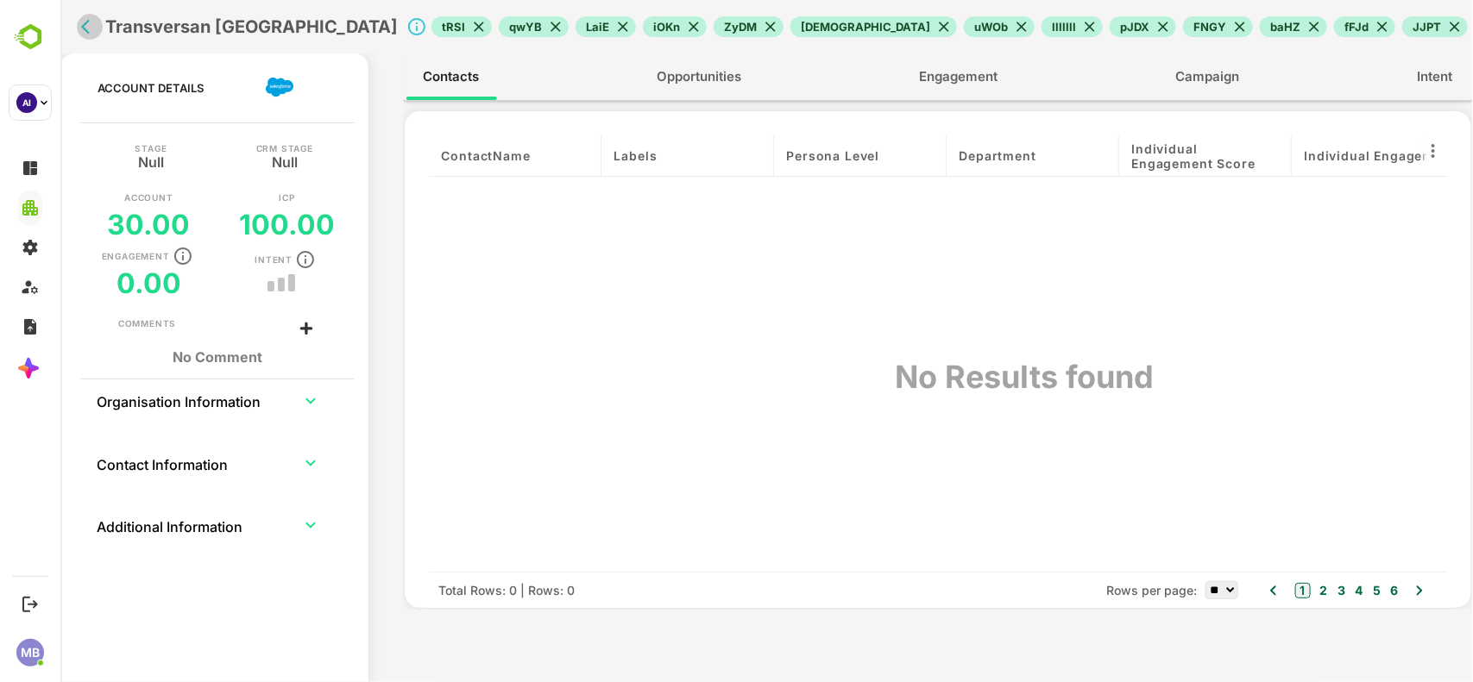
click at [85, 27] on icon "back" at bounding box center [88, 26] width 17 height 17
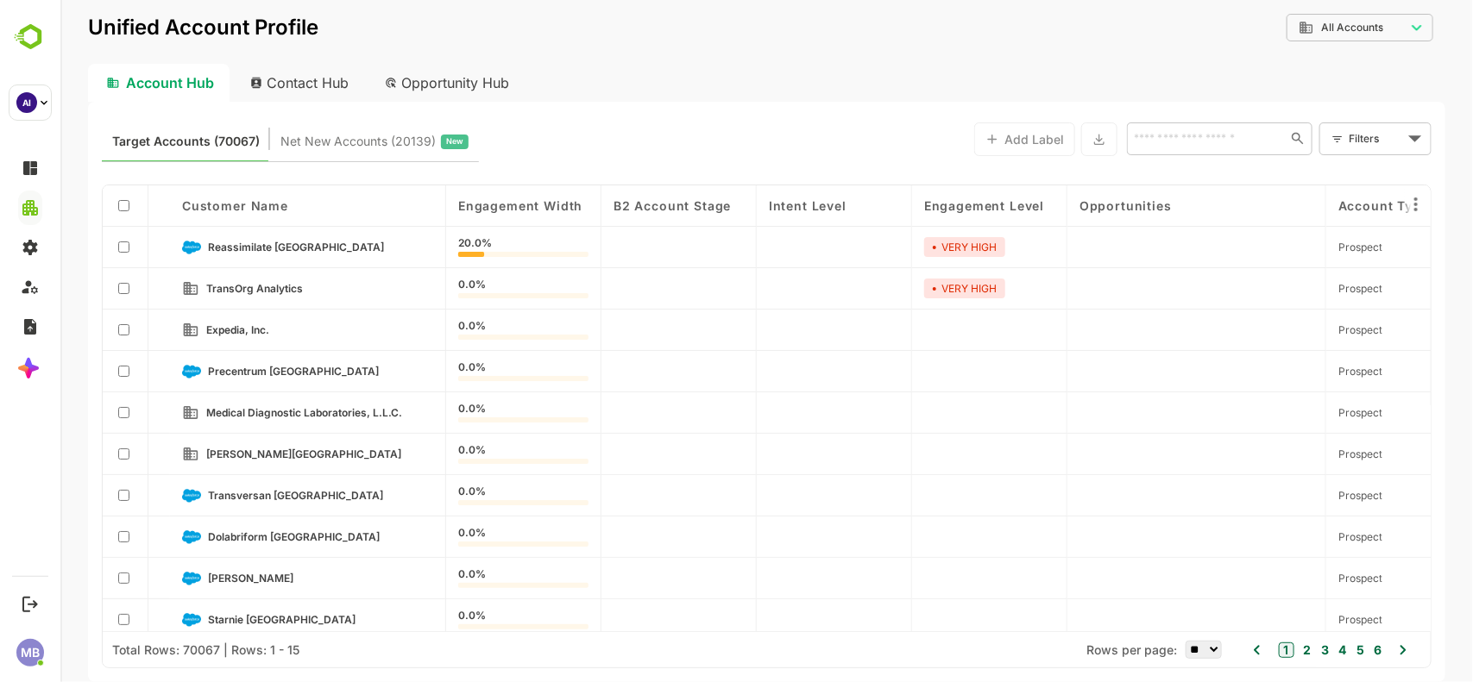
scroll to position [221, 0]
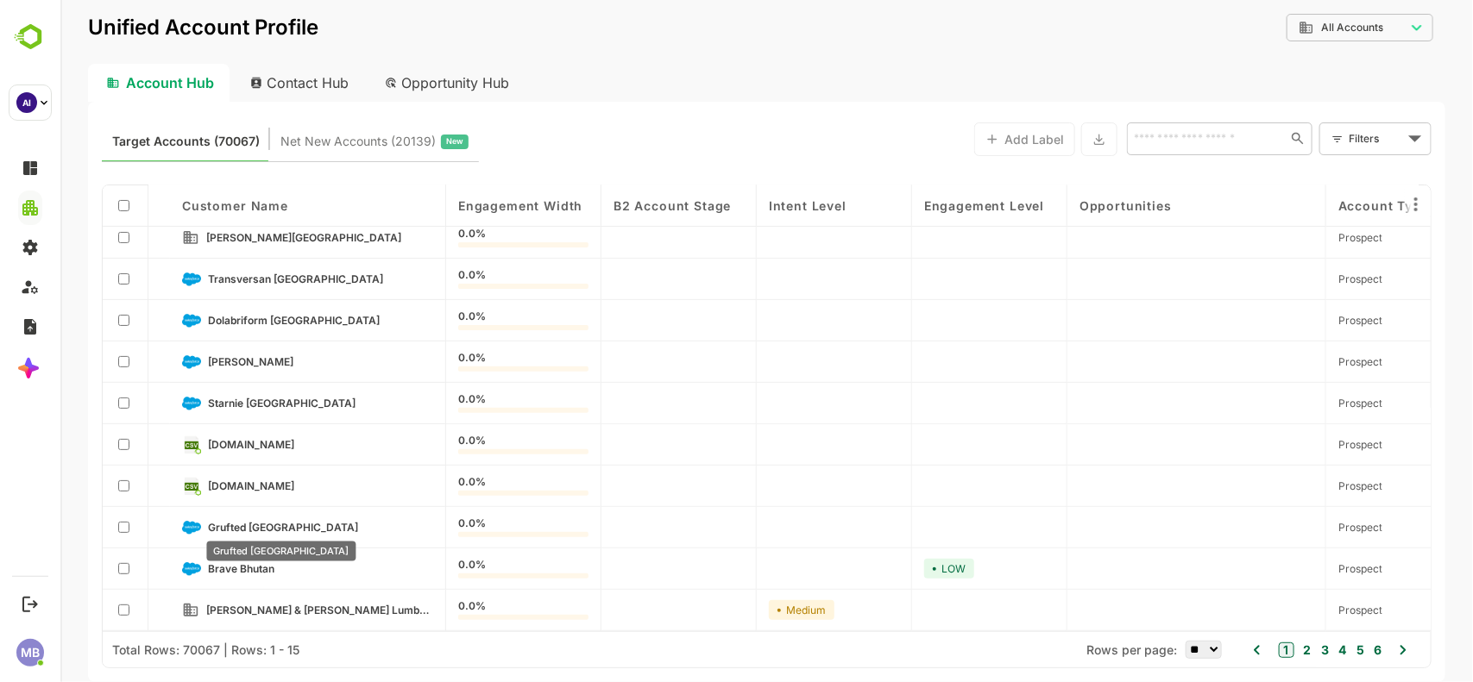
click at [246, 524] on span "Grufted [GEOGRAPHIC_DATA]" at bounding box center [282, 527] width 150 height 13
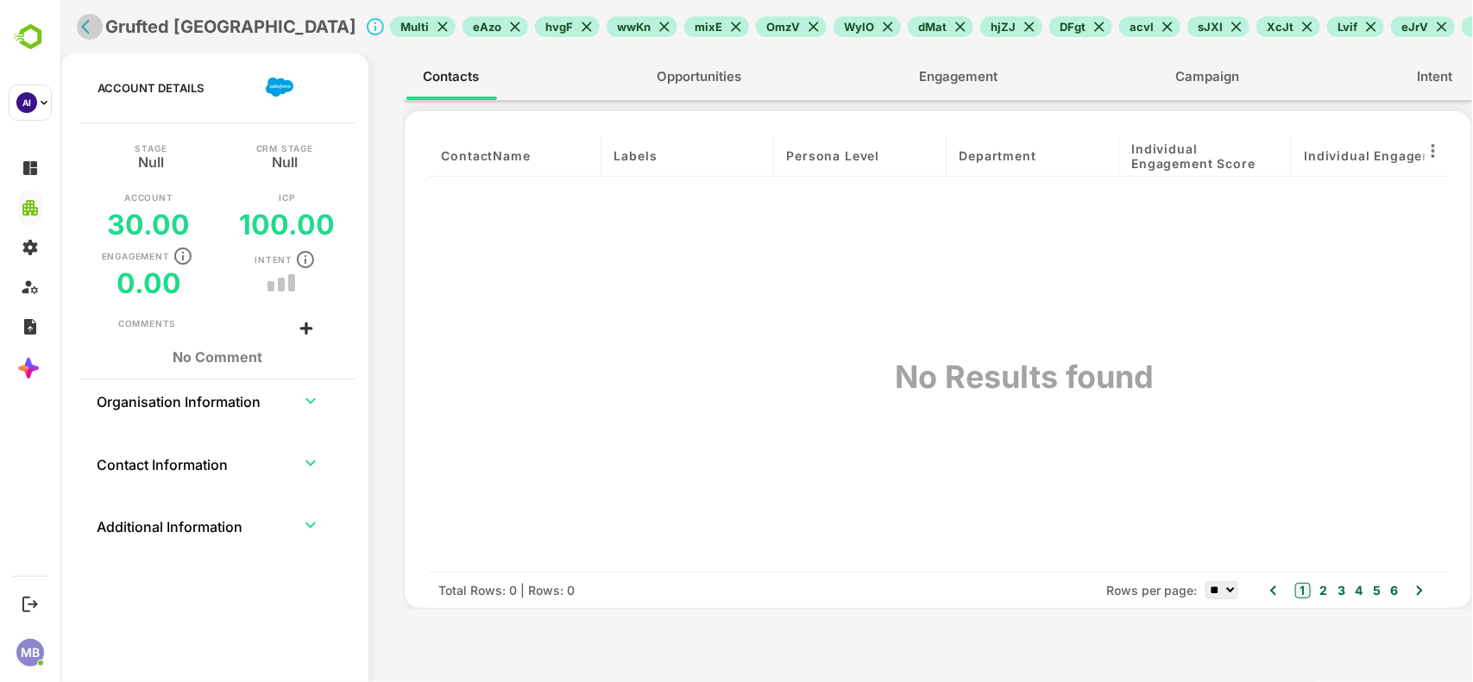
click at [85, 16] on button "back" at bounding box center [89, 27] width 26 height 26
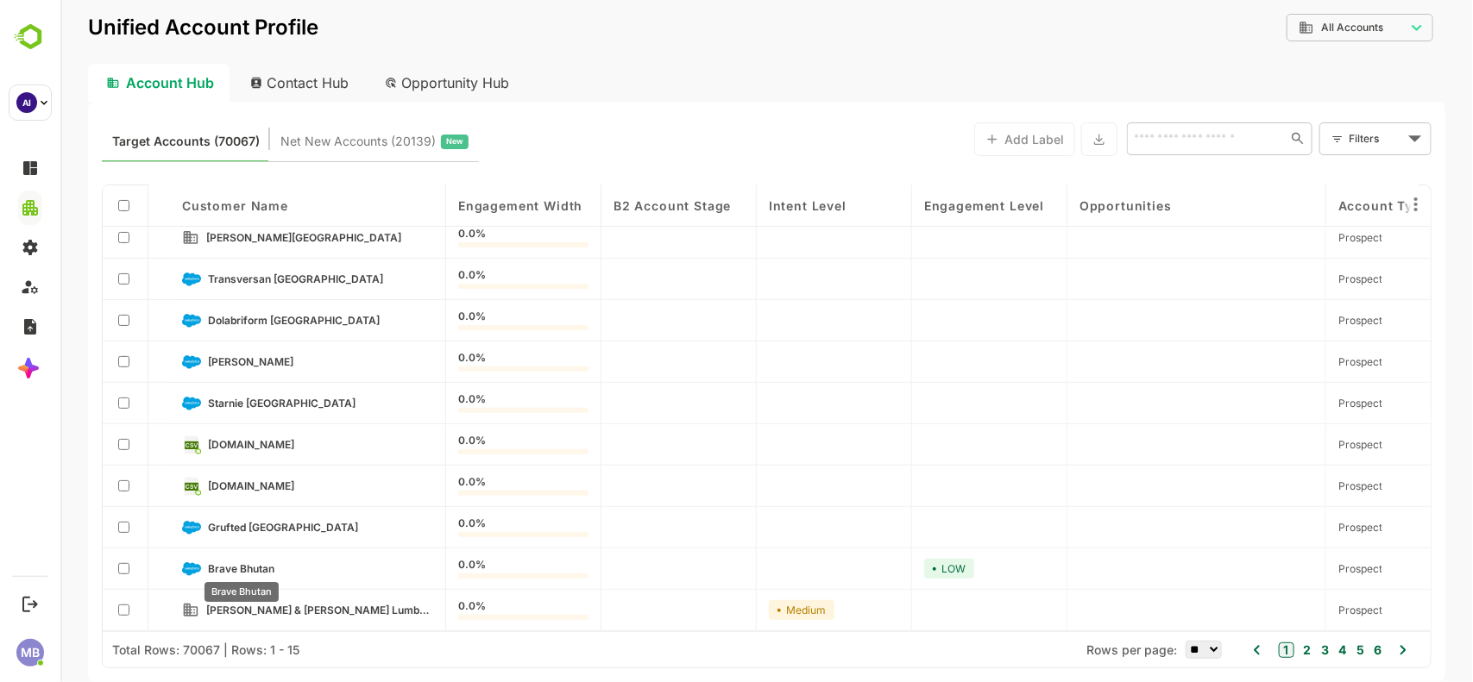
click at [238, 562] on span "Brave Bhutan" at bounding box center [240, 568] width 66 height 13
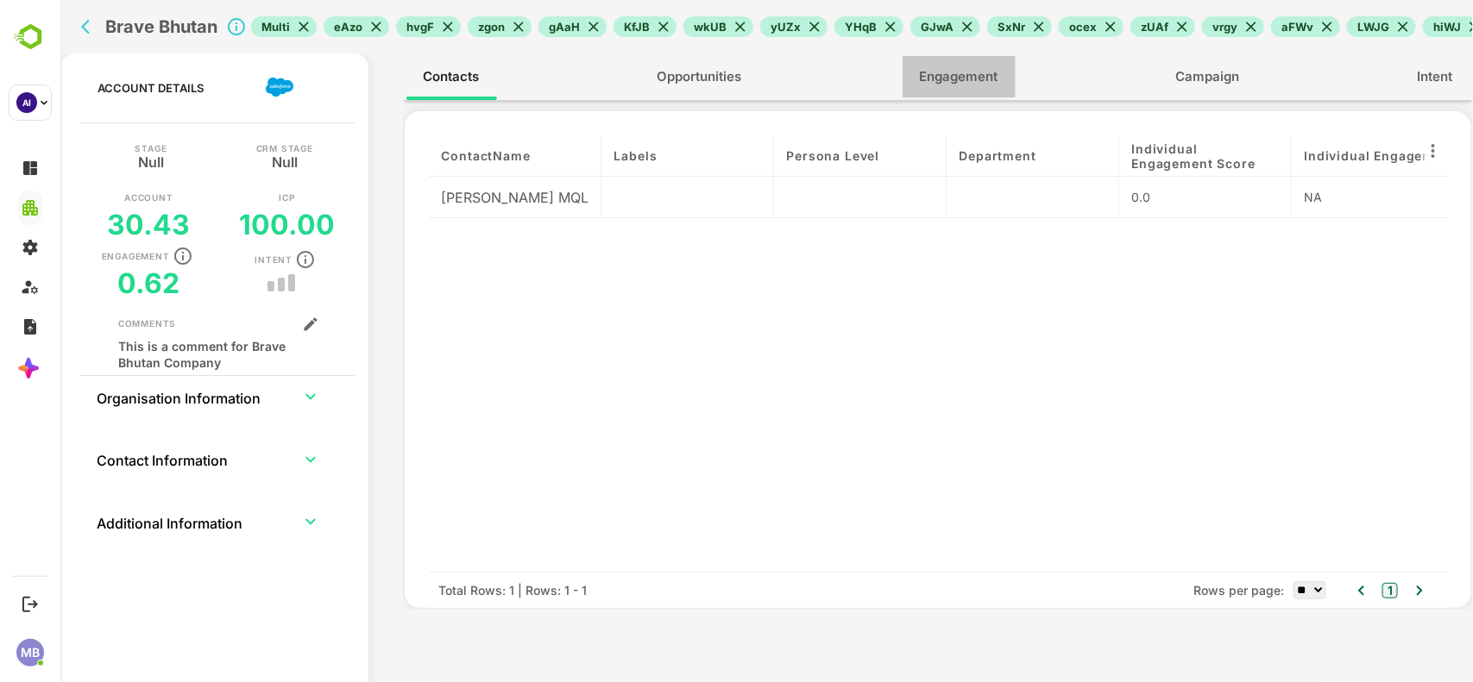
click at [955, 70] on span "Engagement" at bounding box center [958, 77] width 79 height 22
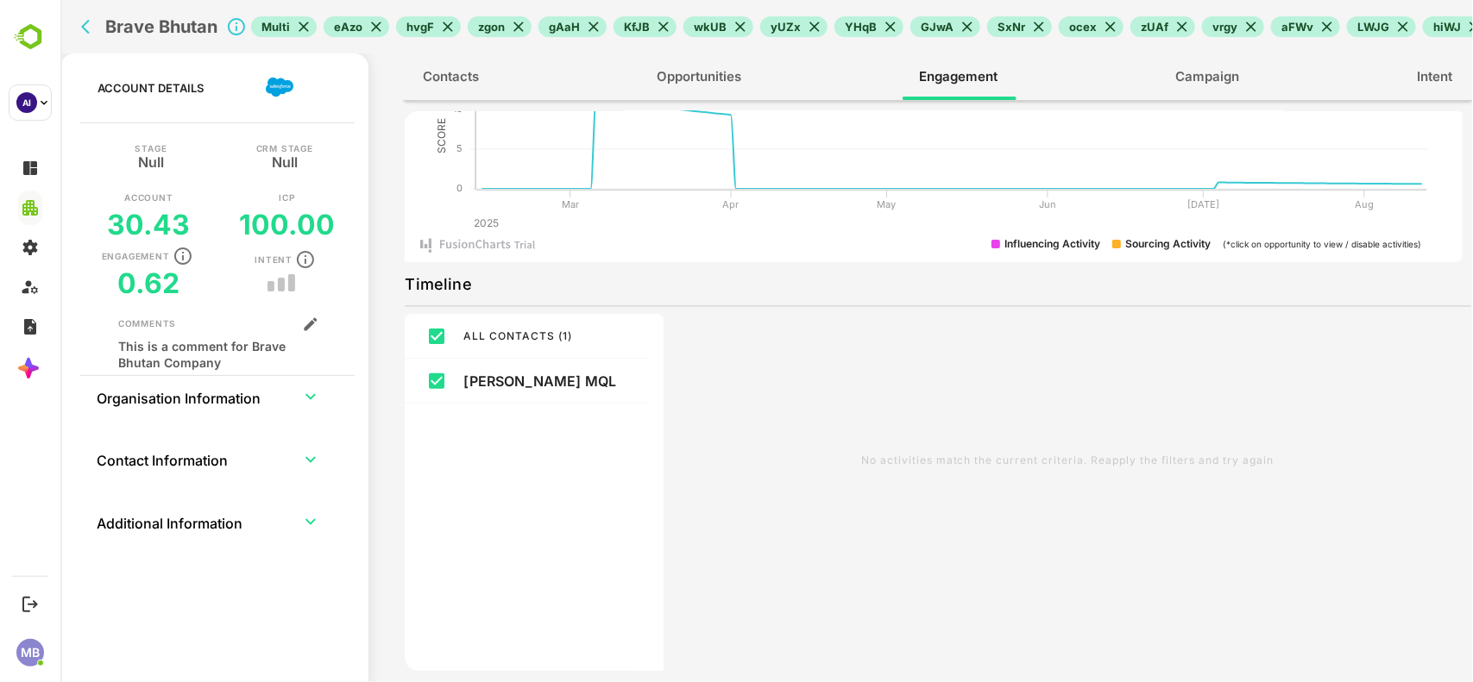
scroll to position [0, 0]
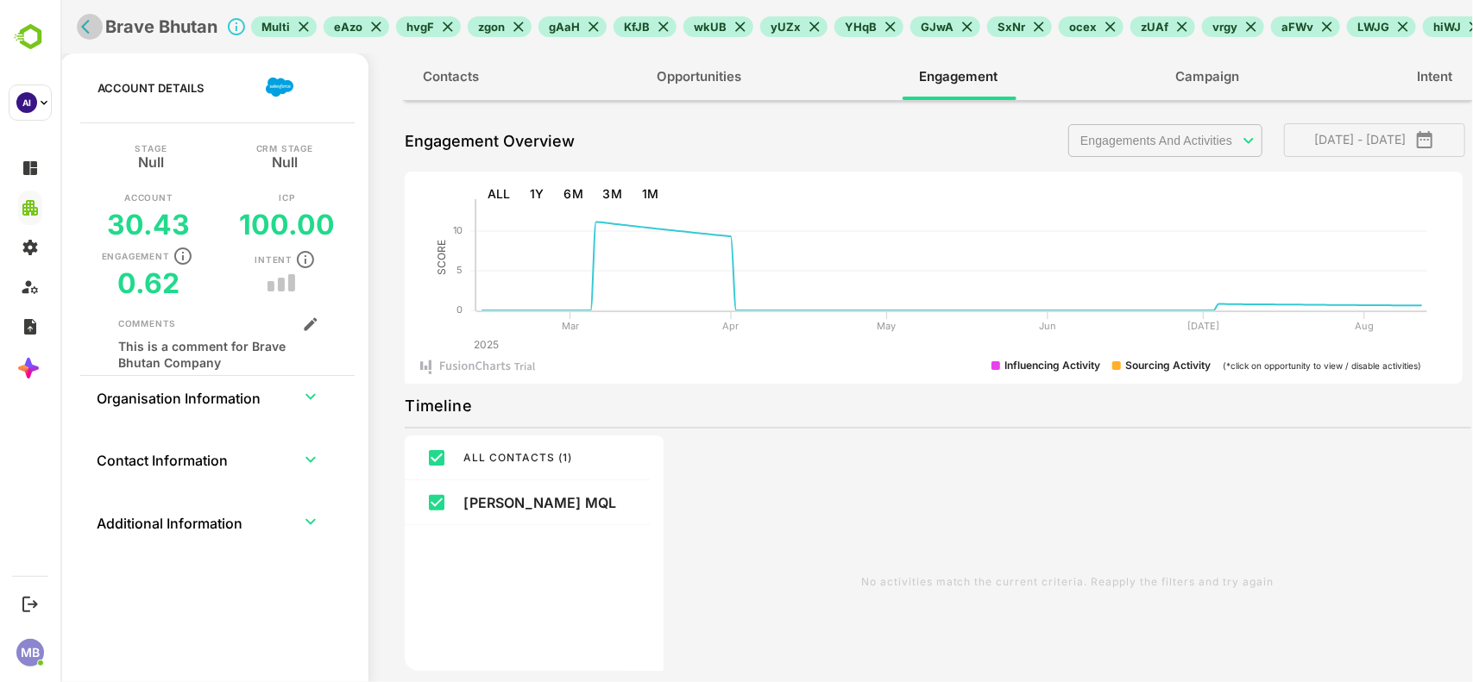
click at [82, 35] on icon "back" at bounding box center [88, 26] width 17 height 17
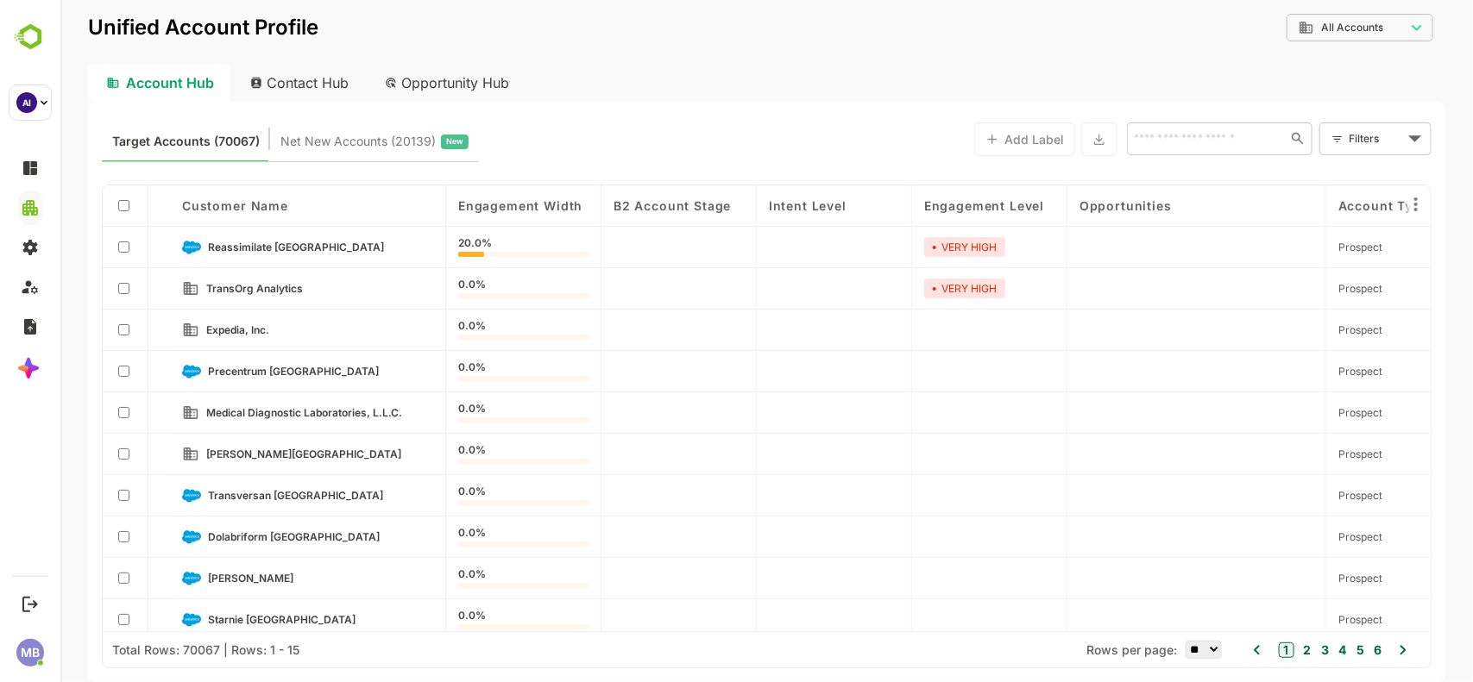
scroll to position [221, 0]
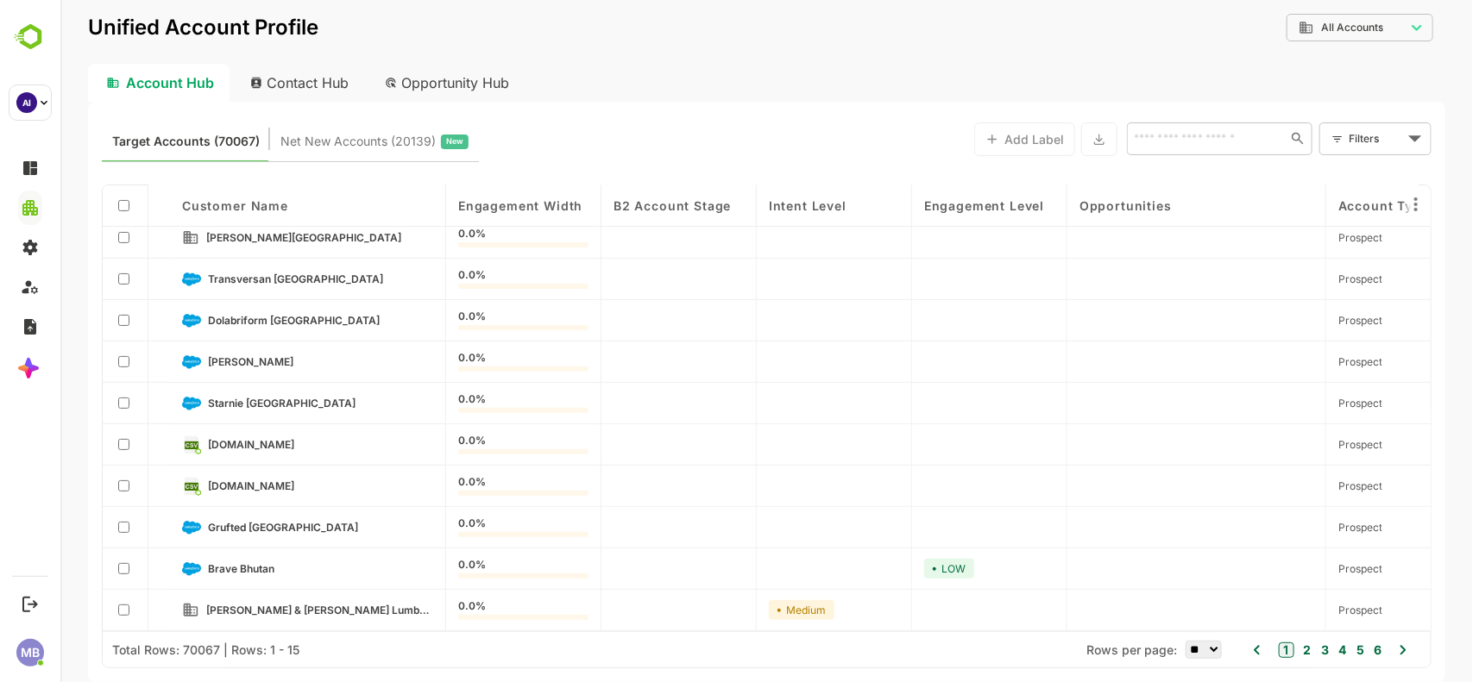
click at [1402, 640] on icon at bounding box center [1402, 650] width 21 height 21
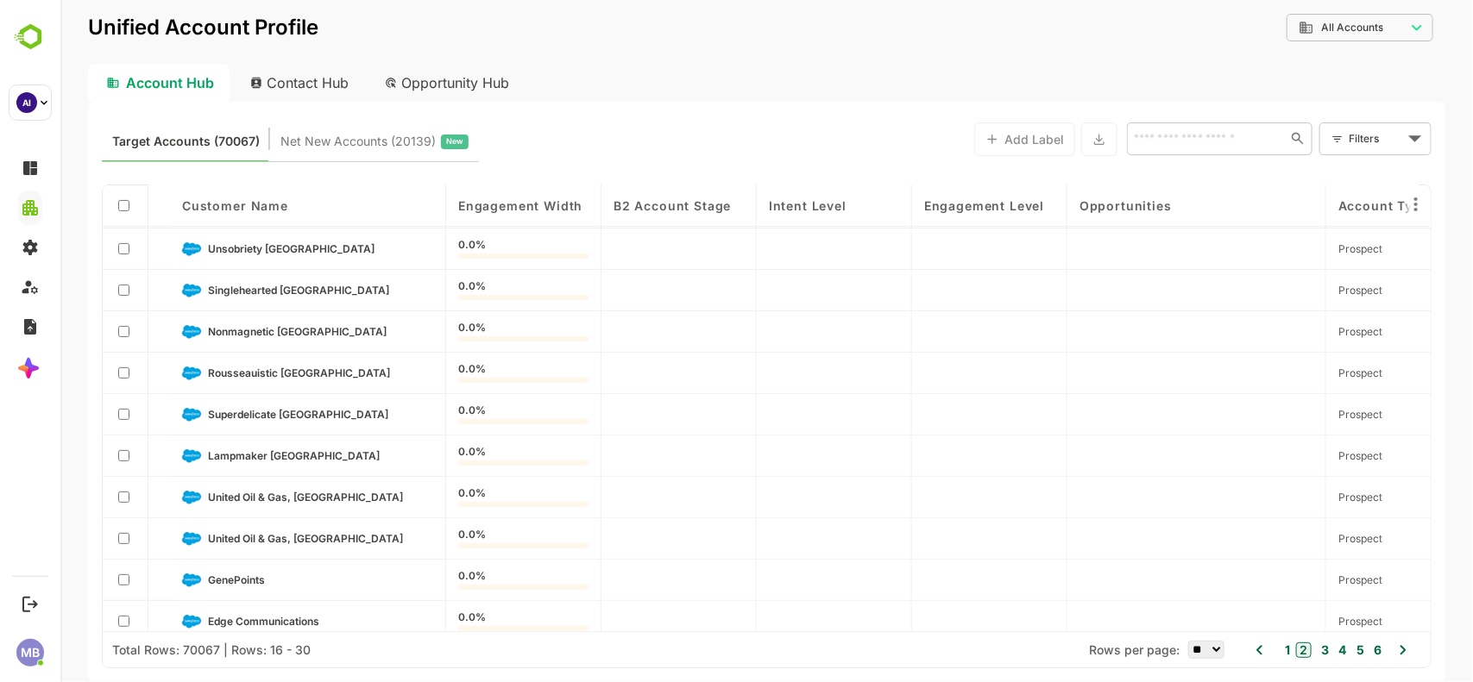
scroll to position [207, 0]
click at [250, 455] on span "Lampmaker [GEOGRAPHIC_DATA]" at bounding box center [293, 454] width 172 height 13
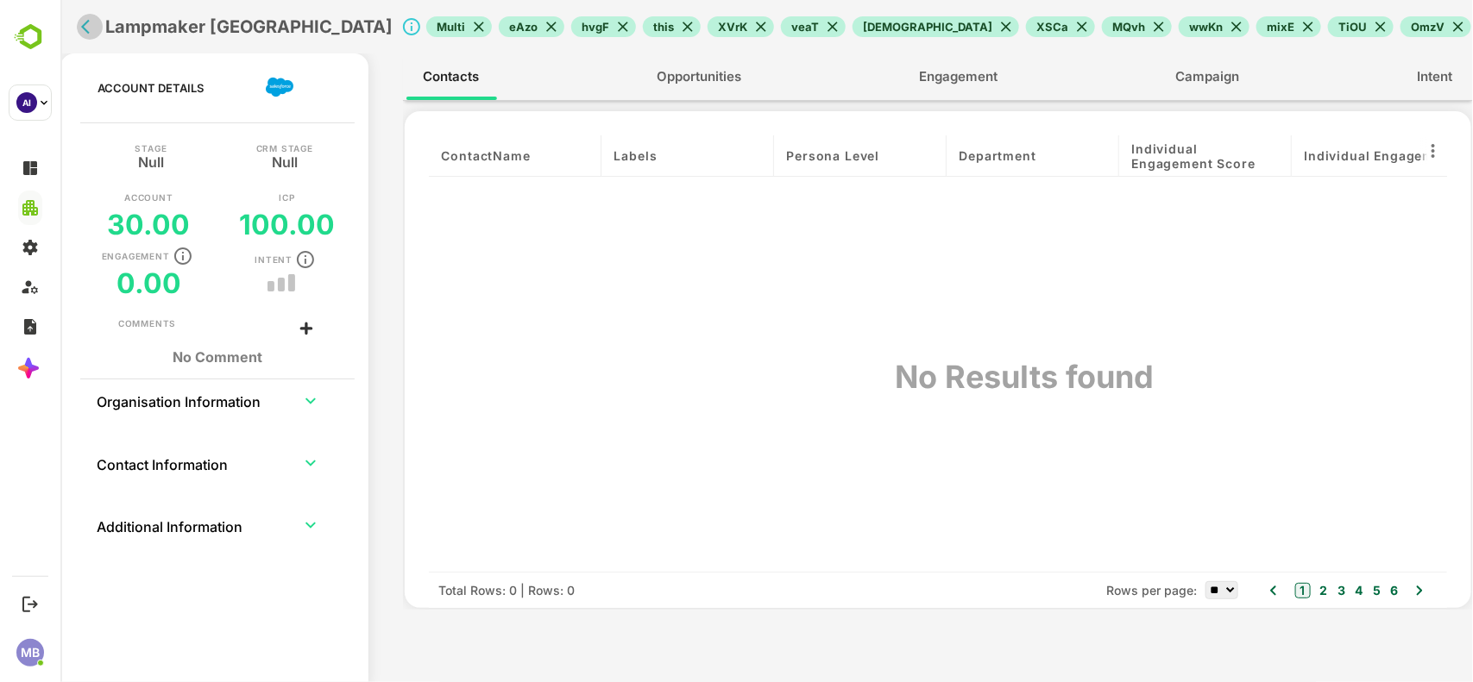
click at [80, 28] on icon "back" at bounding box center [88, 26] width 17 height 17
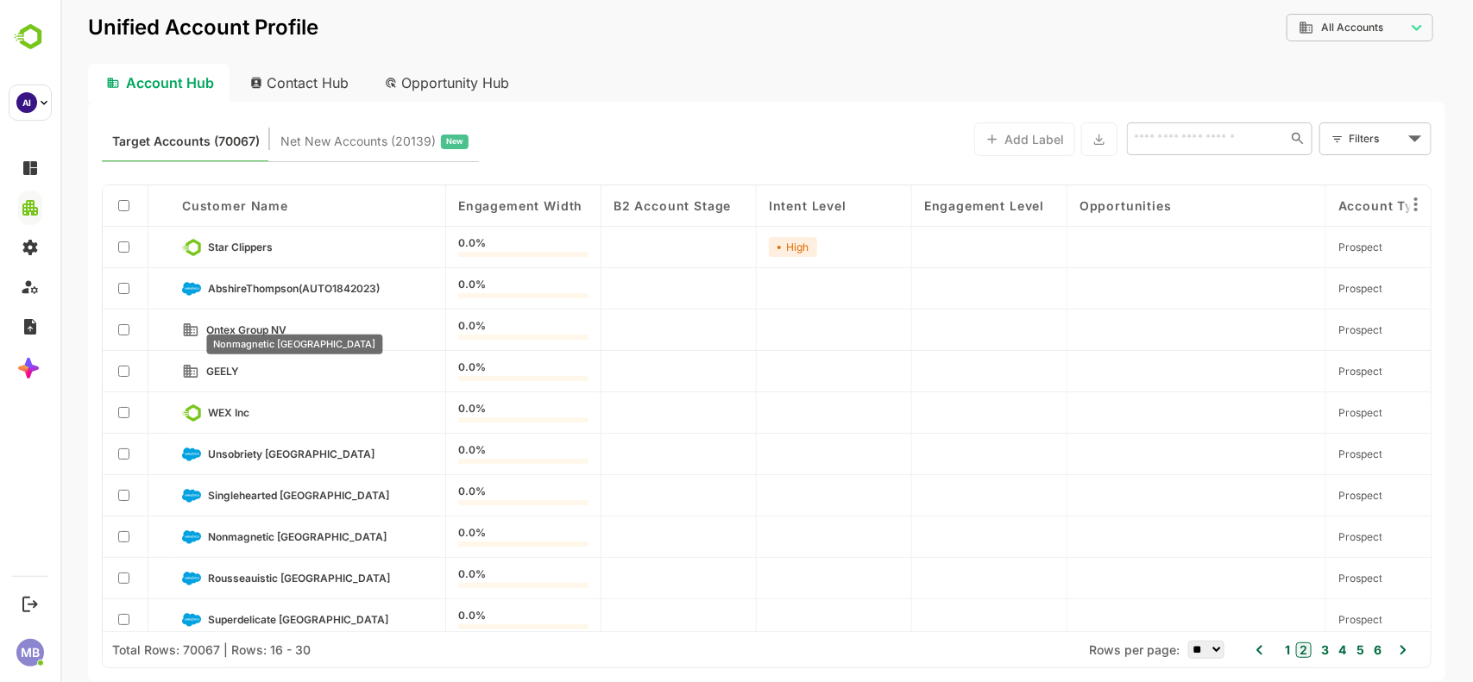
scroll to position [221, 0]
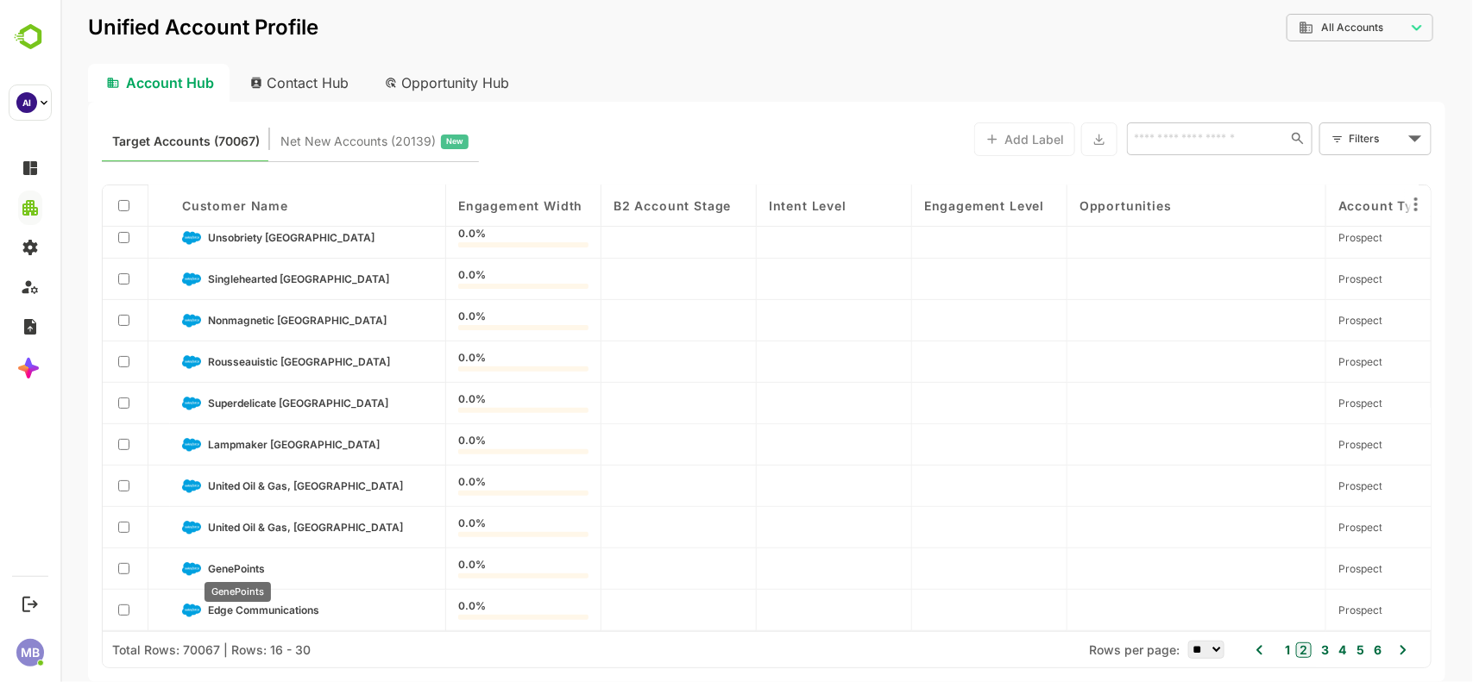
click at [222, 562] on span "GenePoints" at bounding box center [235, 568] width 57 height 13
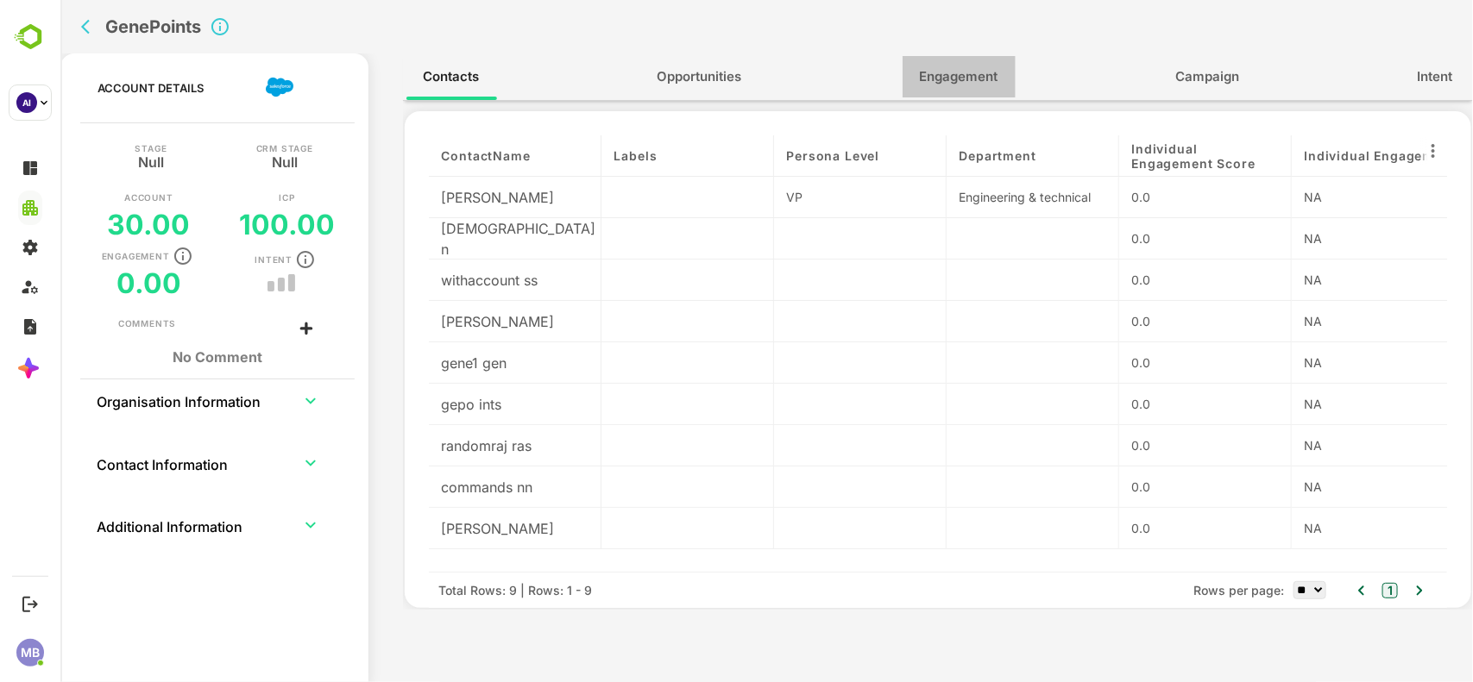
click at [987, 76] on span "Engagement" at bounding box center [958, 77] width 79 height 22
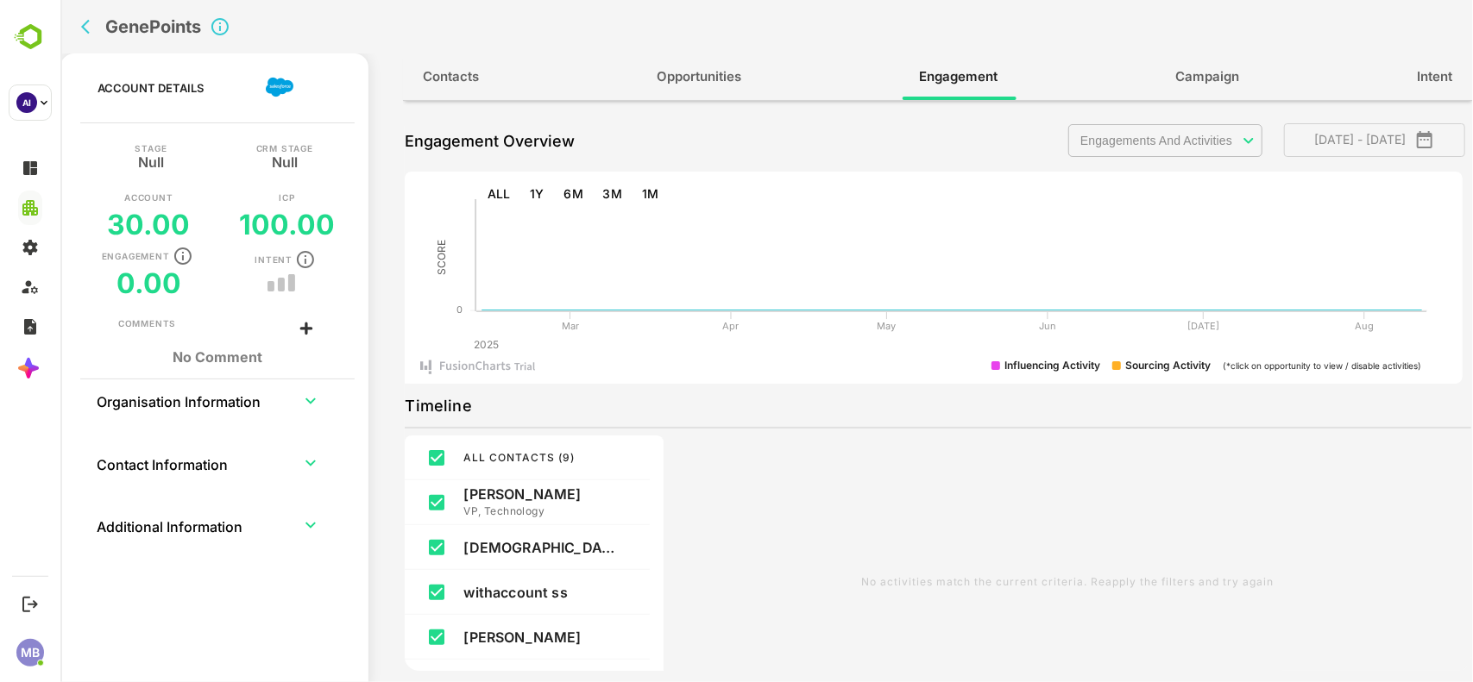
scroll to position [281, 0]
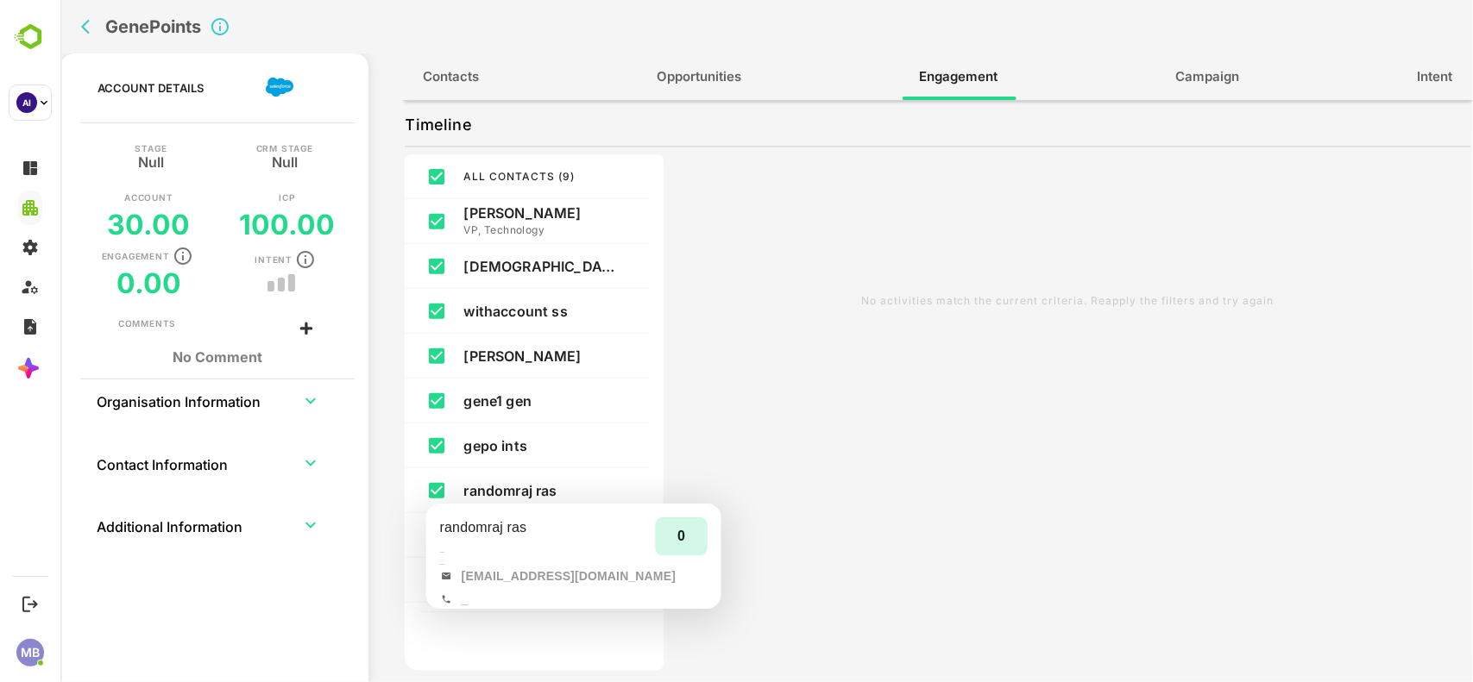
click at [541, 488] on p "randomraj ras" at bounding box center [539, 490] width 155 height 17
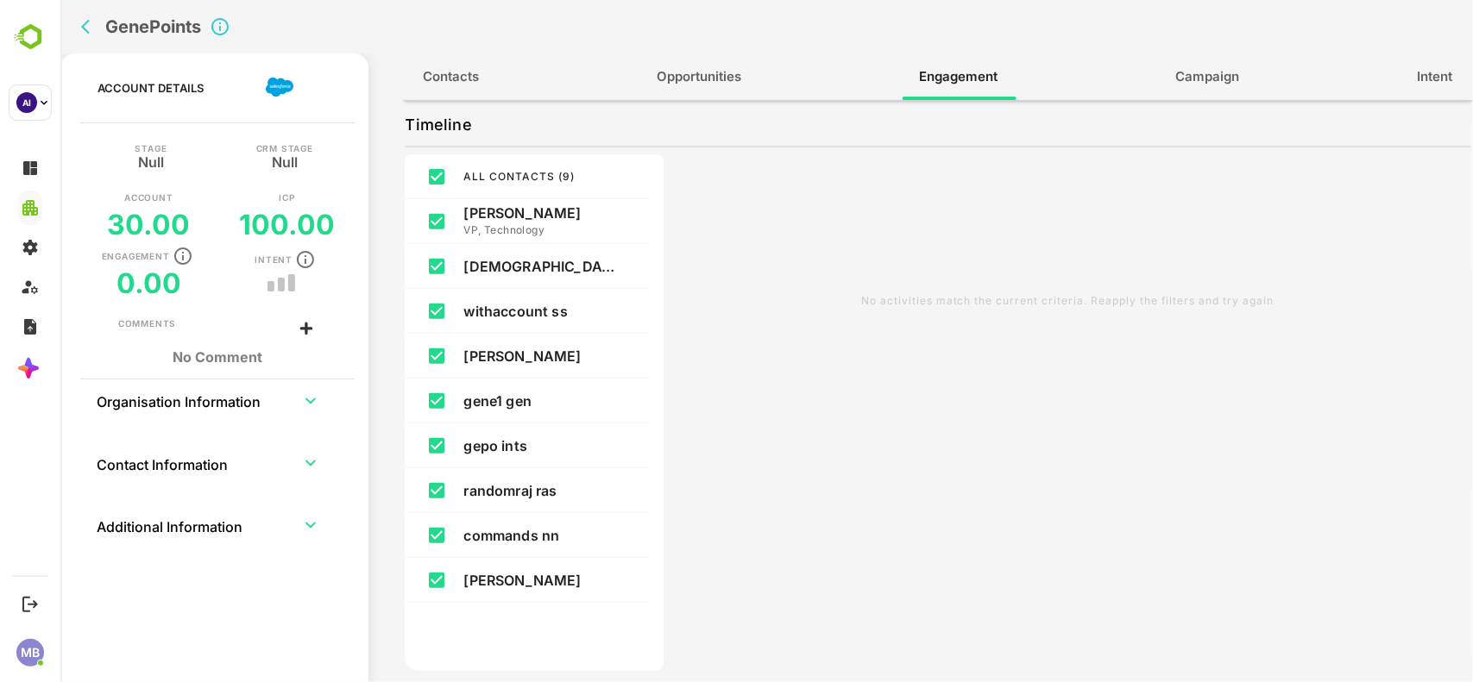
scroll to position [0, 0]
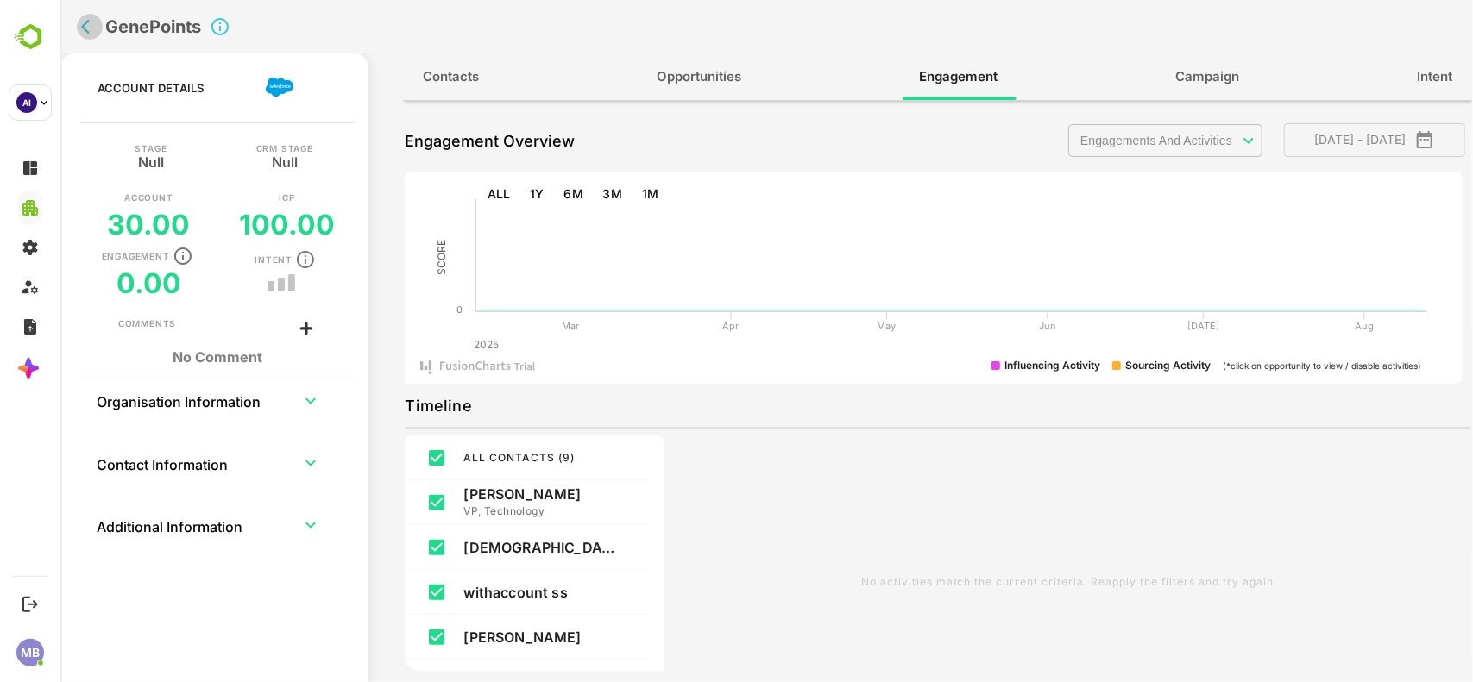
click at [83, 27] on icon "back" at bounding box center [88, 26] width 17 height 17
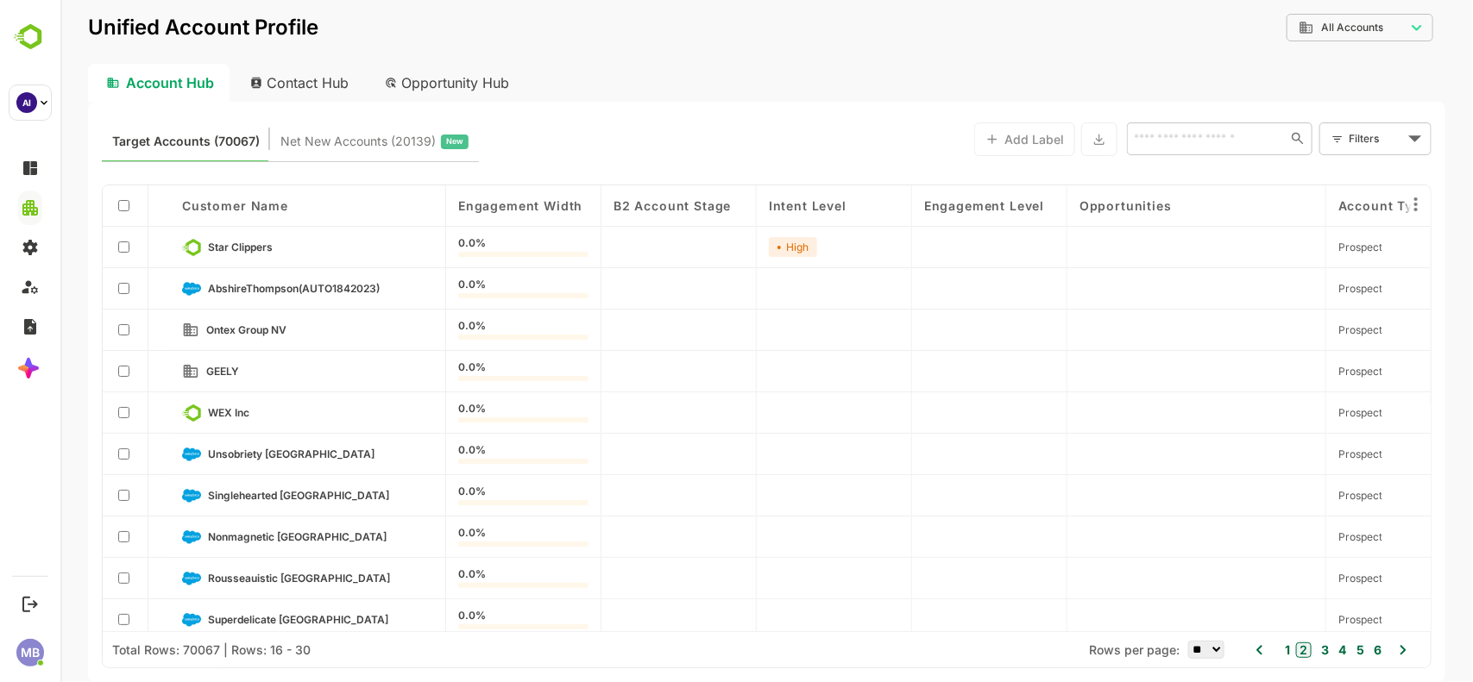
scroll to position [221, 0]
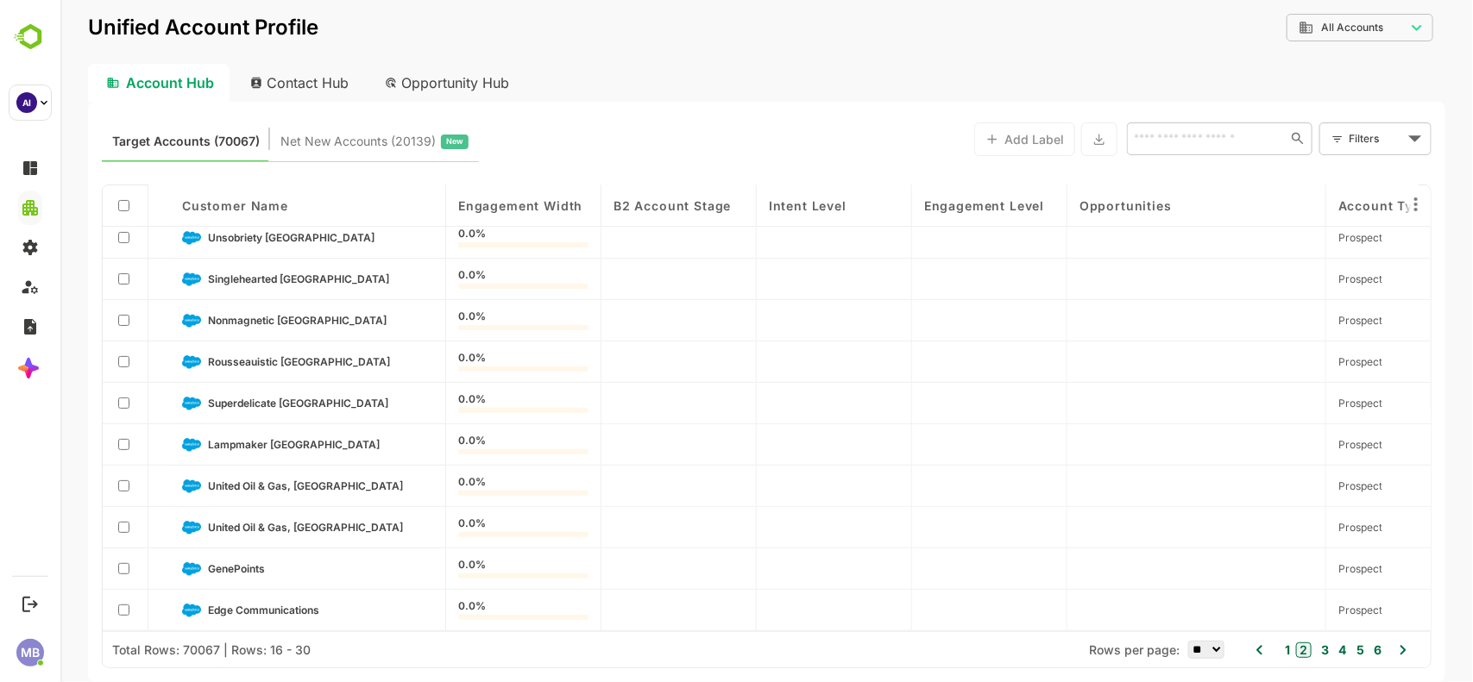
click at [1398, 645] on icon at bounding box center [1402, 650] width 21 height 21
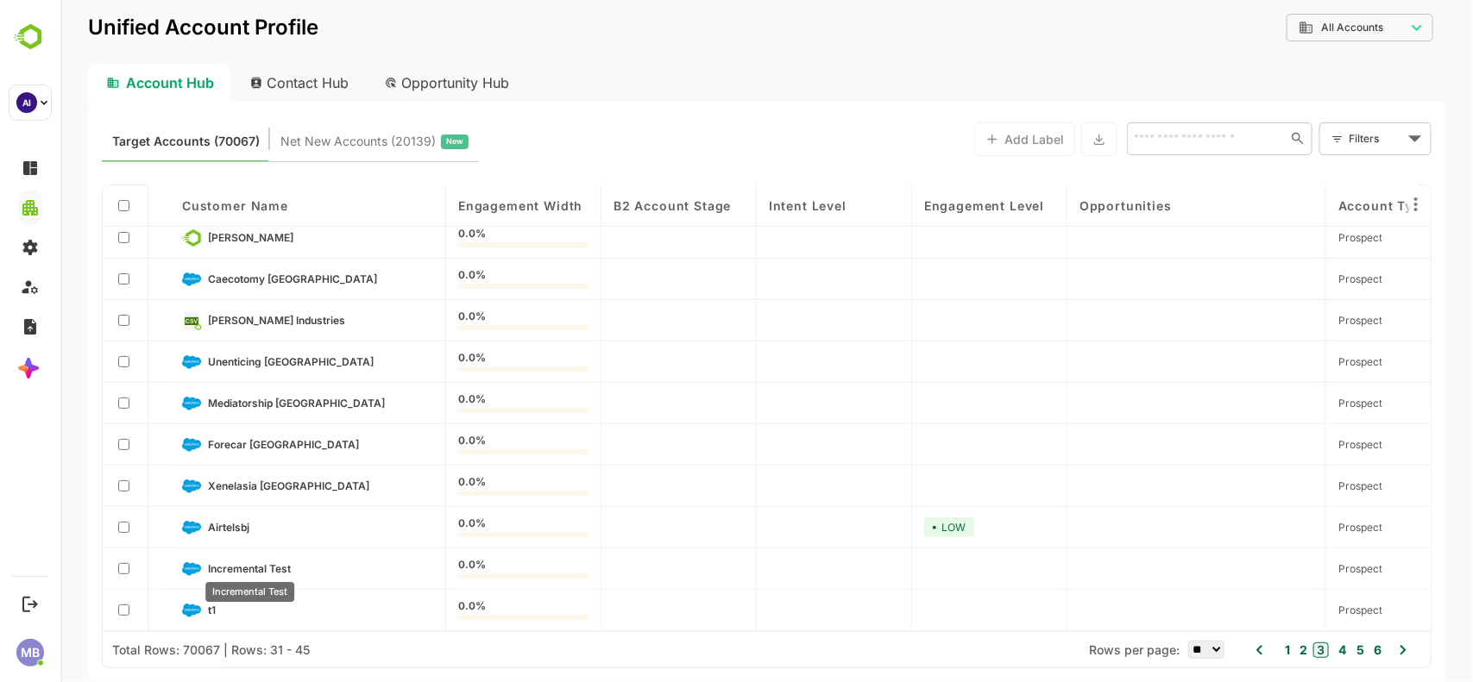
click at [203, 604] on div "Incremental Test" at bounding box center [249, 587] width 92 height 34
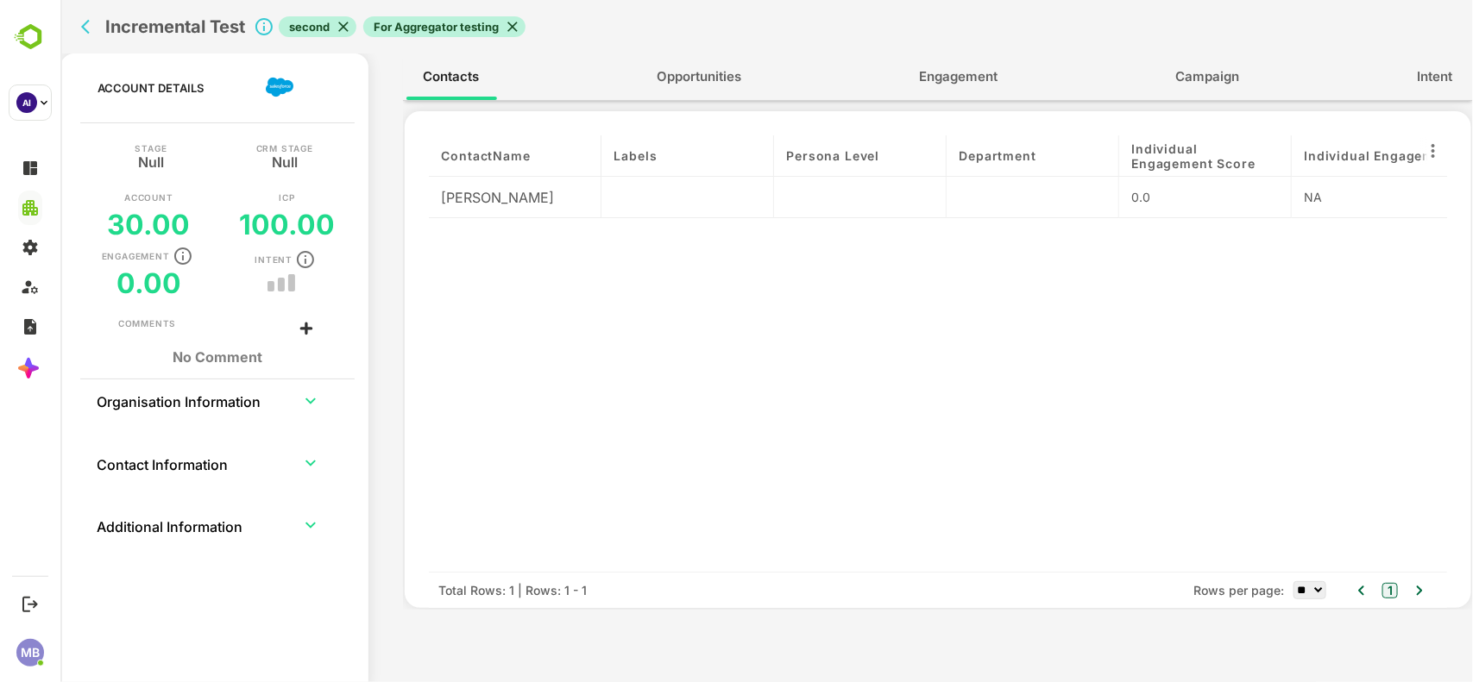
click at [971, 62] on button "Engagement" at bounding box center [958, 76] width 113 height 41
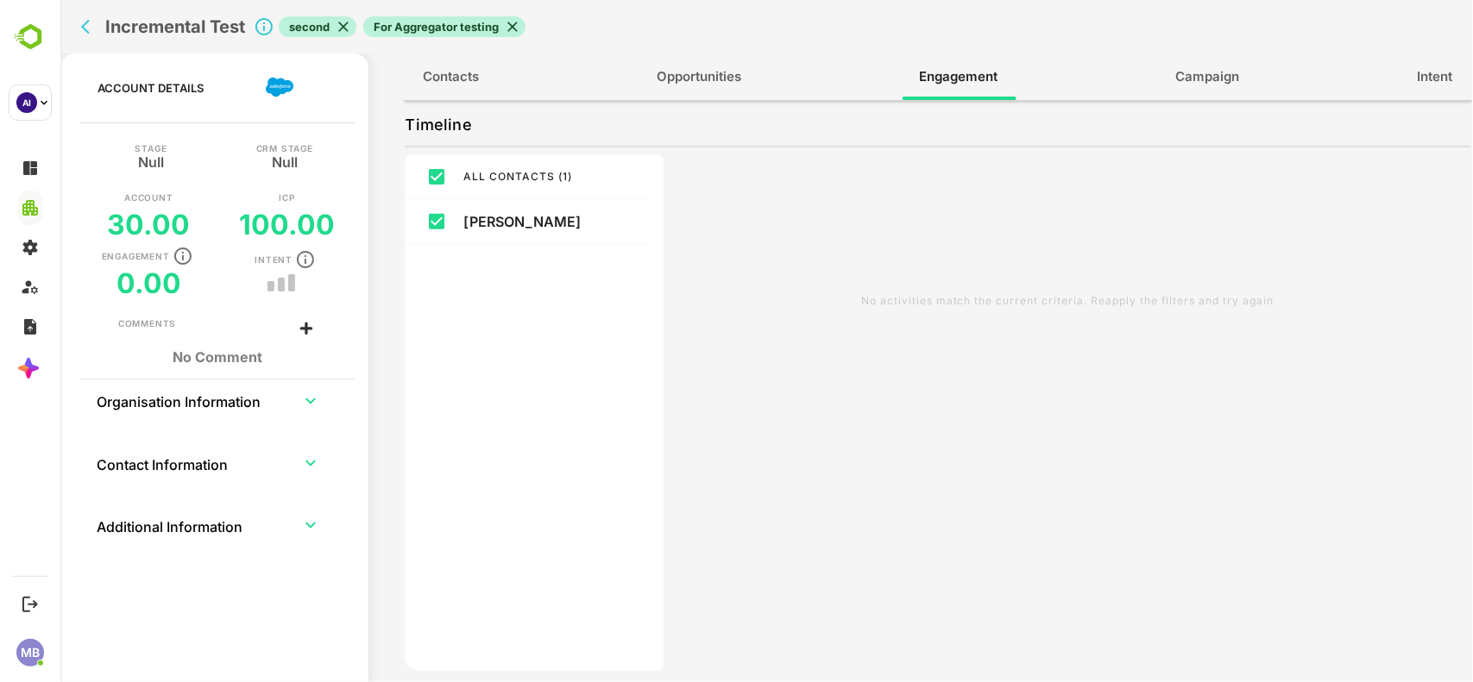
scroll to position [0, 0]
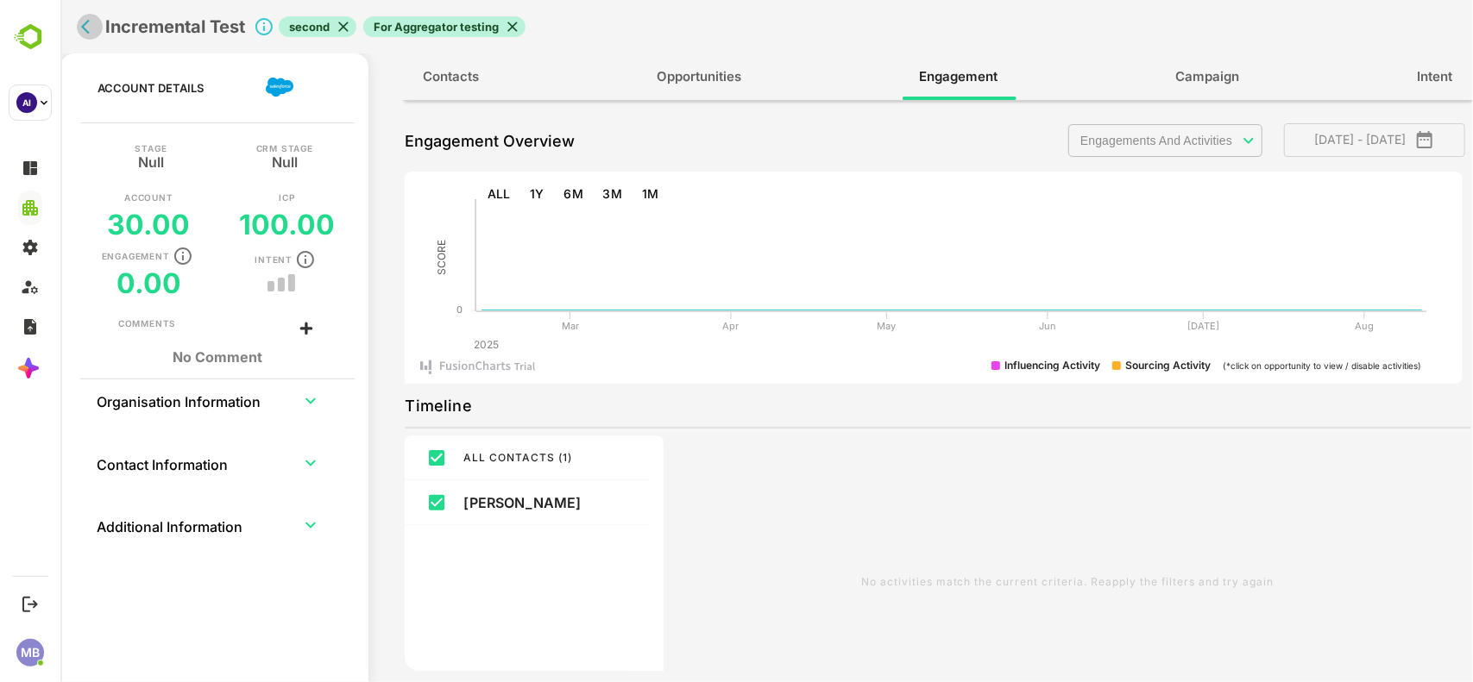
click at [82, 27] on icon "back" at bounding box center [84, 27] width 9 height 15
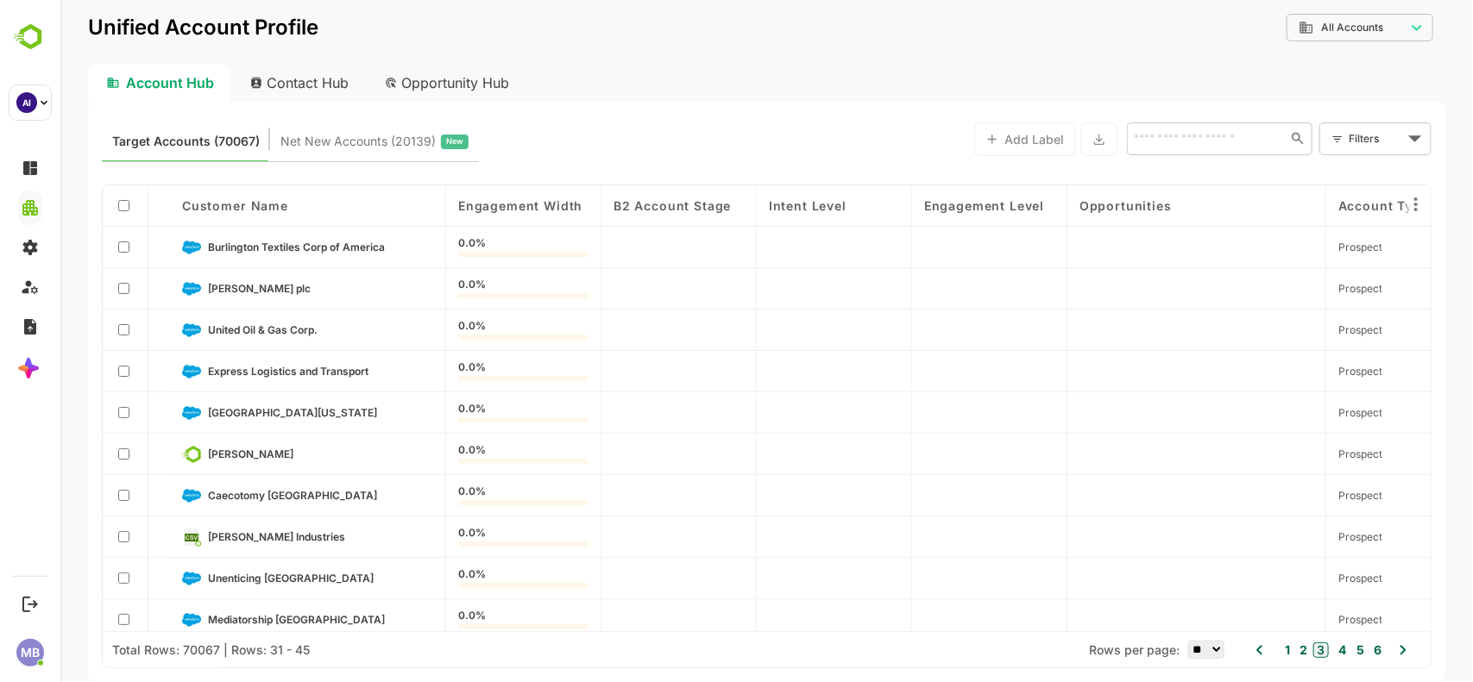
click at [1401, 654] on icon at bounding box center [1402, 650] width 21 height 21
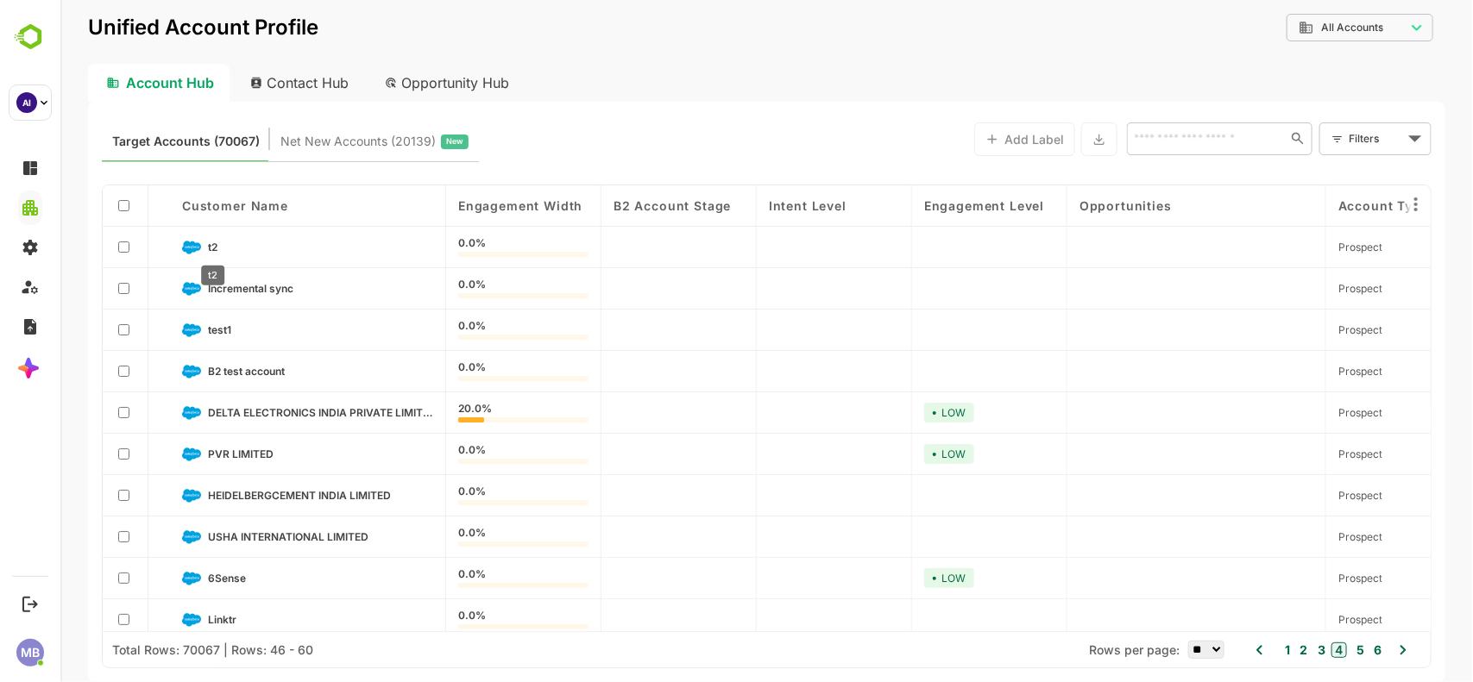
click at [215, 246] on span "t2" at bounding box center [211, 247] width 9 height 13
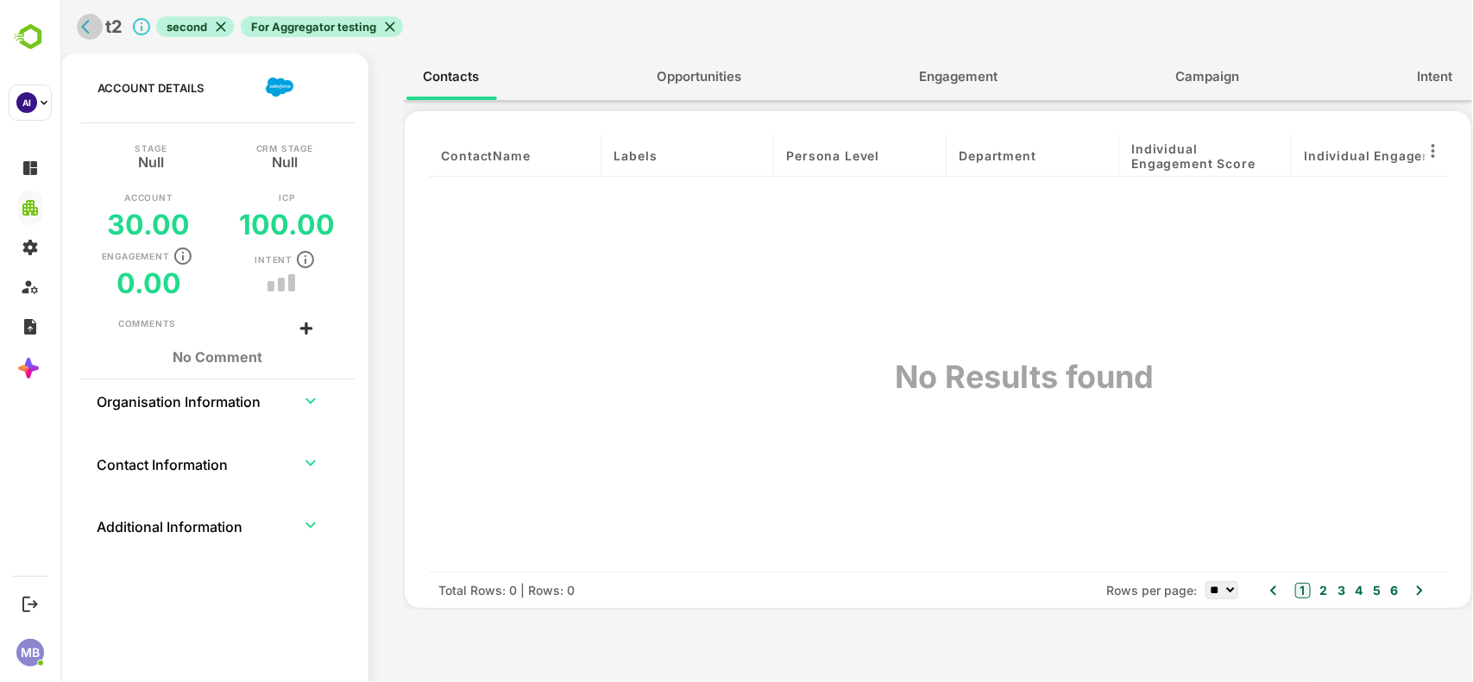
click at [82, 18] on icon "back" at bounding box center [88, 26] width 17 height 17
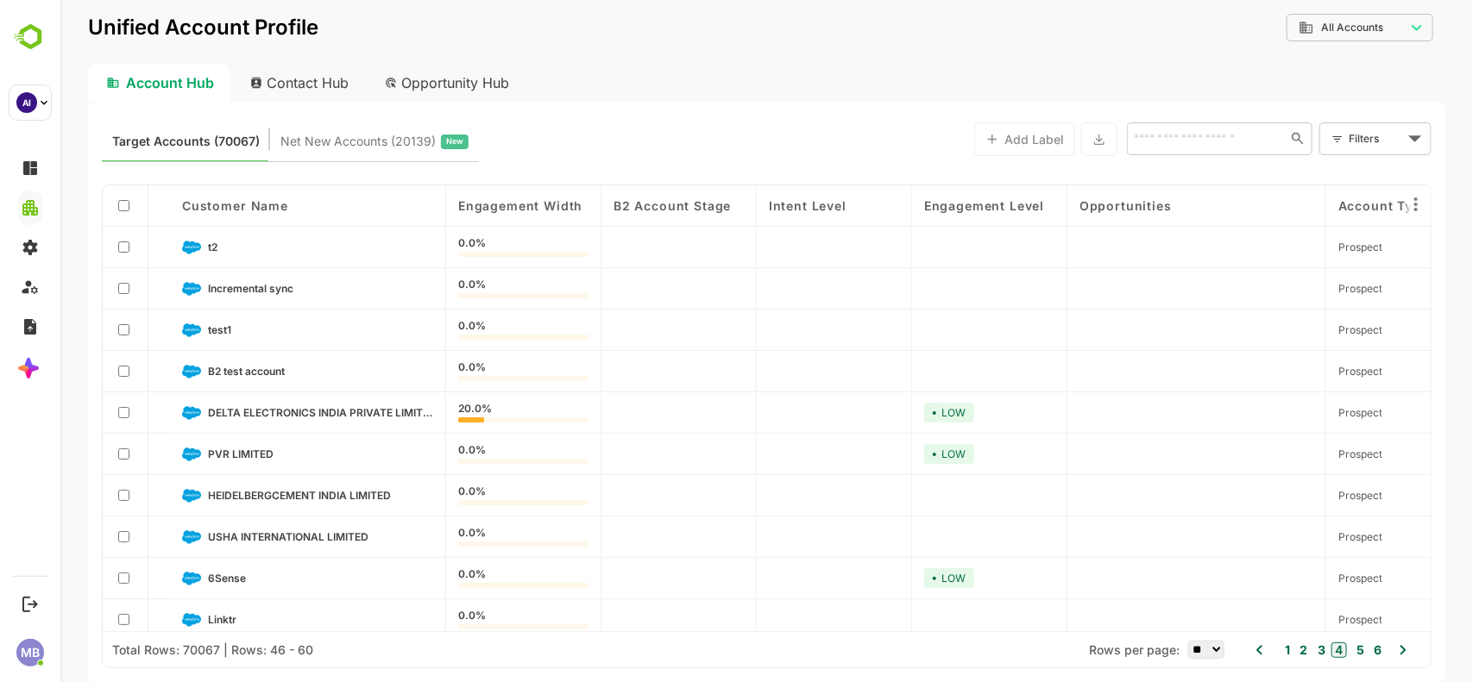
scroll to position [221, 0]
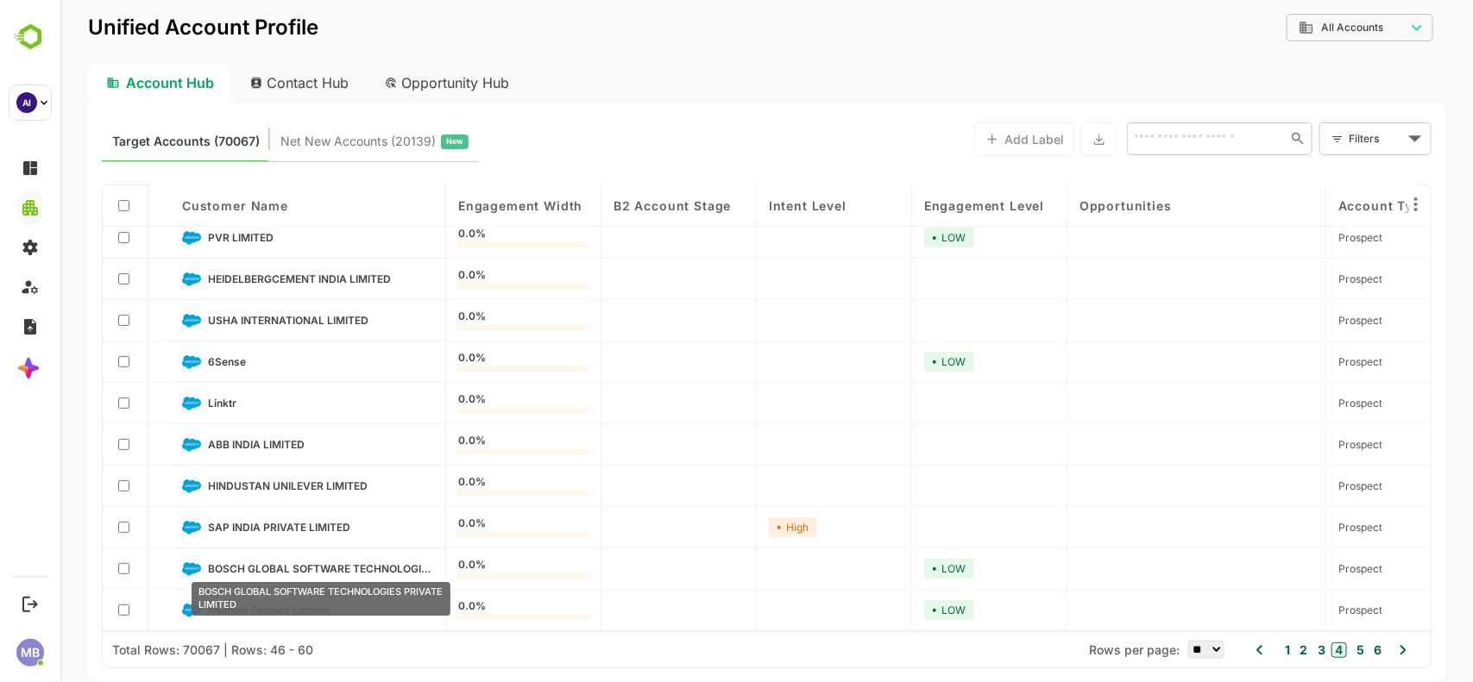
click at [261, 562] on span "BOSCH GLOBAL SOFTWARE TECHNOLOGIES PRIVATE LIMITED" at bounding box center [319, 568] width 225 height 13
